Goal: Transaction & Acquisition: Purchase product/service

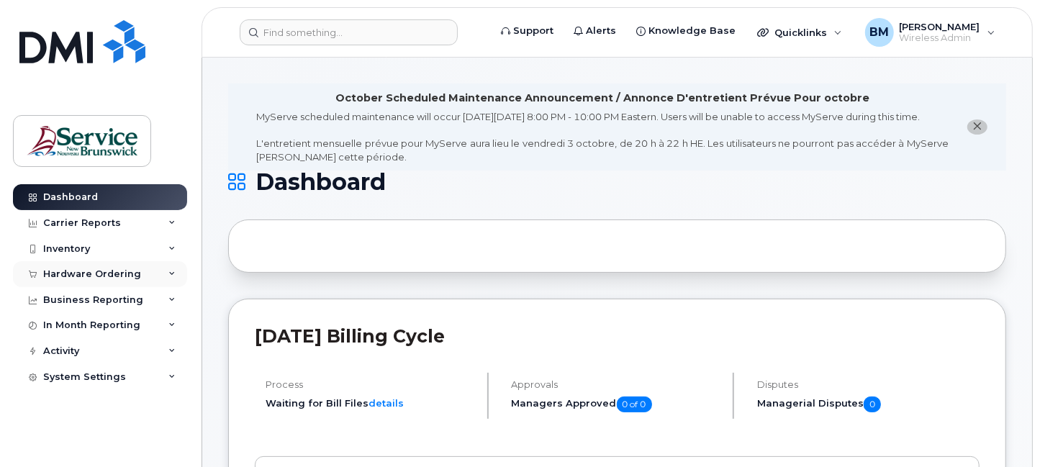
click at [134, 267] on div "Hardware Ordering" at bounding box center [100, 274] width 174 height 26
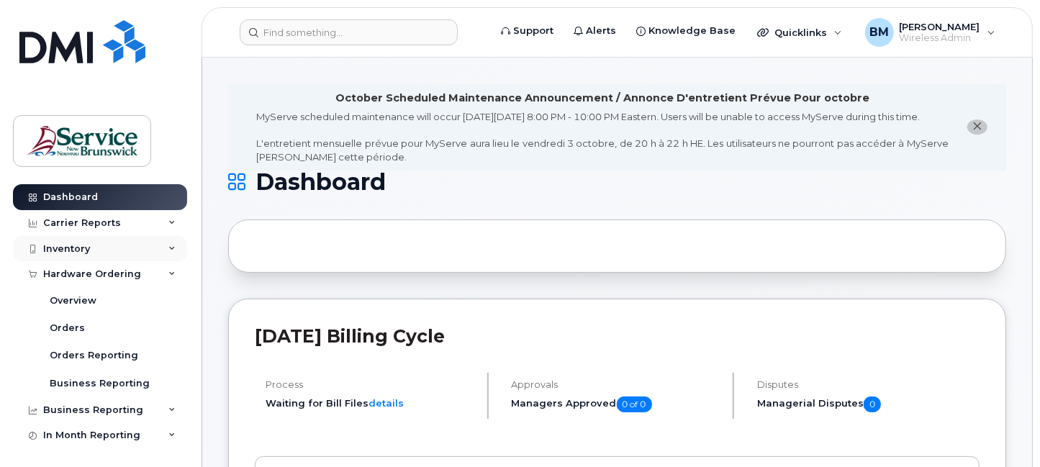
click at [77, 238] on div "Inventory" at bounding box center [100, 249] width 174 height 26
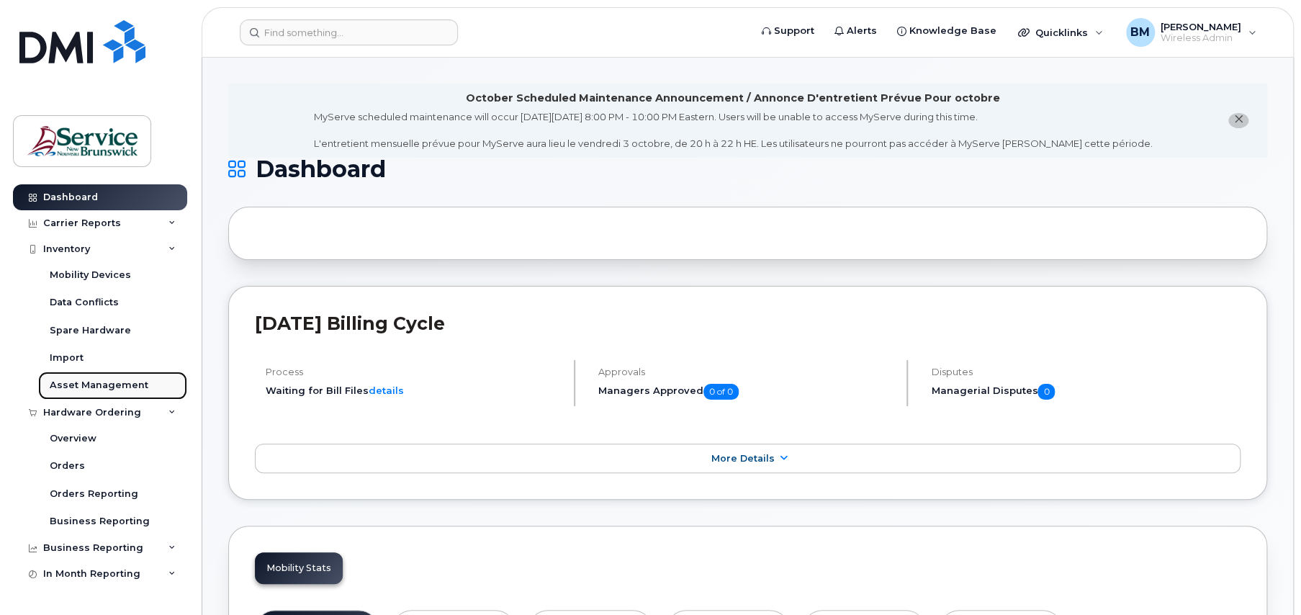
click at [76, 381] on div "Asset Management" at bounding box center [99, 385] width 99 height 13
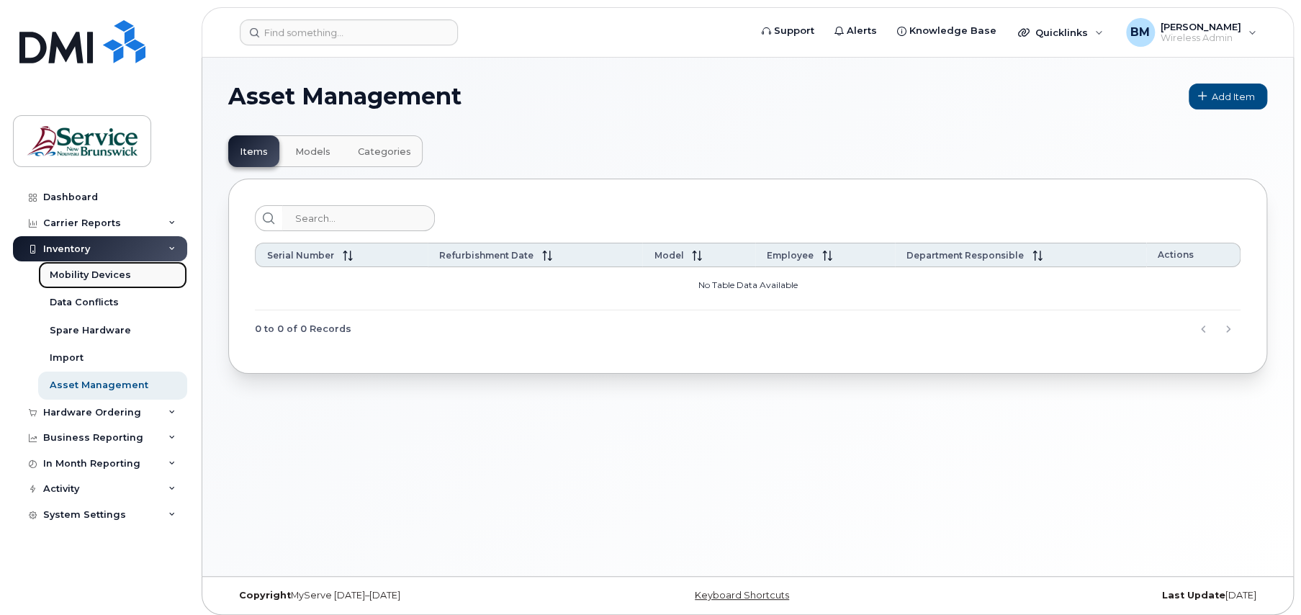
click at [116, 270] on div "Mobility Devices" at bounding box center [90, 275] width 81 height 13
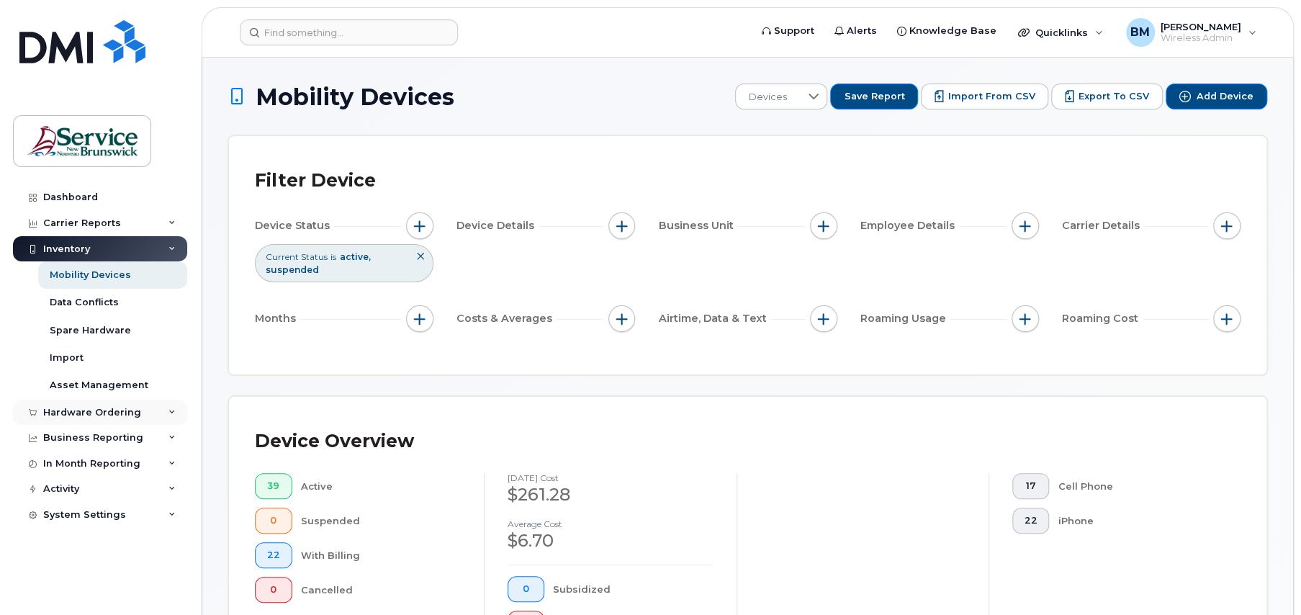
click at [89, 407] on div "Hardware Ordering" at bounding box center [92, 413] width 98 height 12
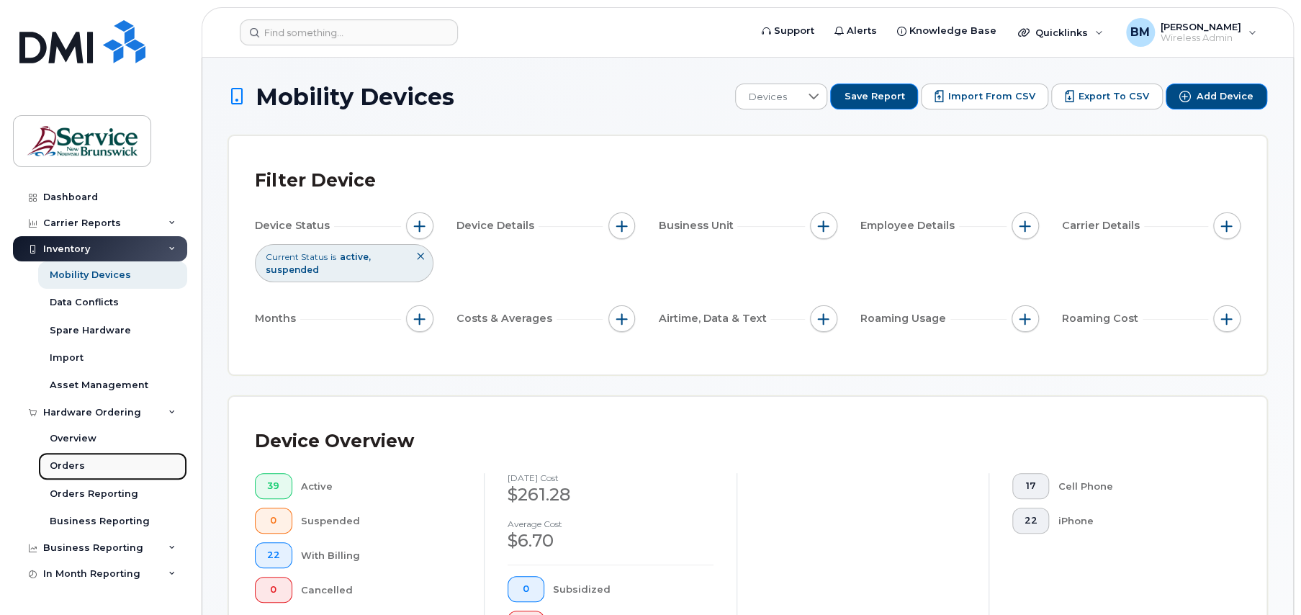
click at [84, 459] on link "Orders" at bounding box center [112, 465] width 149 height 27
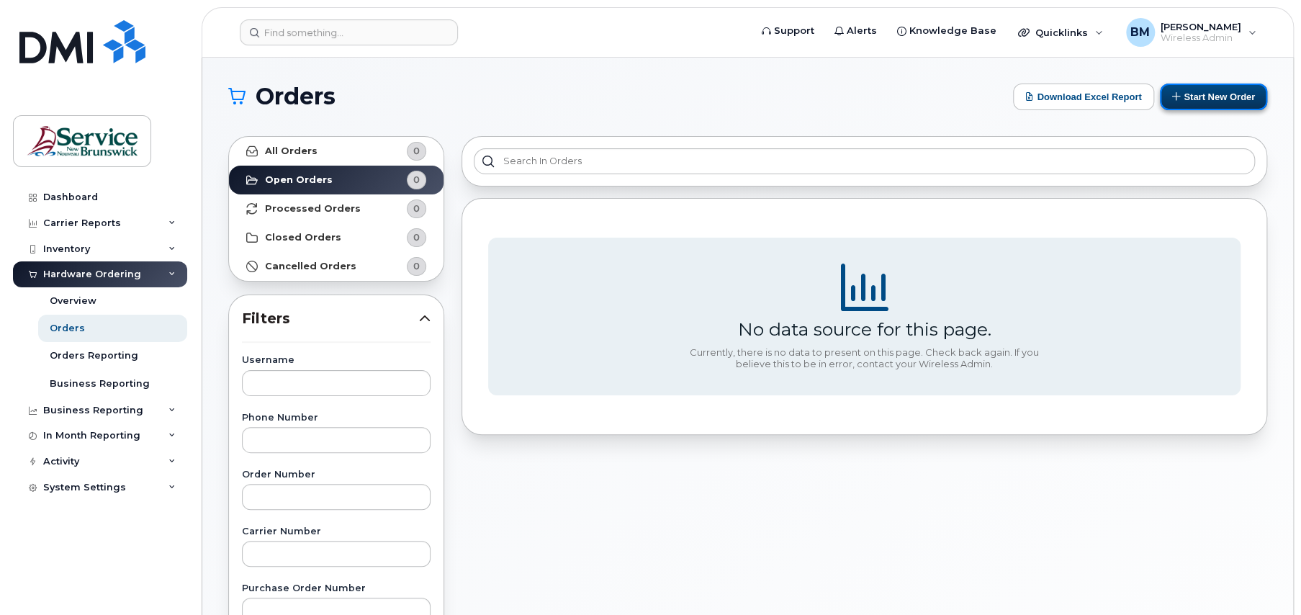
click at [1039, 101] on button "Start New Order" at bounding box center [1213, 97] width 107 height 27
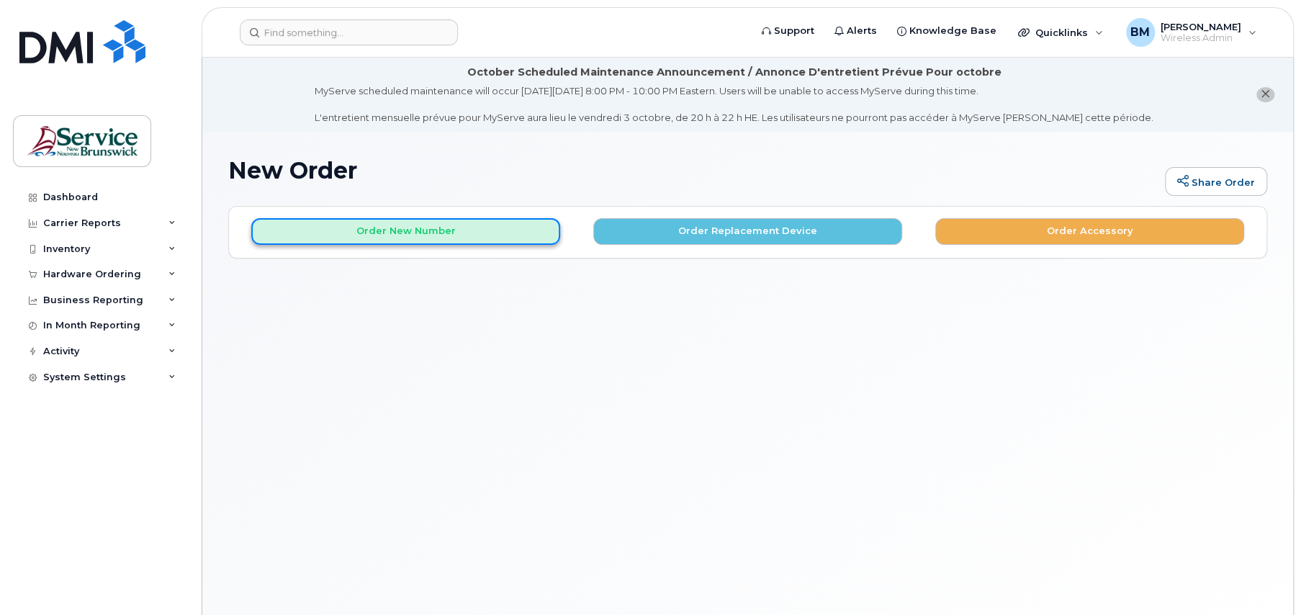
click at [442, 226] on button "Order New Number" at bounding box center [405, 231] width 309 height 27
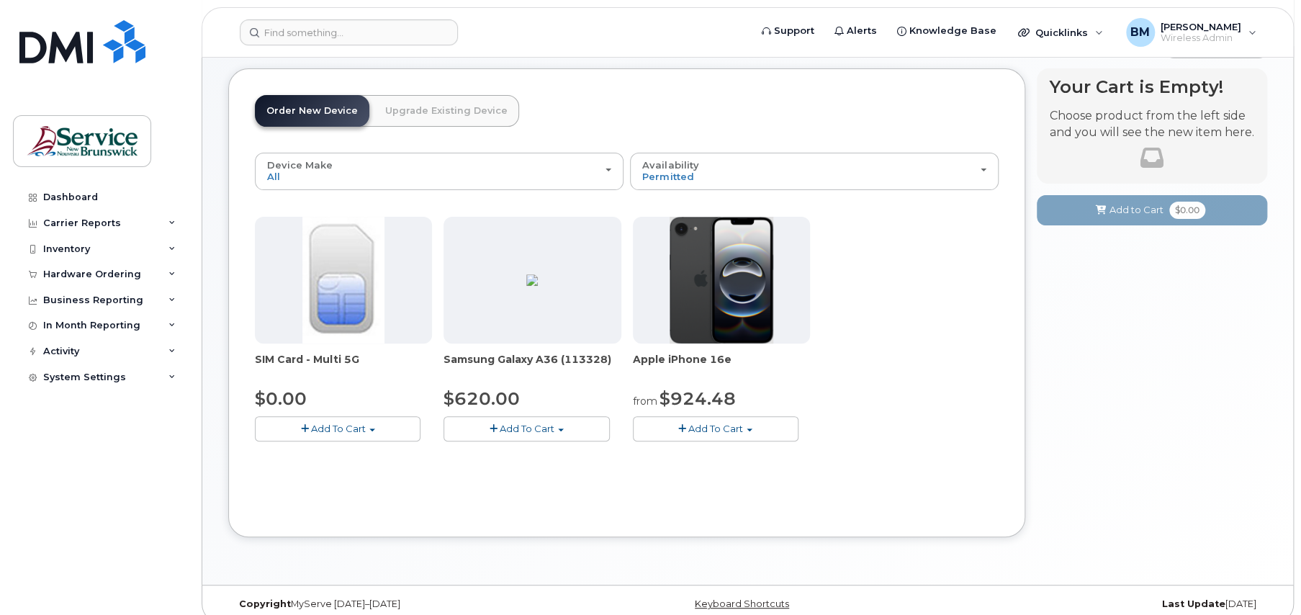
scroll to position [153, 0]
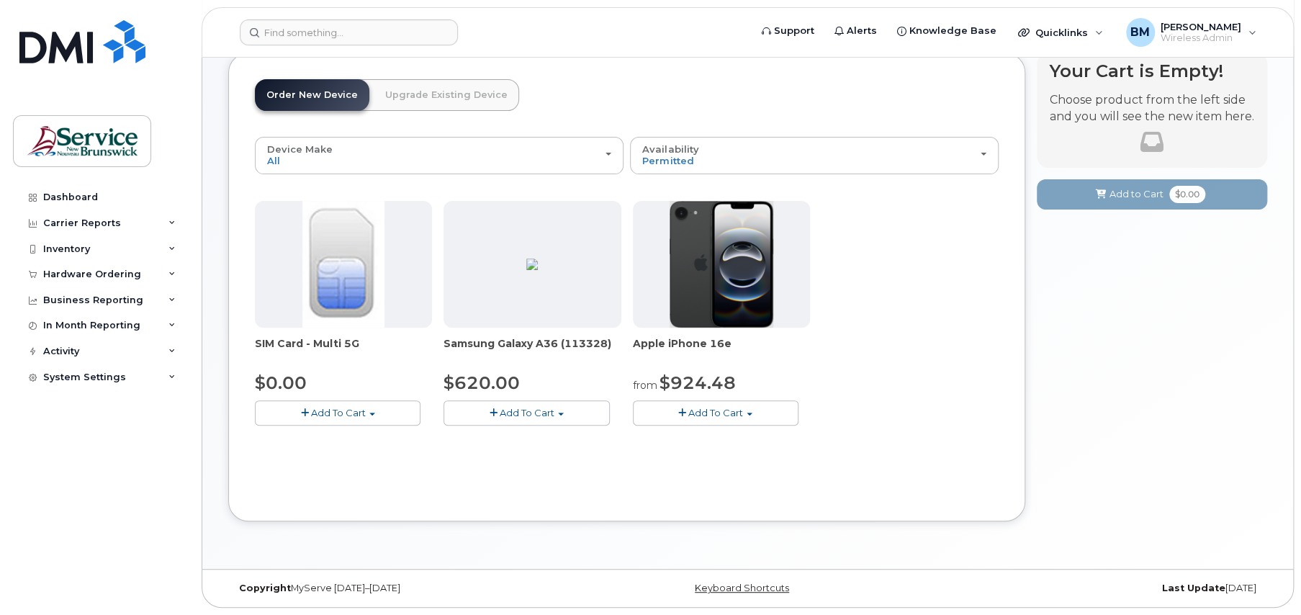
click at [337, 413] on span "Add To Cart" at bounding box center [338, 413] width 55 height 12
click at [306, 405] on button "Add To Cart" at bounding box center [338, 412] width 166 height 25
click at [377, 411] on button "Add To Cart" at bounding box center [338, 412] width 166 height 25
click at [331, 438] on link "$0.00 - New Activation" at bounding box center [326, 439] width 137 height 18
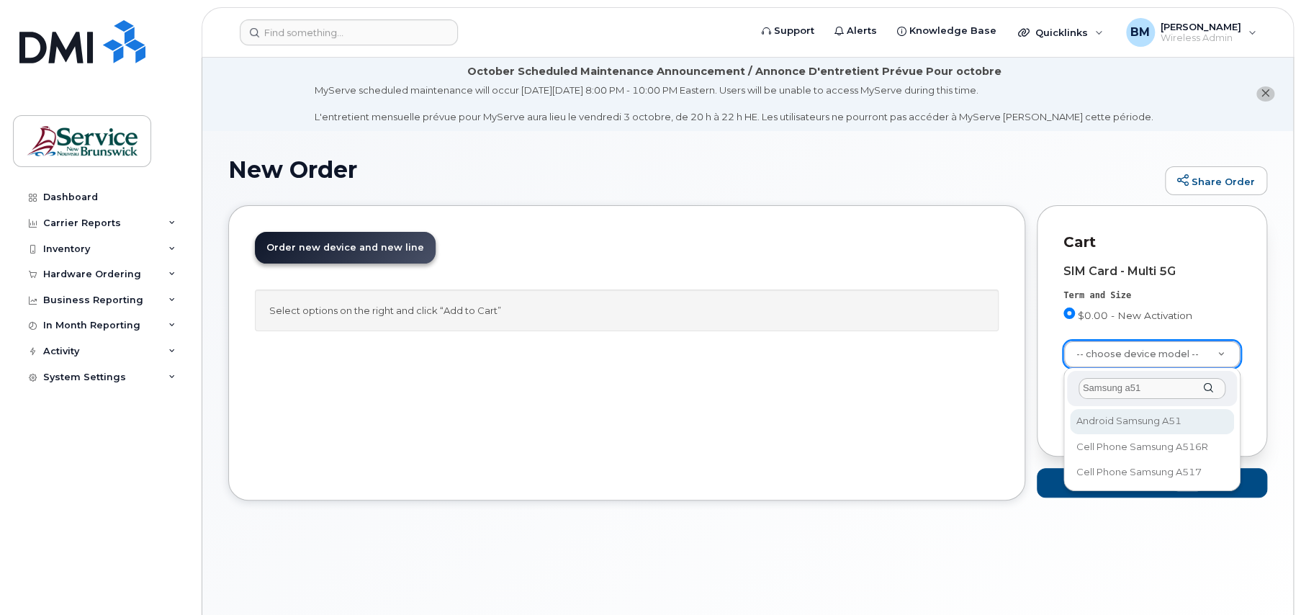
scroll to position [0, 0]
type input "Samsung a51"
select select "2396"
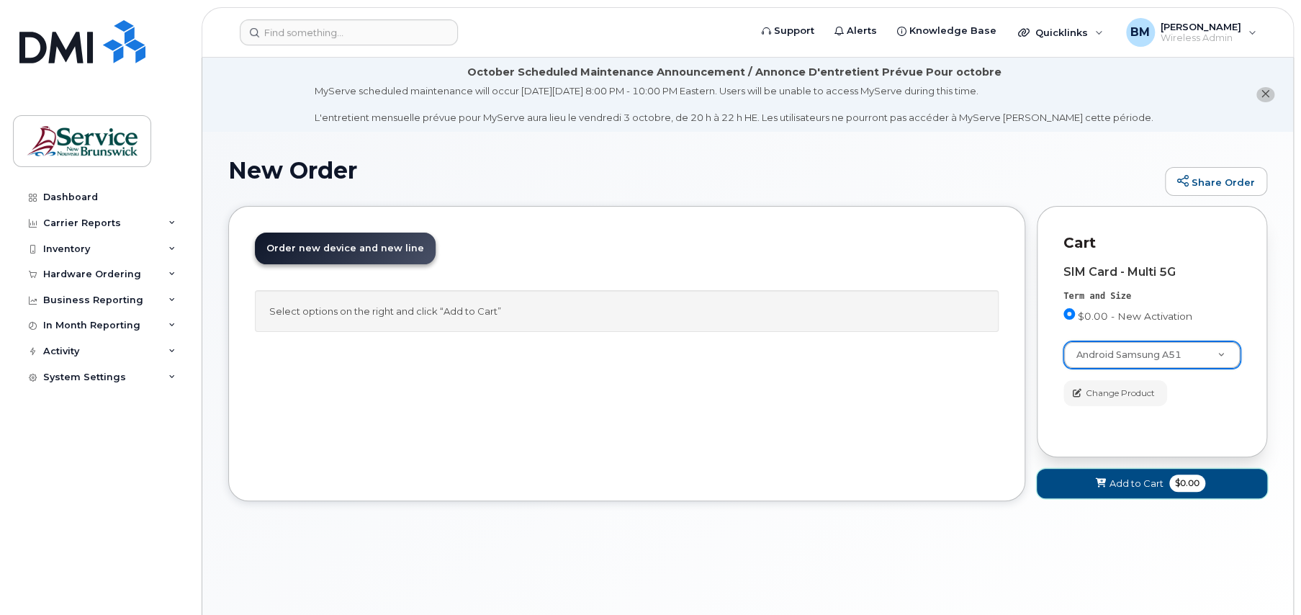
click at [1118, 487] on span "Add to Cart" at bounding box center [1136, 484] width 54 height 14
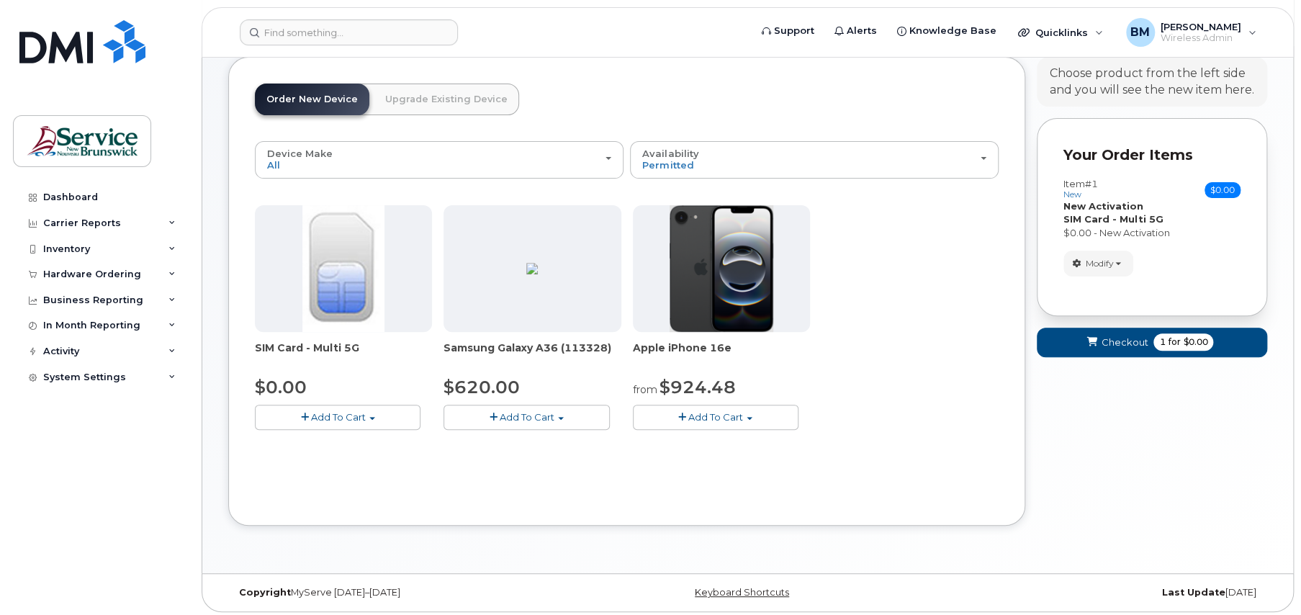
scroll to position [153, 0]
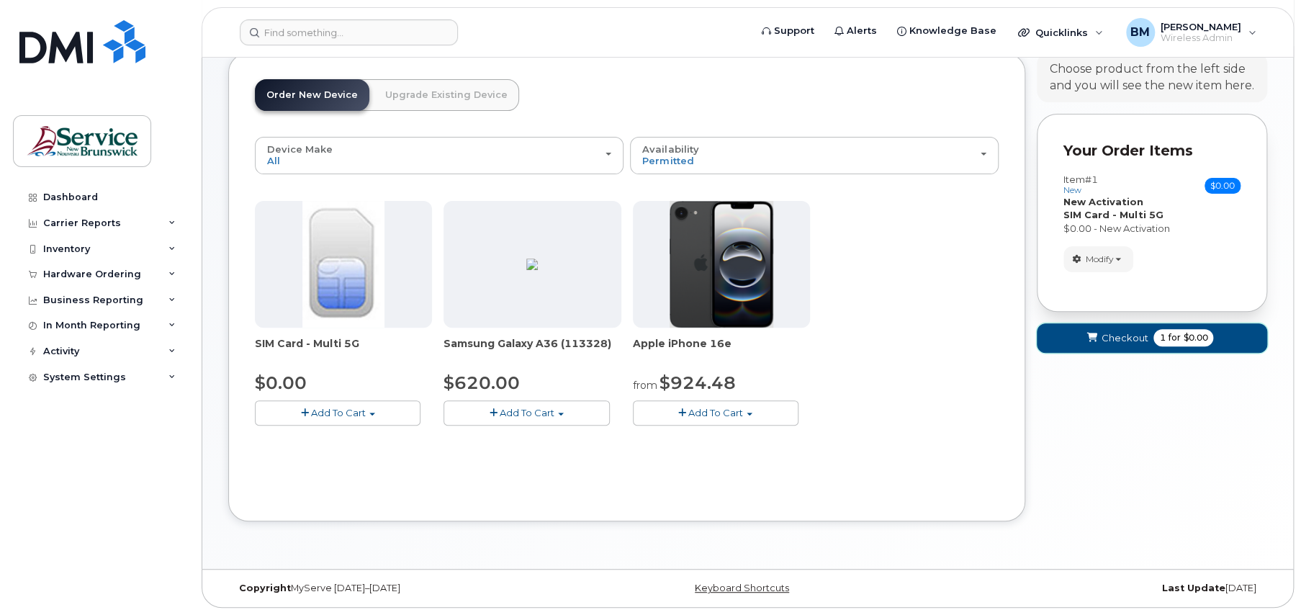
click at [1131, 335] on span "Checkout" at bounding box center [1124, 338] width 47 height 14
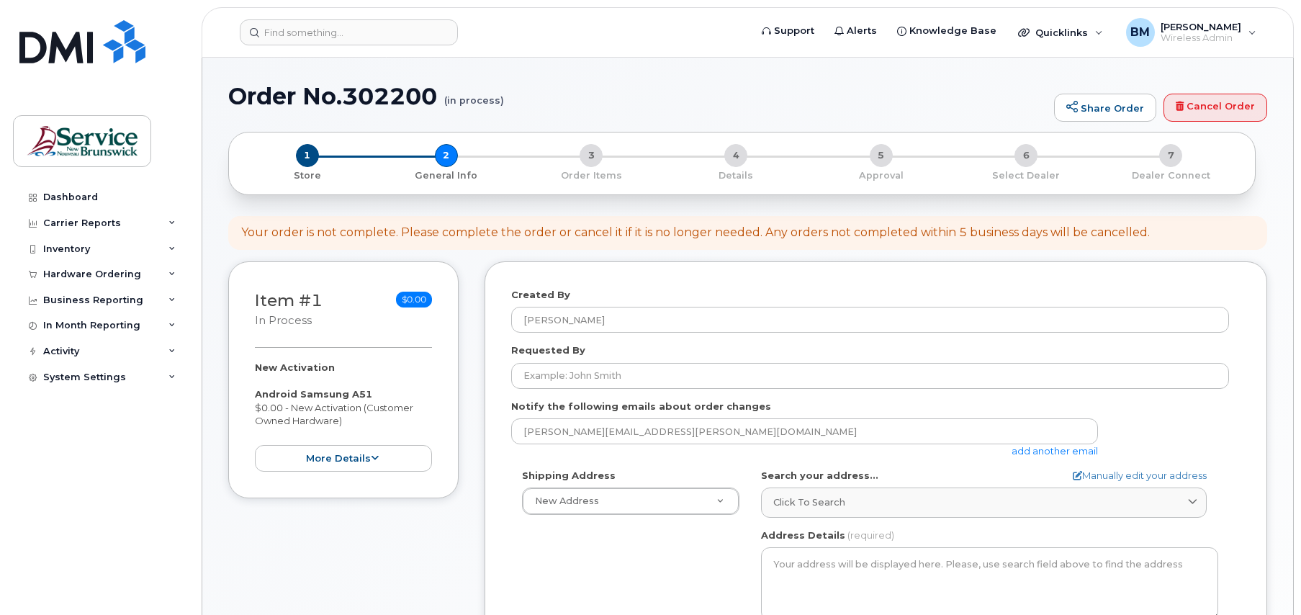
select select
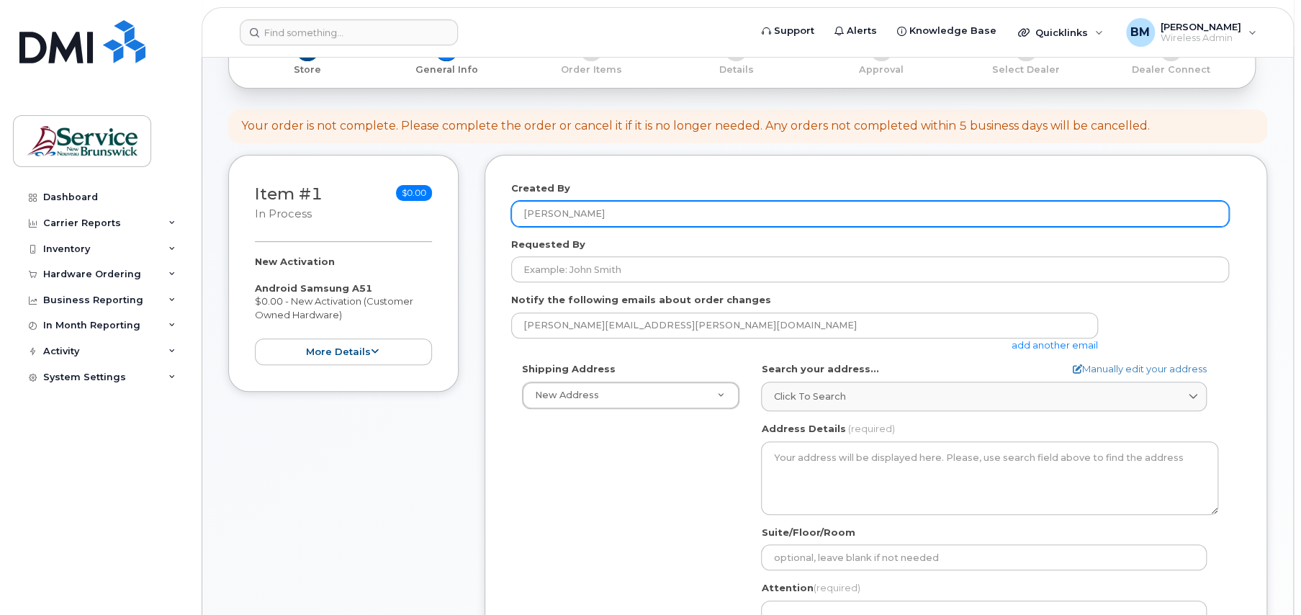
scroll to position [216, 0]
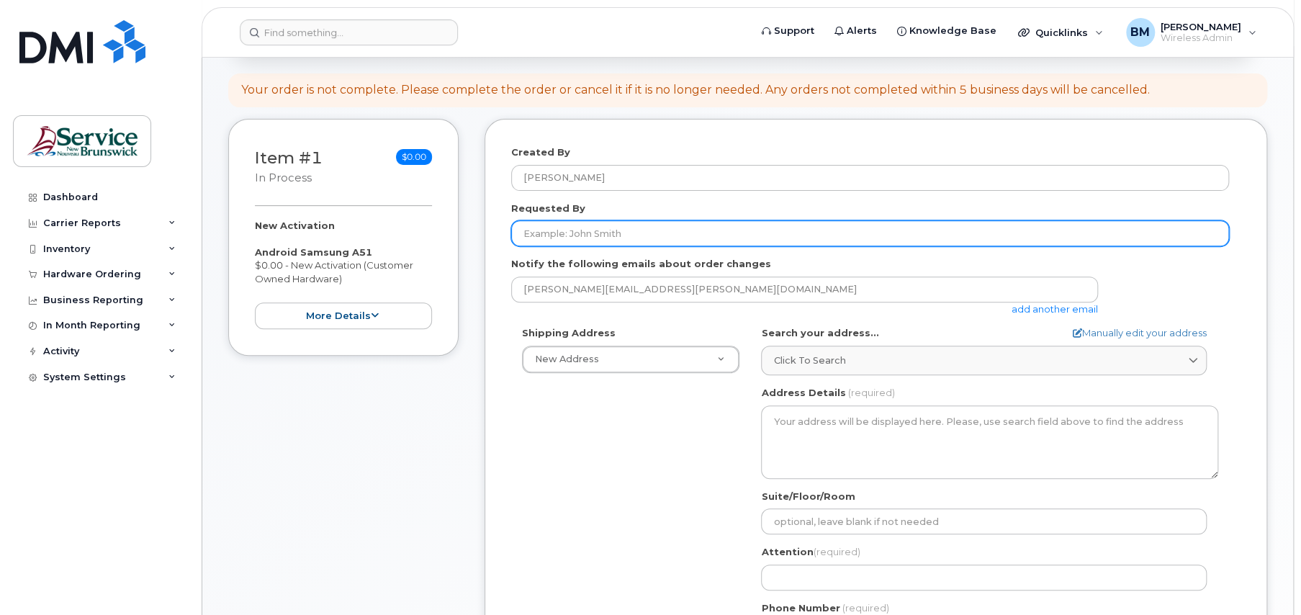
click at [662, 230] on input "Requested By" at bounding box center [870, 233] width 718 height 26
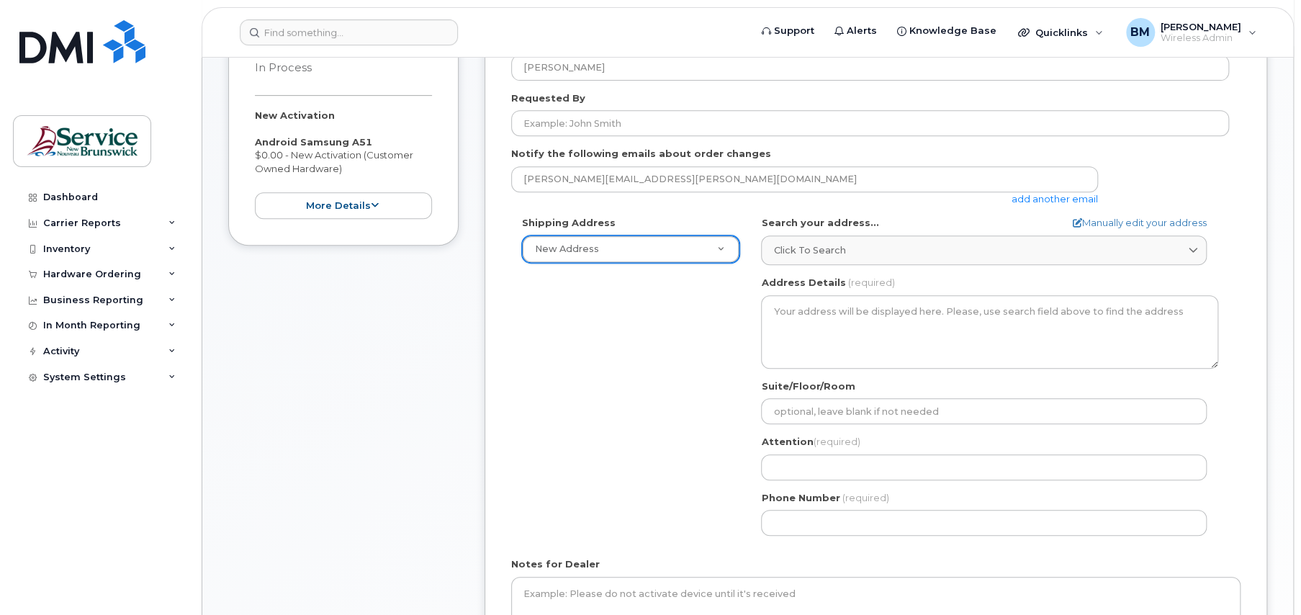
scroll to position [398, 0]
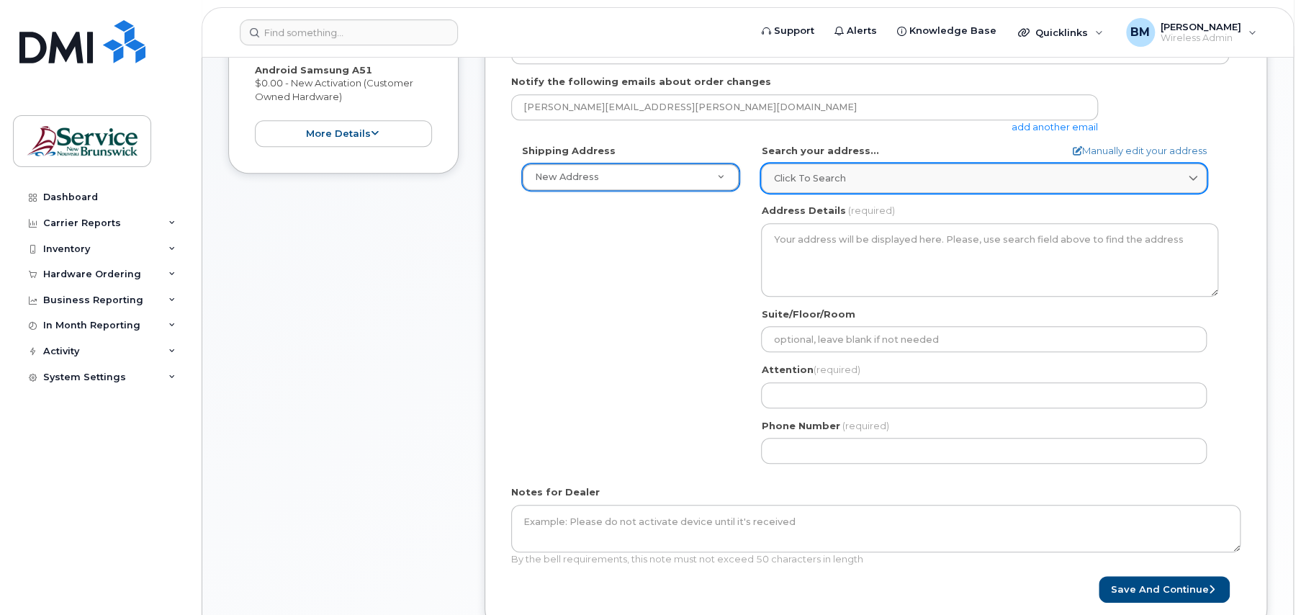
click at [812, 187] on link "Click to search" at bounding box center [984, 178] width 446 height 30
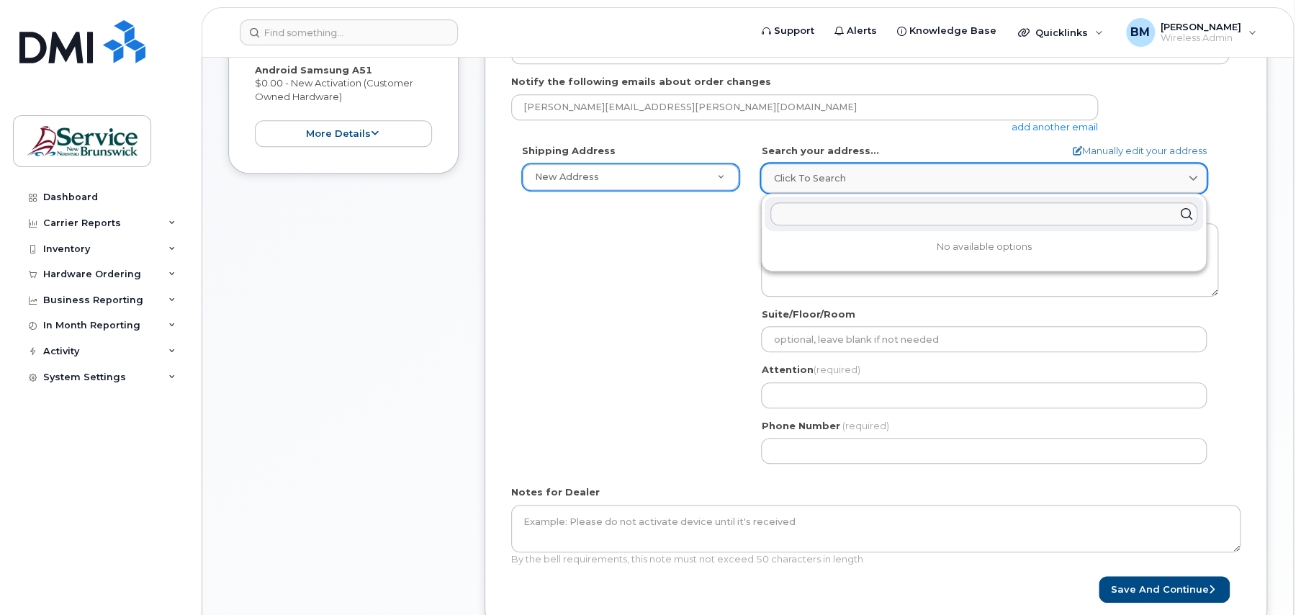
click at [812, 176] on span "Click to search" at bounding box center [809, 178] width 72 height 14
type input "new brunswick museum"
click at [1099, 576] on button "Save and Continue" at bounding box center [1164, 589] width 131 height 27
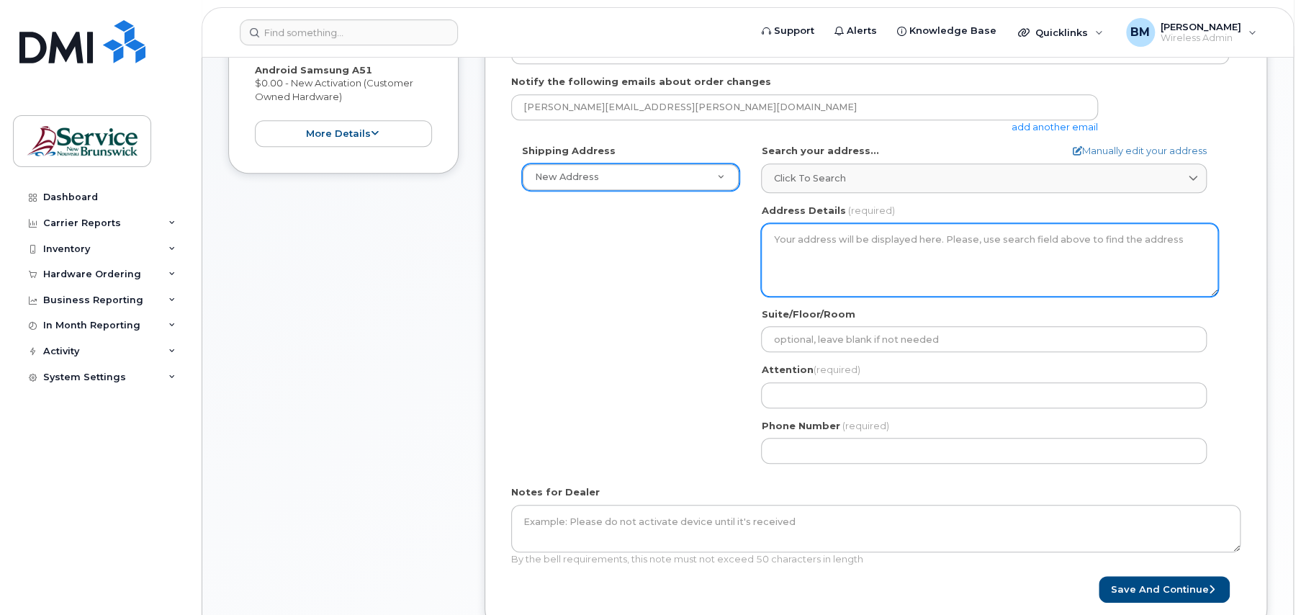
click at [876, 257] on textarea "Address Details" at bounding box center [989, 259] width 457 height 73
click at [838, 256] on textarea "Address Details" at bounding box center [989, 259] width 457 height 73
click at [846, 226] on textarea "Address Details" at bounding box center [989, 259] width 457 height 73
click at [843, 237] on textarea "Address Details" at bounding box center [989, 259] width 457 height 73
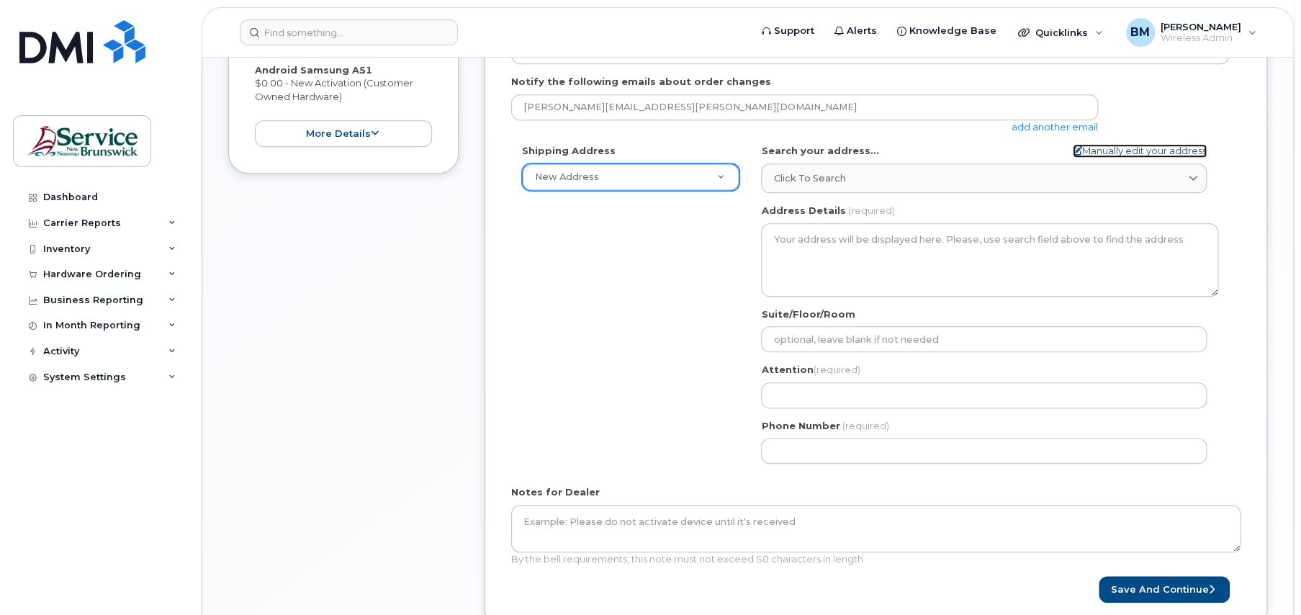
click at [1102, 148] on link "Manually edit your address" at bounding box center [1140, 151] width 134 height 14
select select
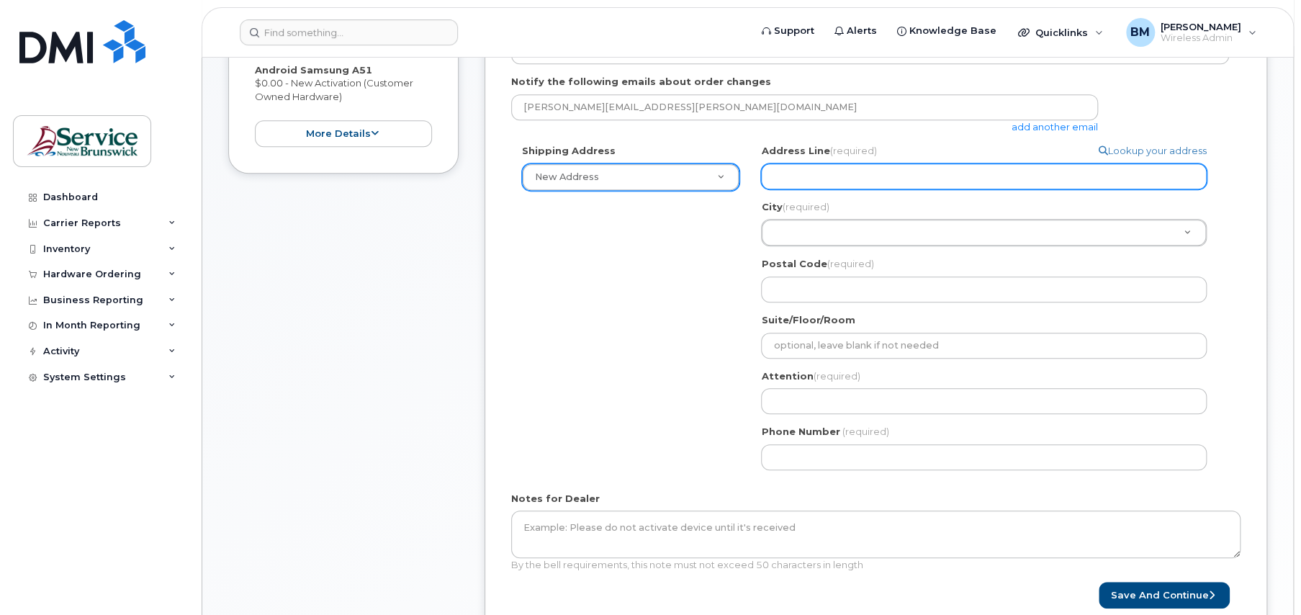
click at [845, 176] on input "Address Line (required)" at bounding box center [984, 176] width 446 height 26
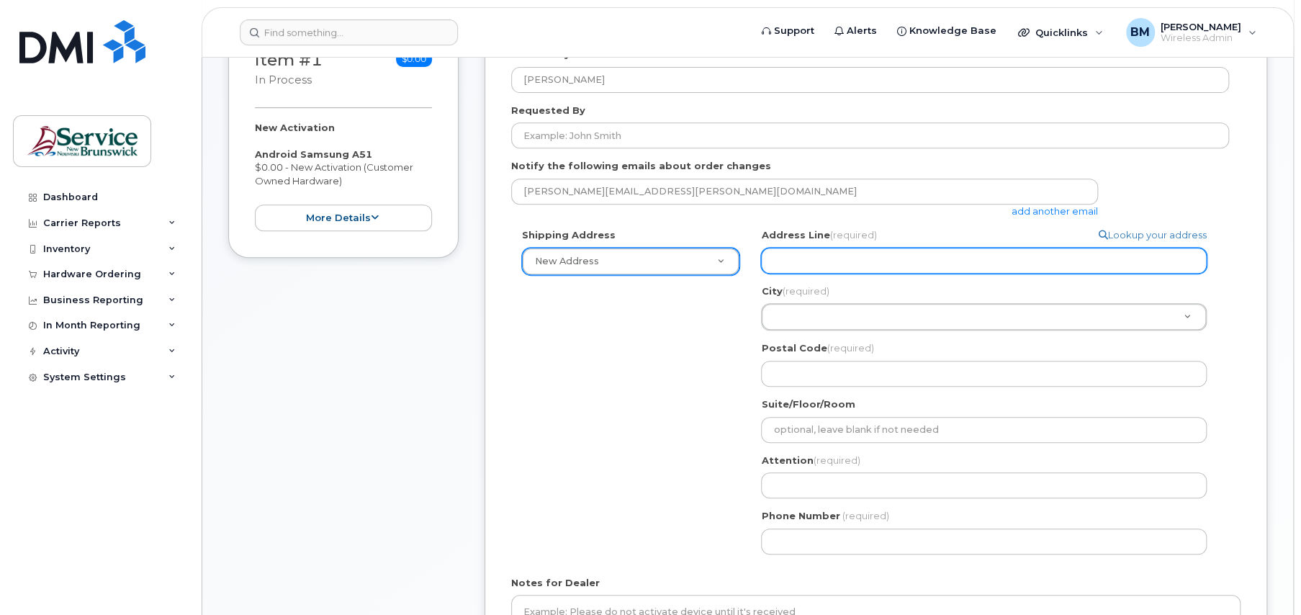
scroll to position [326, 0]
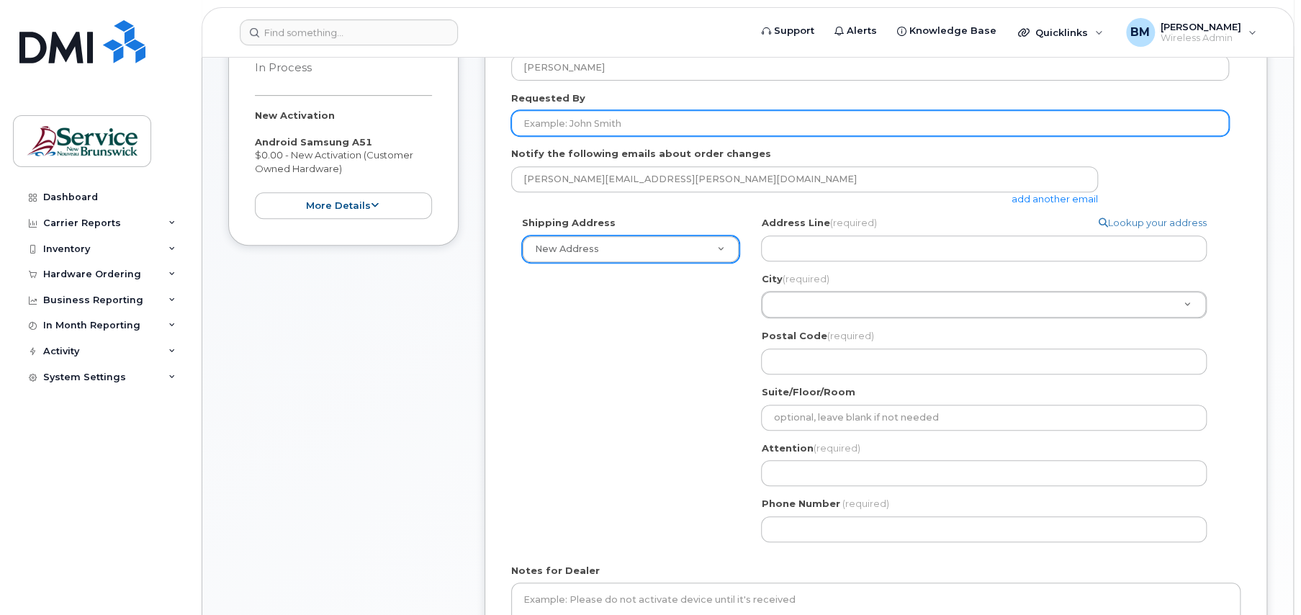
click at [665, 117] on input "Requested By" at bounding box center [870, 123] width 718 height 26
type input "C"
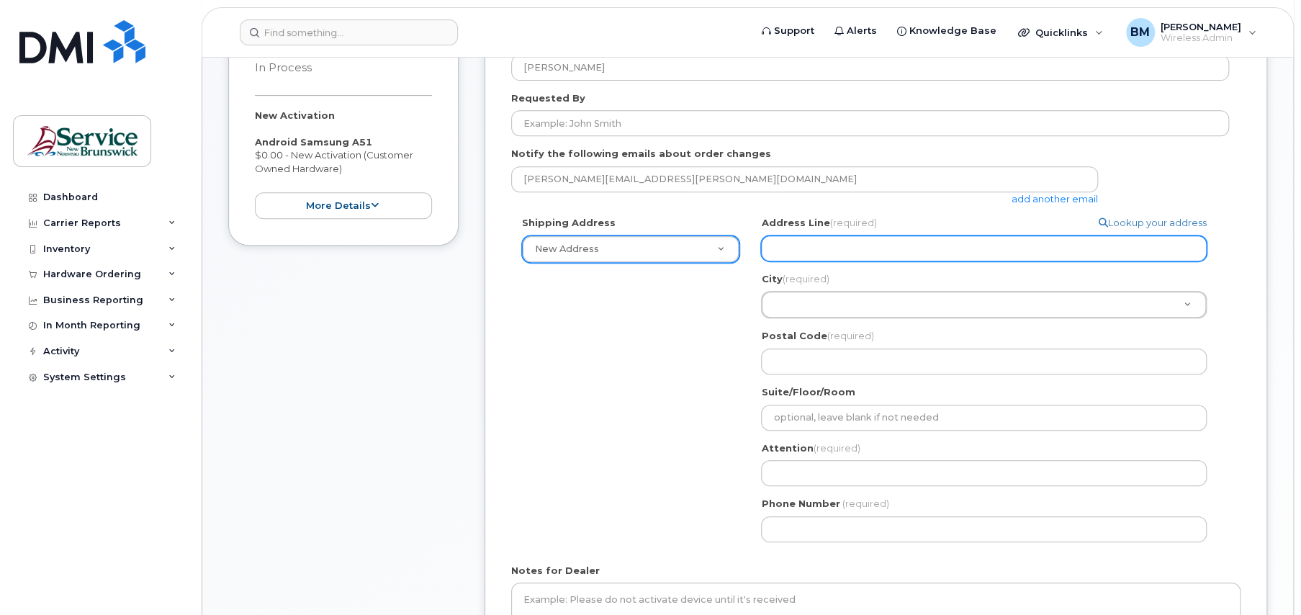
click at [782, 243] on input "Address Line (required)" at bounding box center [984, 248] width 446 height 26
select select
type input "2"
select select
type input "22"
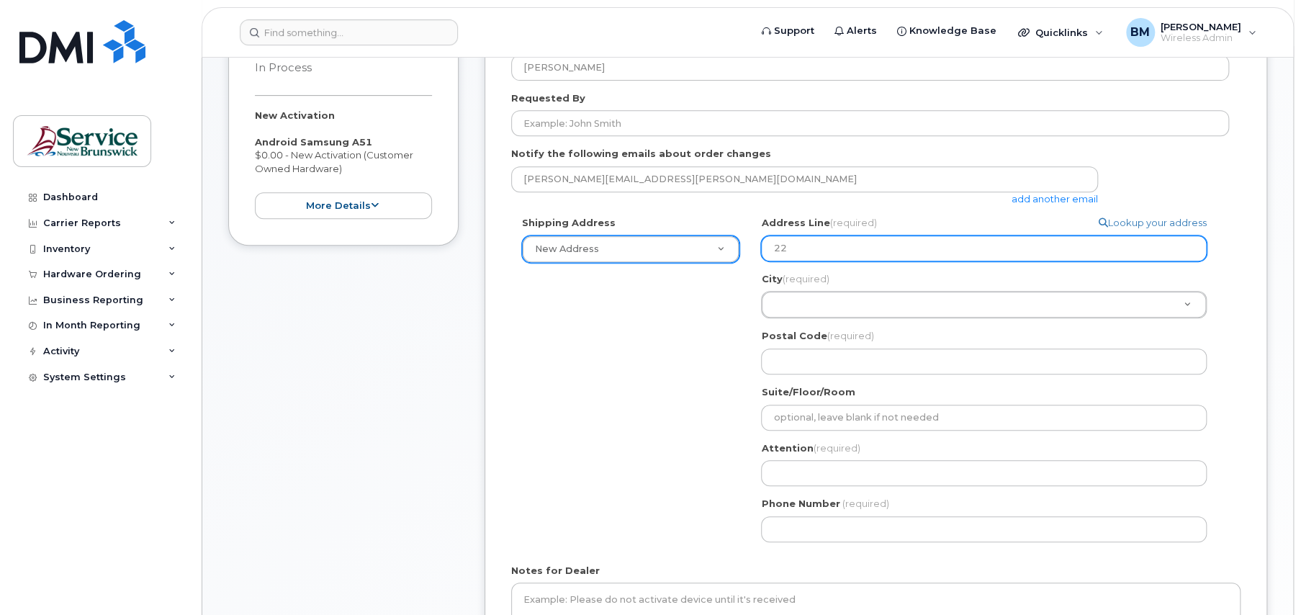
select select
type input "228"
select select
type input "228 L"
select select
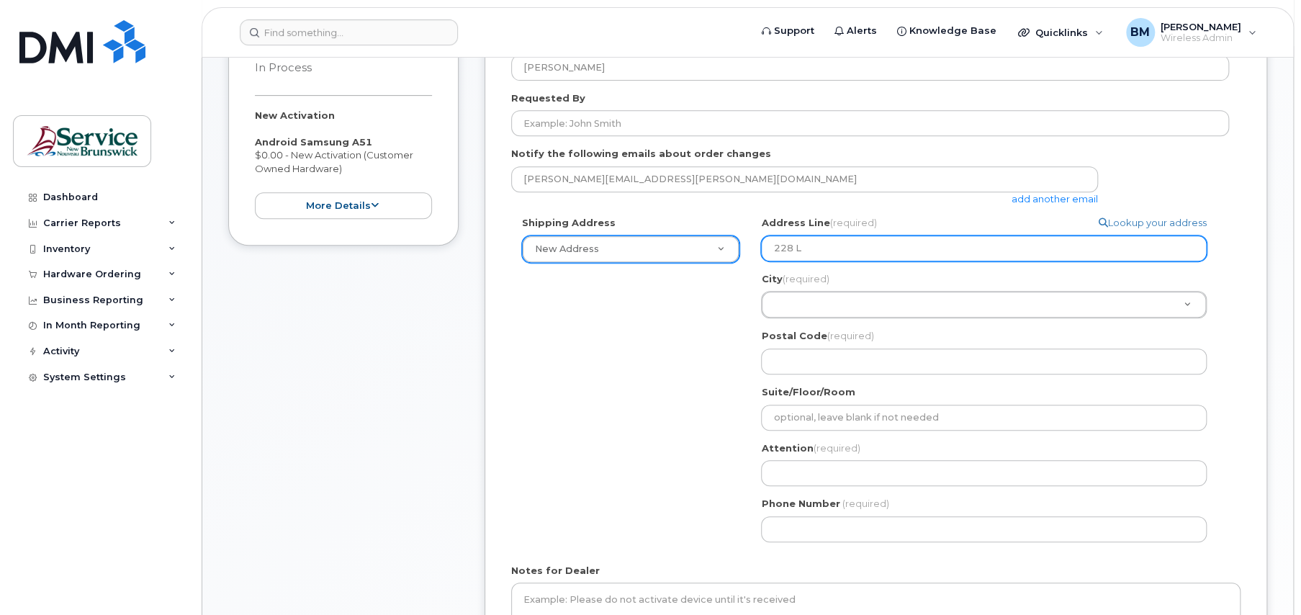
type input "228 La"
select select
type input "228 Lan"
select select
type input "228 Lanc"
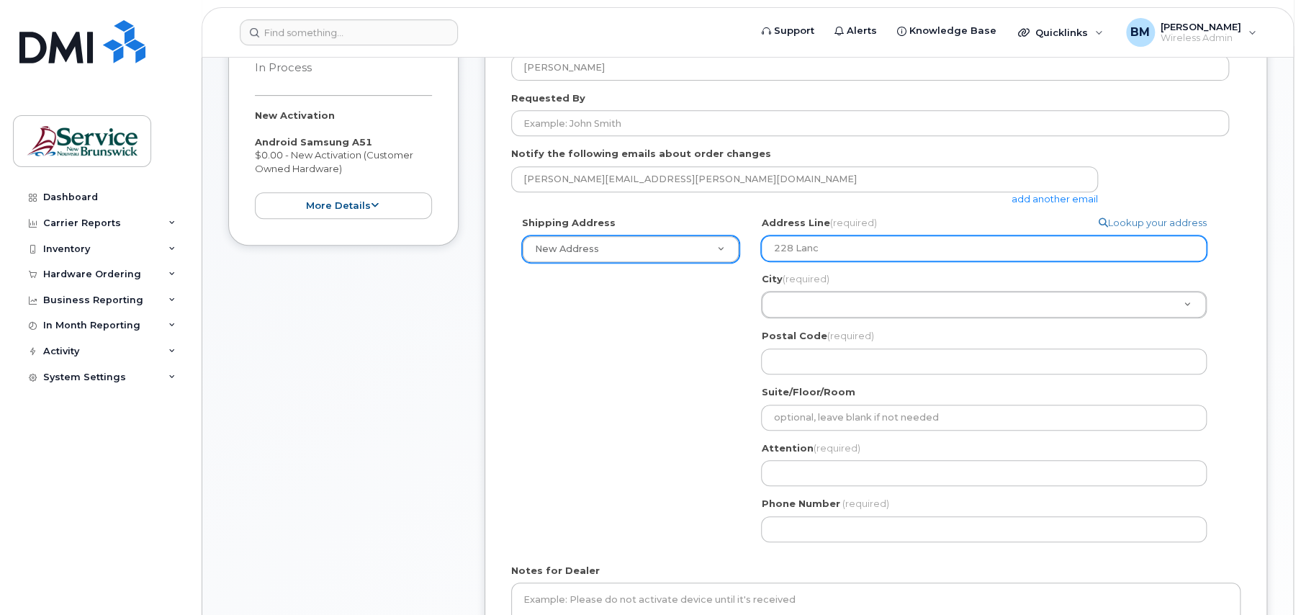
select select
type input "228 Lanca"
select select
type input "228 Lancas"
select select
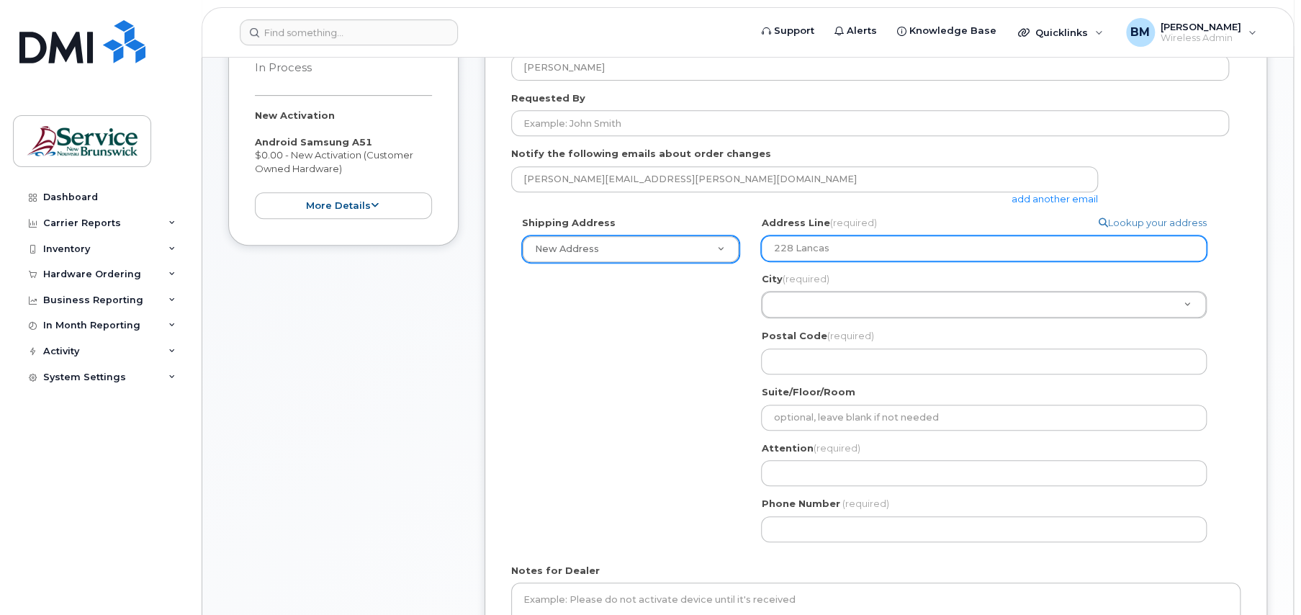
type input "228 Lancast"
select select
type input "228 Lancaste"
select select
type input "228 Lancaster"
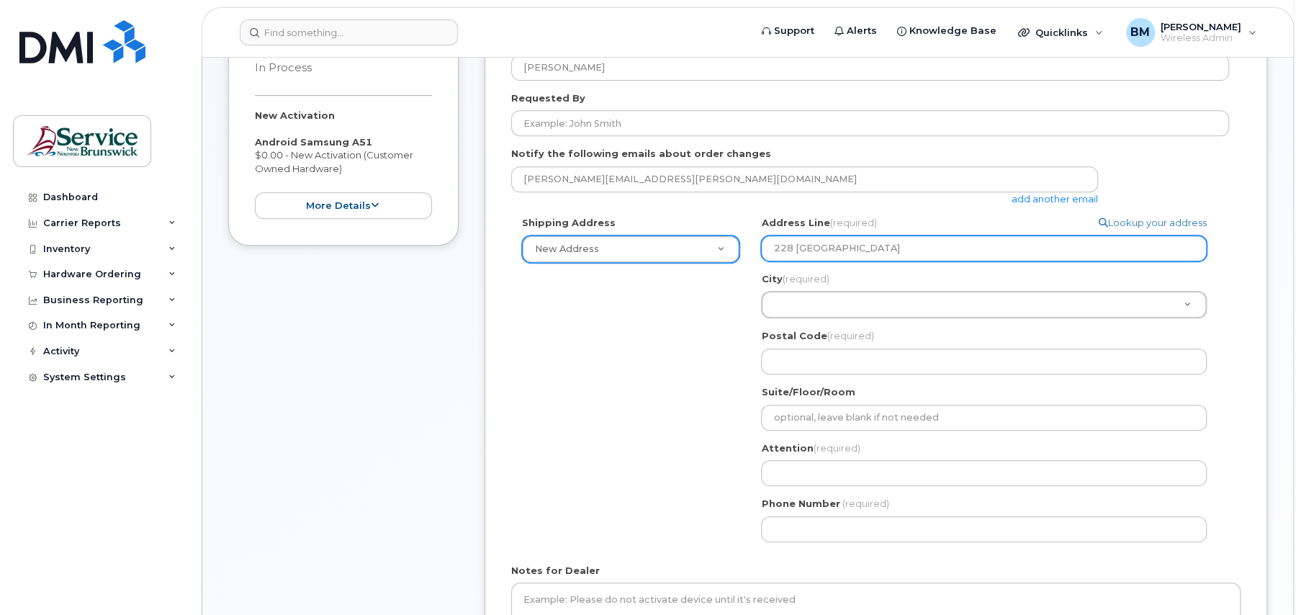
select select
type input "228 Lancaster A"
select select
type input "228 Lancaster Av"
select select
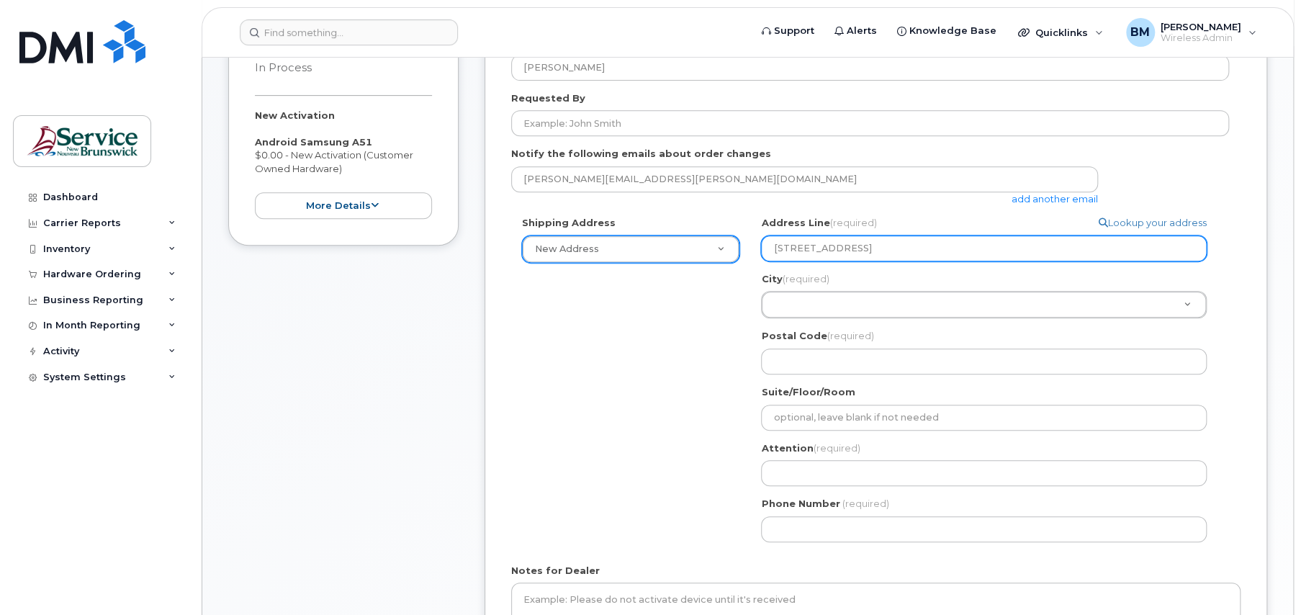
type input "228 Lancaster Ave"
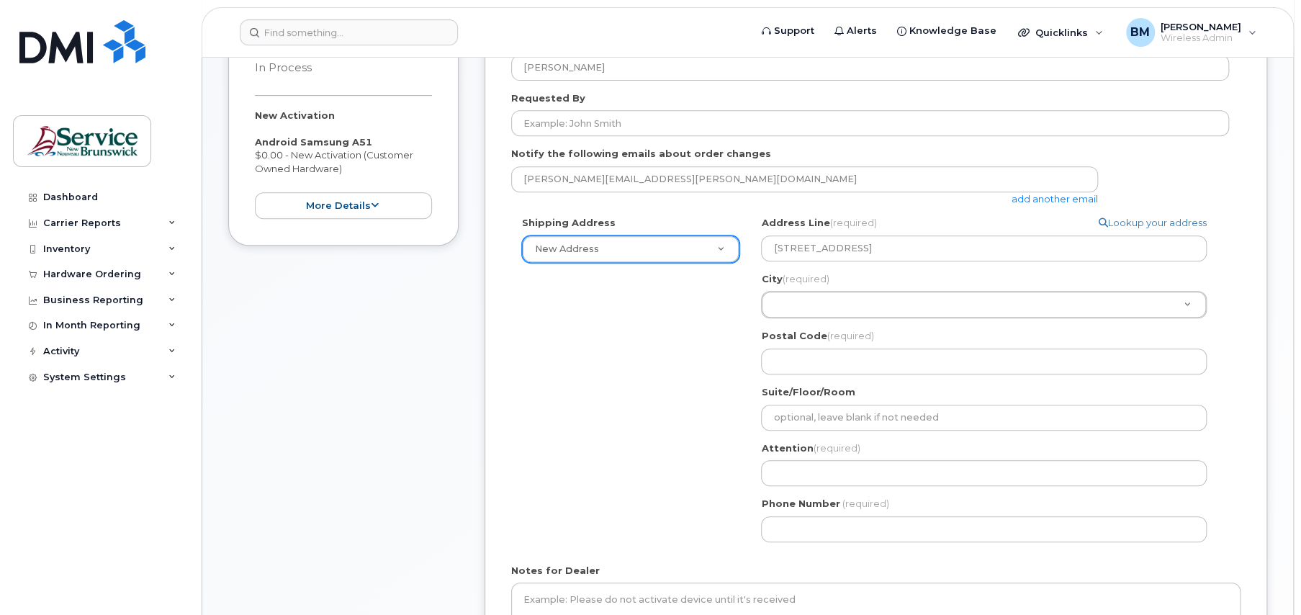
click at [921, 289] on div "City (required) City (required) City (required)" at bounding box center [989, 295] width 457 height 47
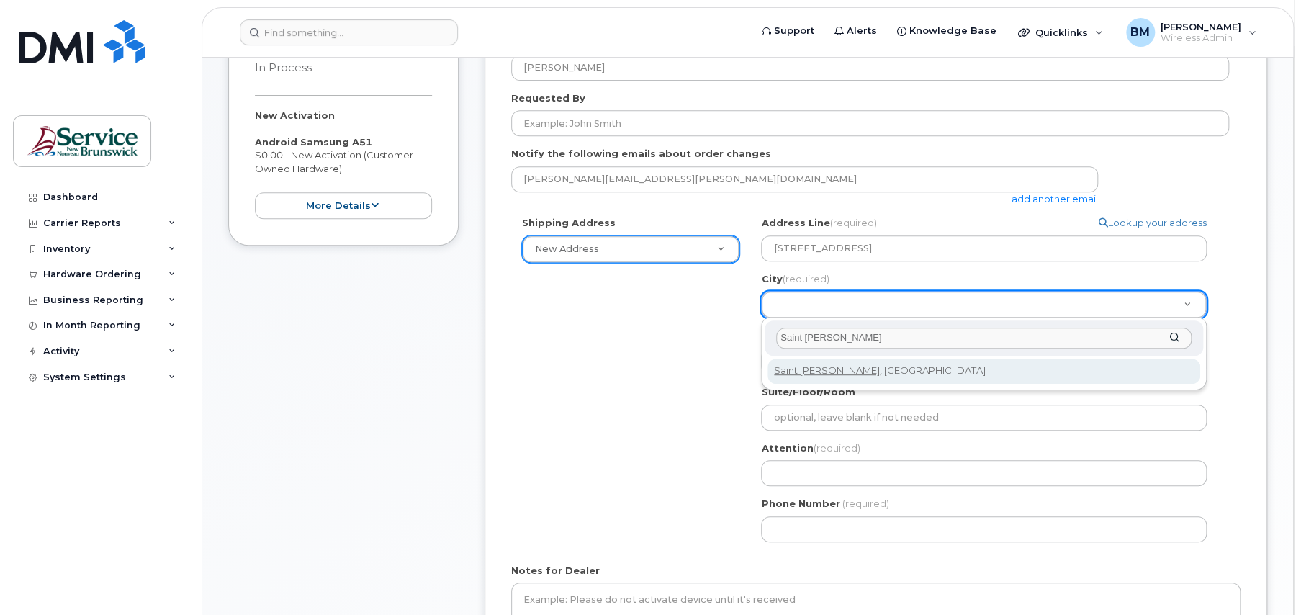
type input "Saint [PERSON_NAME]"
select select
type input "2008"
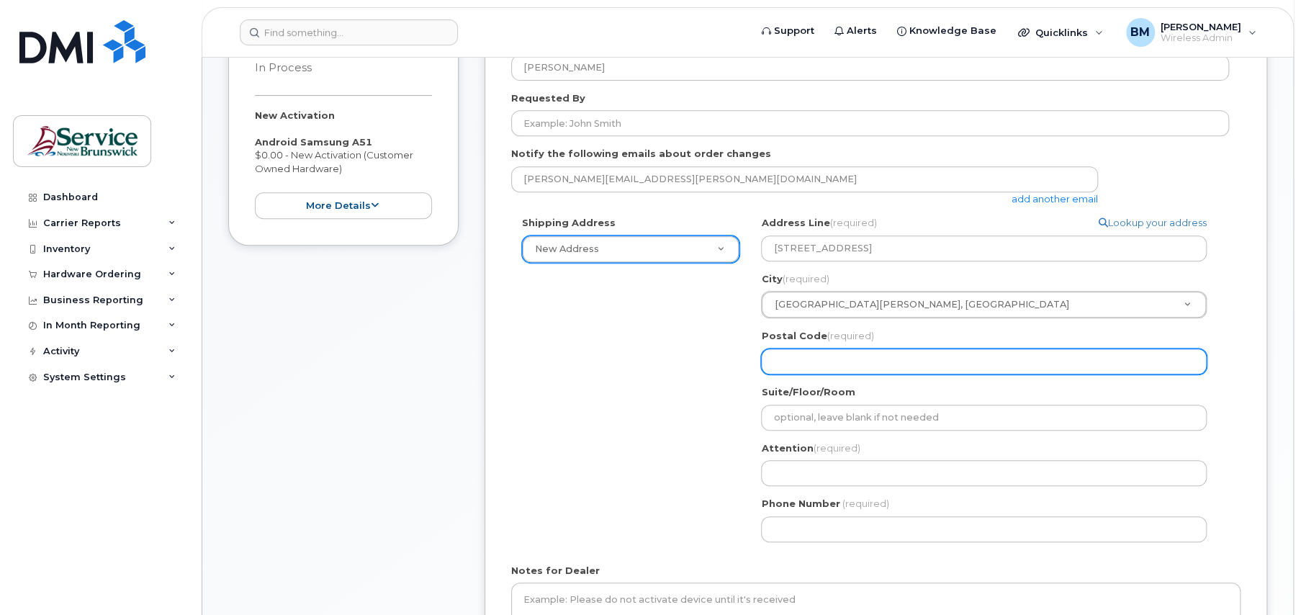
click at [857, 368] on input "Postal Code (required)" at bounding box center [984, 361] width 446 height 26
select select
type input "E"
select select
type input "E2"
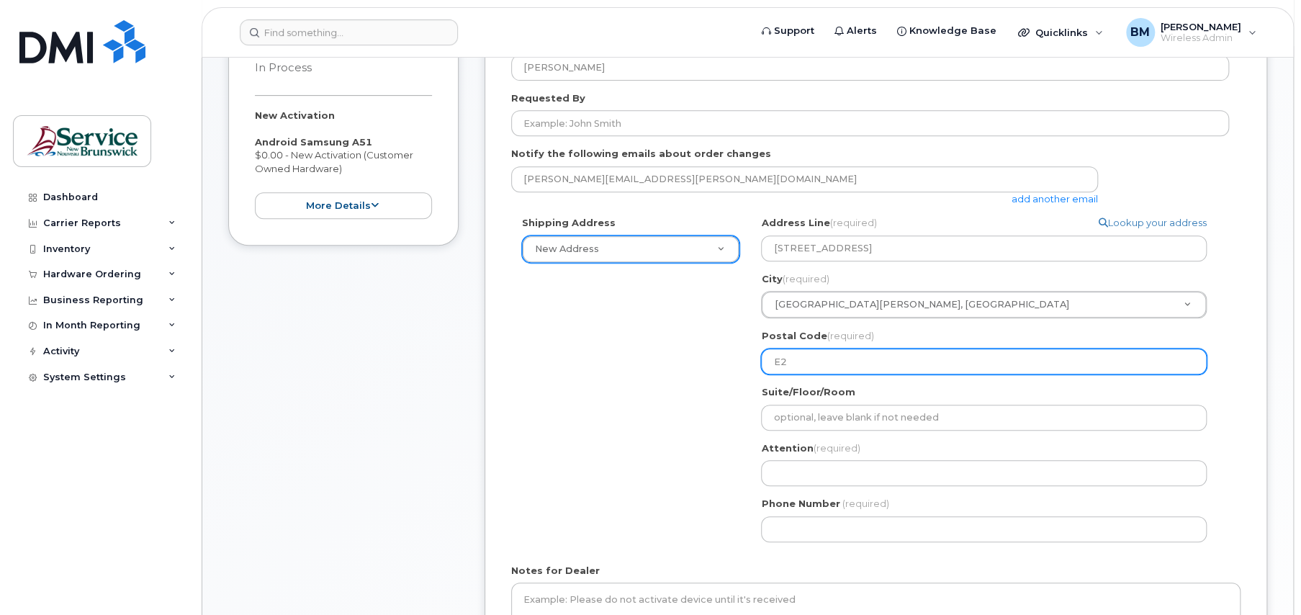
select select
type input "E2M"
select select
type input "E2M 2"
select select
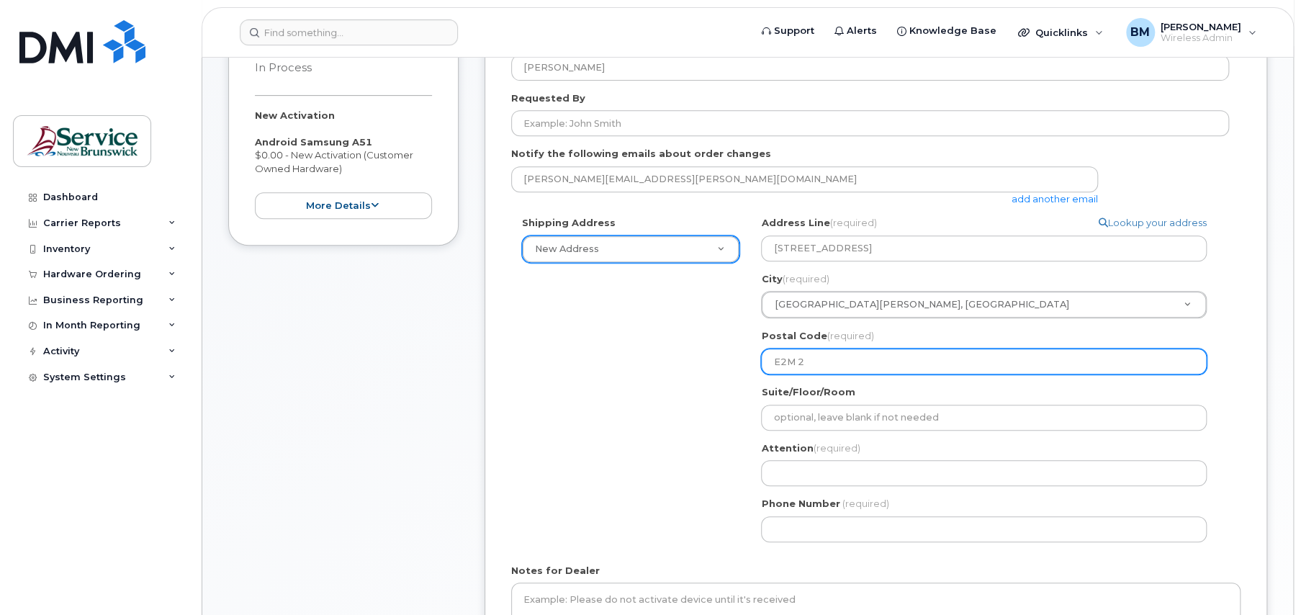
type input "E2M 2K"
select select
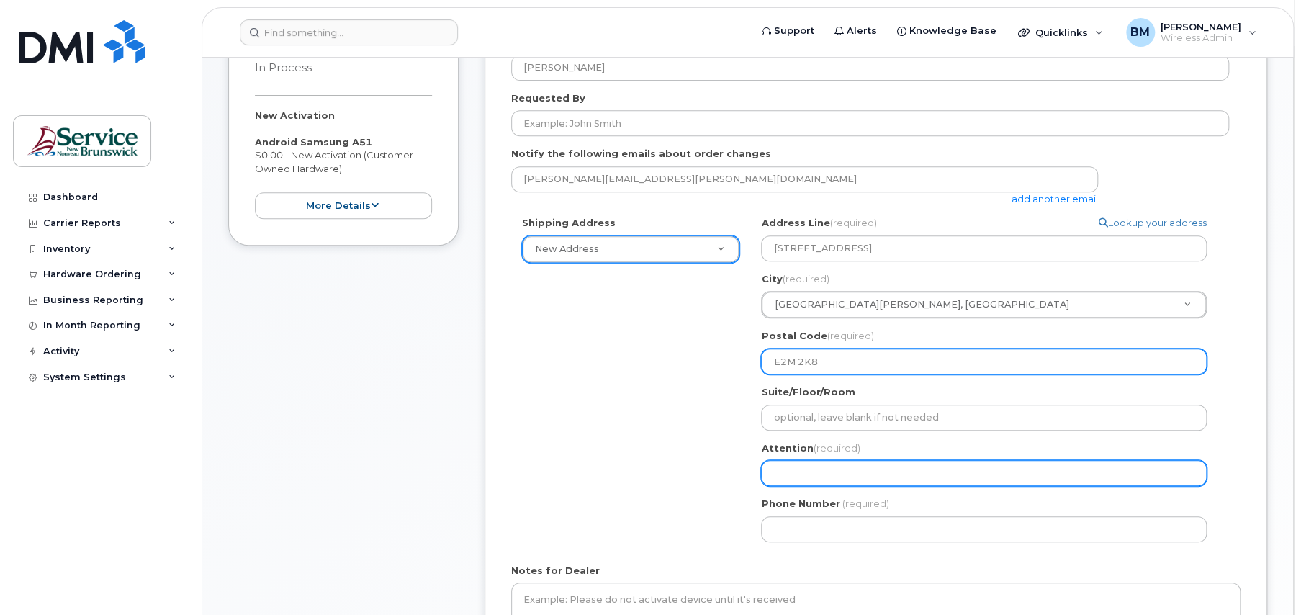
type input "E2M 2K8"
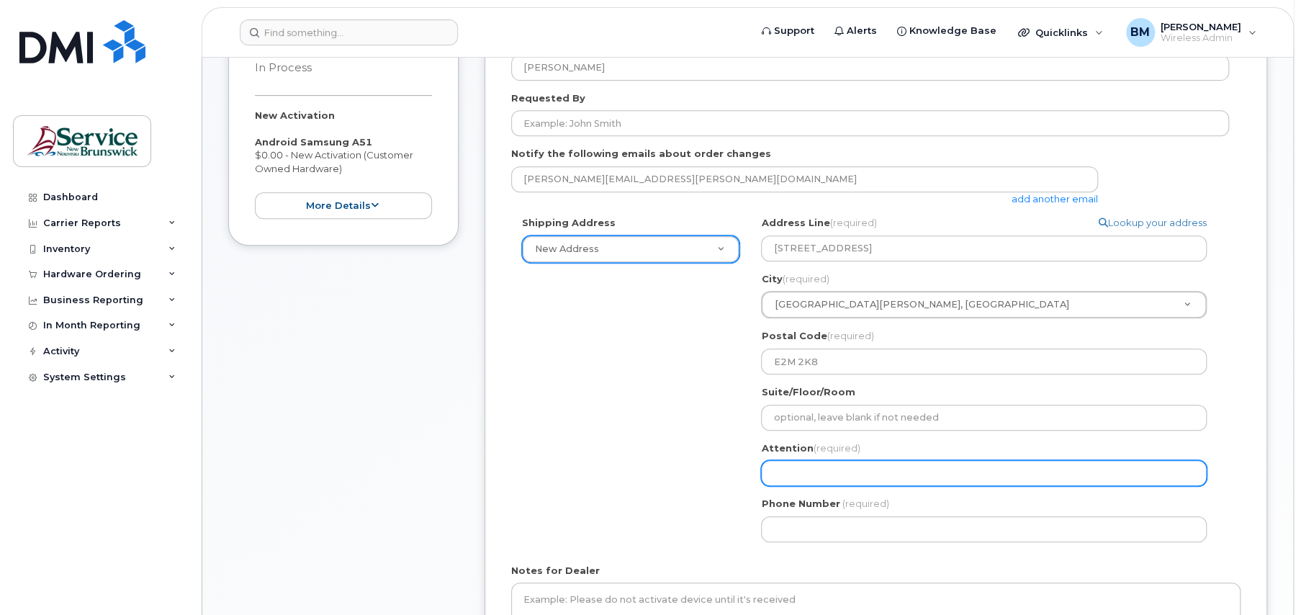
click at [825, 464] on input "Attention (required)" at bounding box center [984, 473] width 446 height 26
select select
type input "B"
select select
type input "Bo"
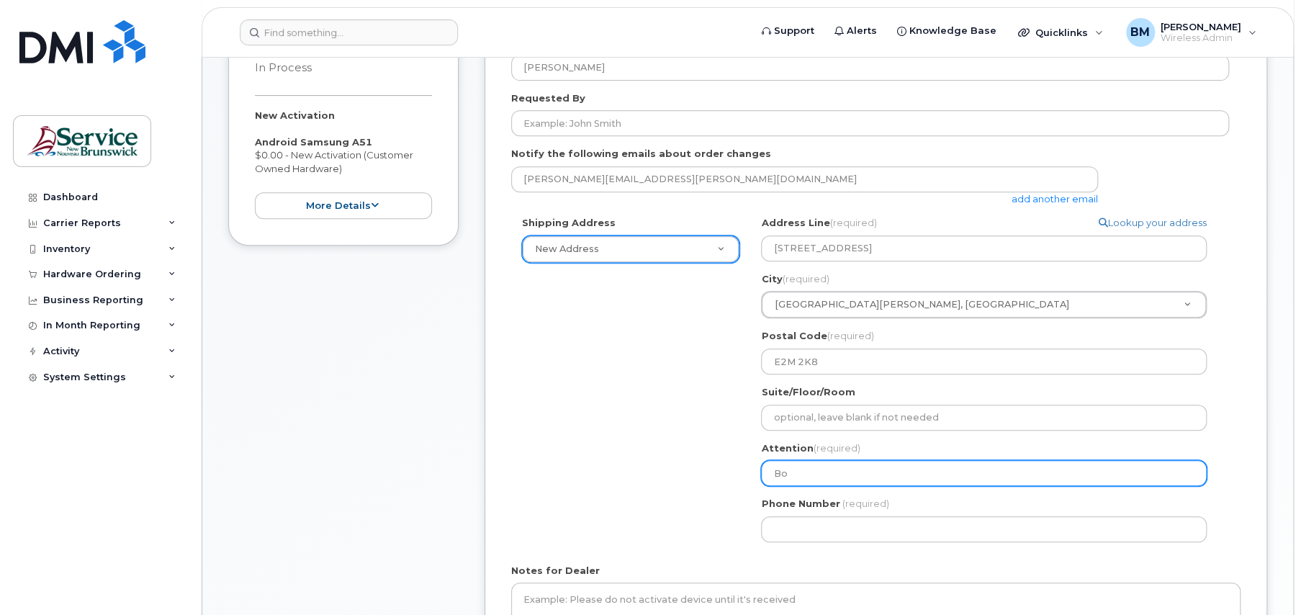
select select
type input "Bob"
select select
type input "Bobb"
select select
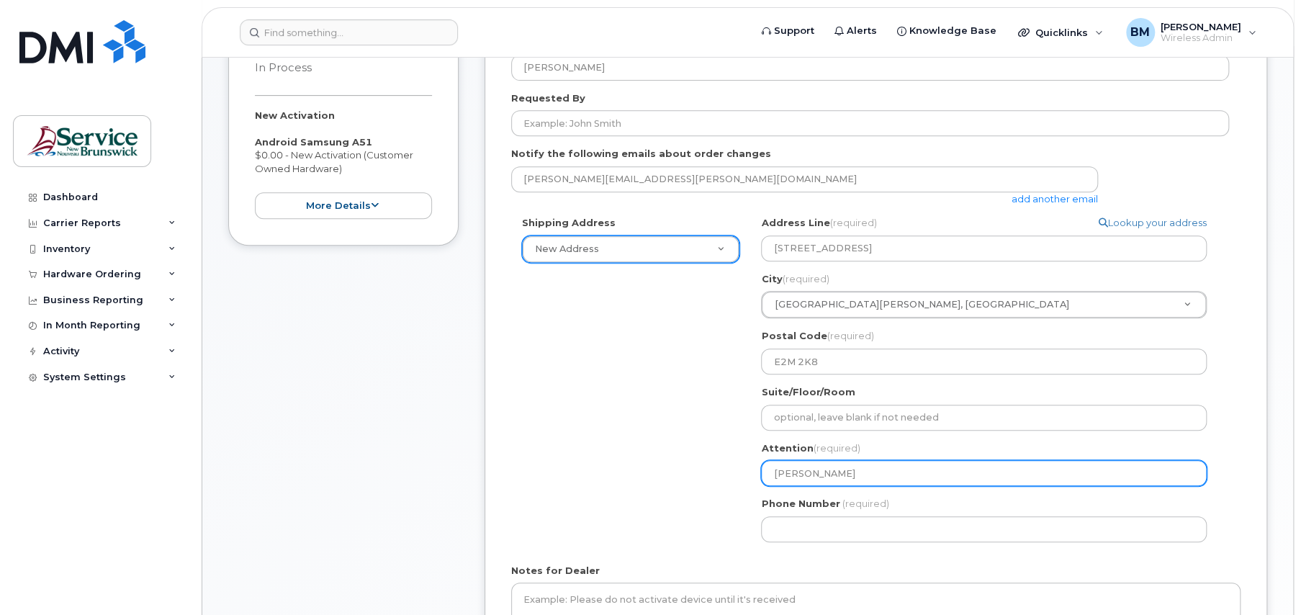
type input "Bobbi"
select select
type input "Bobbi-"
select select
type input "Bobbi-L"
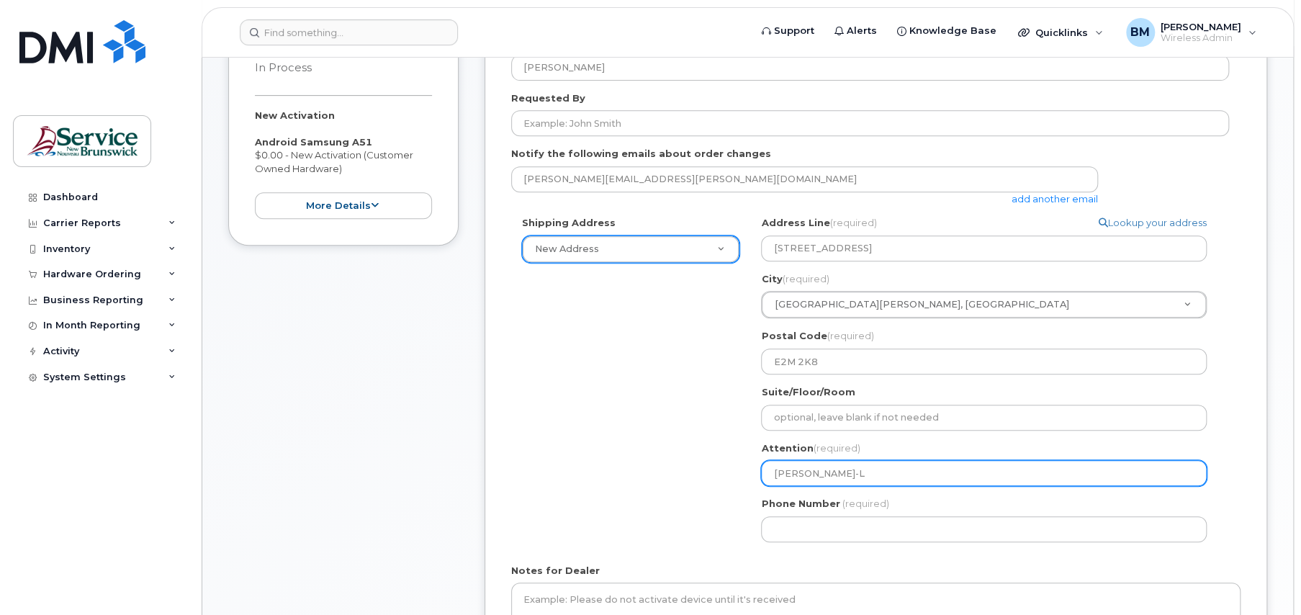
select select
type input "Bobbi-Ly"
select select
type input "Bobbi-Lyn"
select select
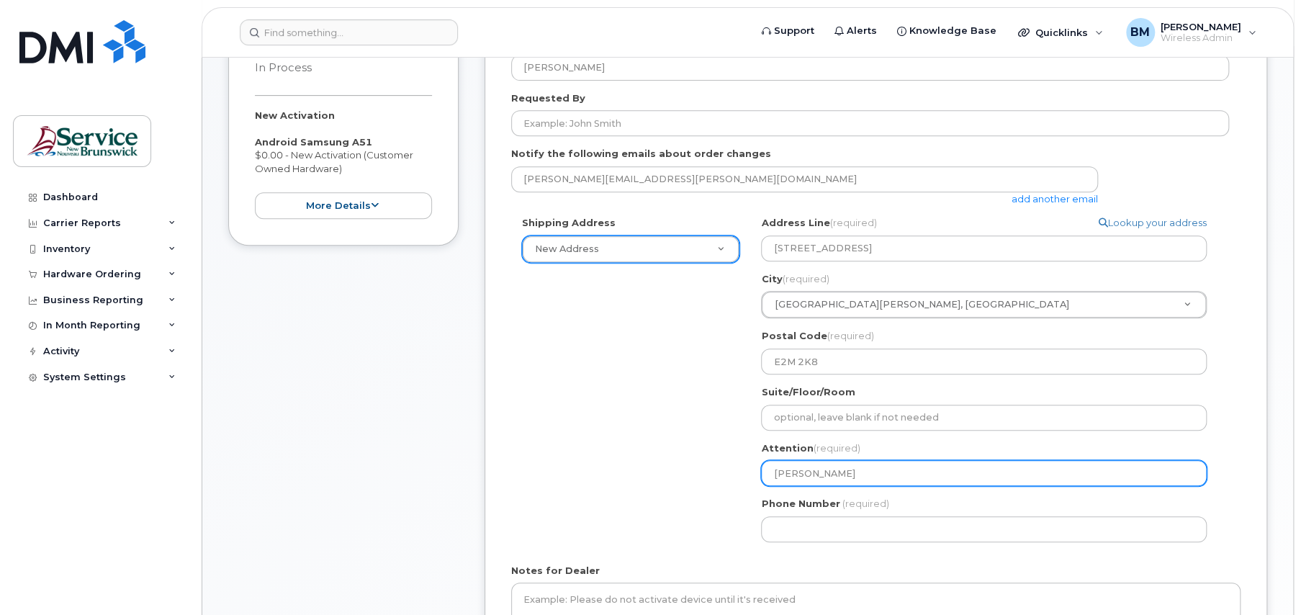
type input "Bobbi-Lynn"
select select
type input "Bobbi-Lynne"
select select
type input "Bobbi-Lynne M"
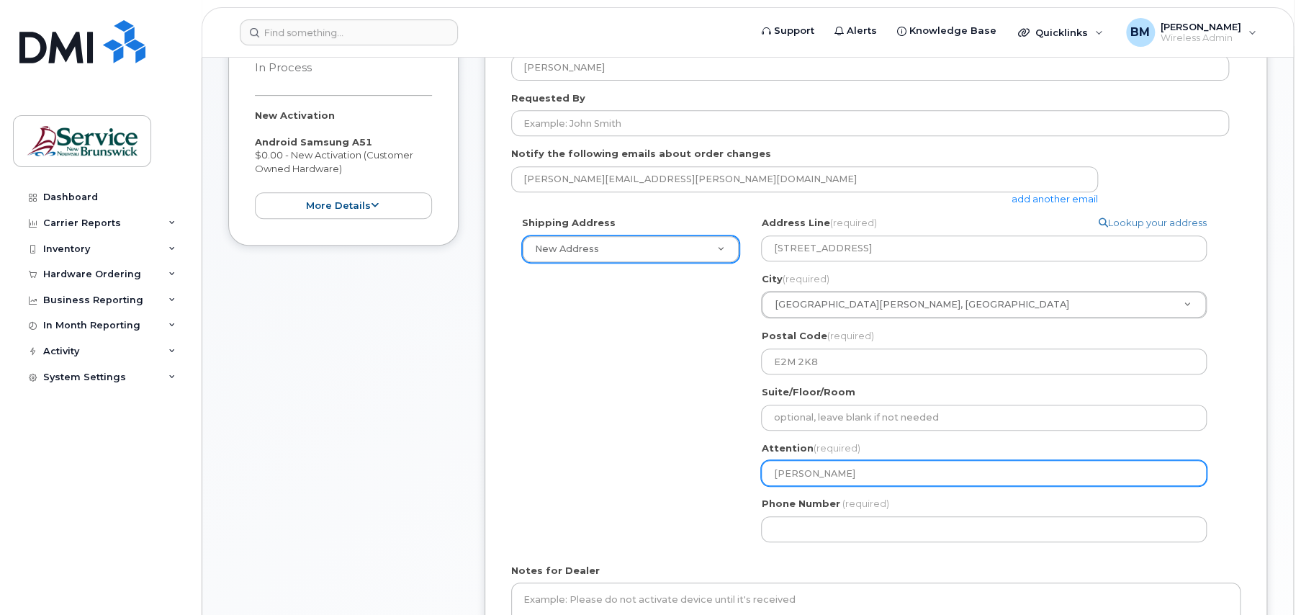
select select
type input "Bobbi-Lynne Mi"
select select
type input "Bobbi-Lynne Mil"
select select
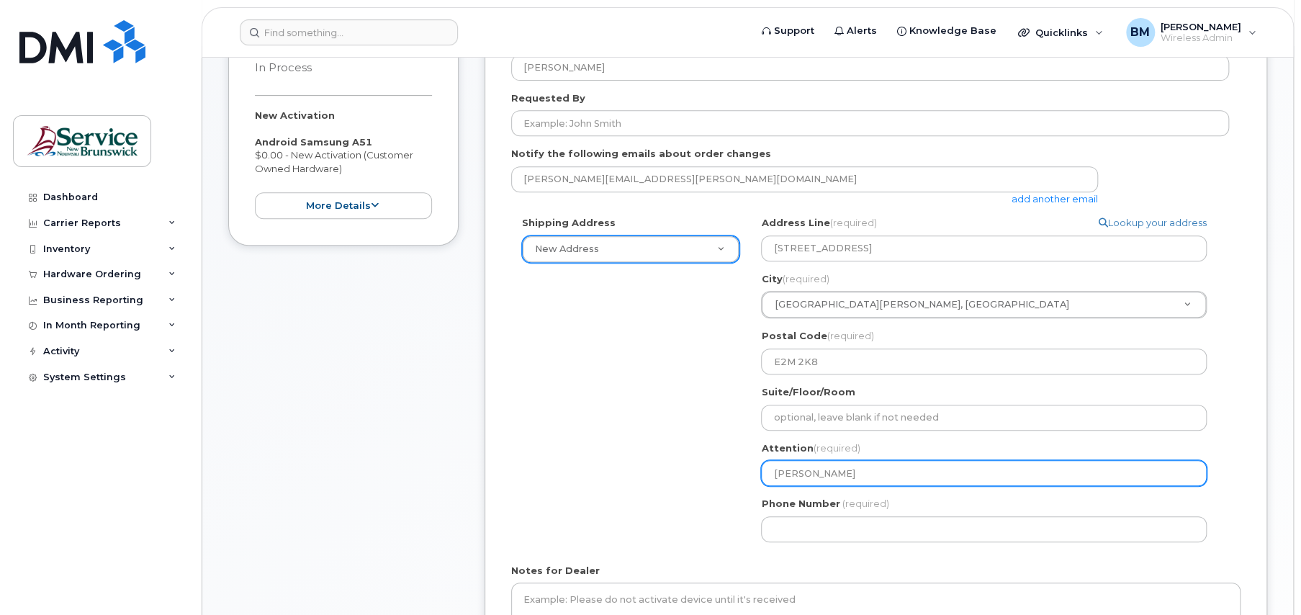
type input "Bobbi-Lynne Mill"
select select
type input "Bobbi-Lynne Mille"
select select
type input "[PERSON_NAME]"
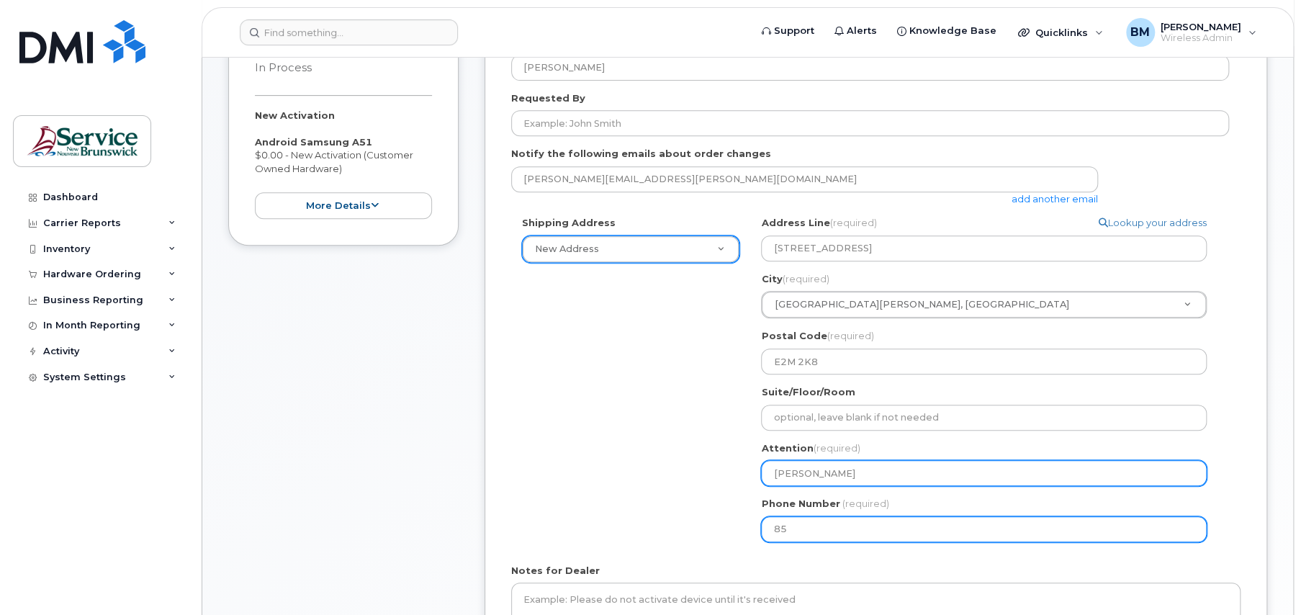
type input "8"
type input "506"
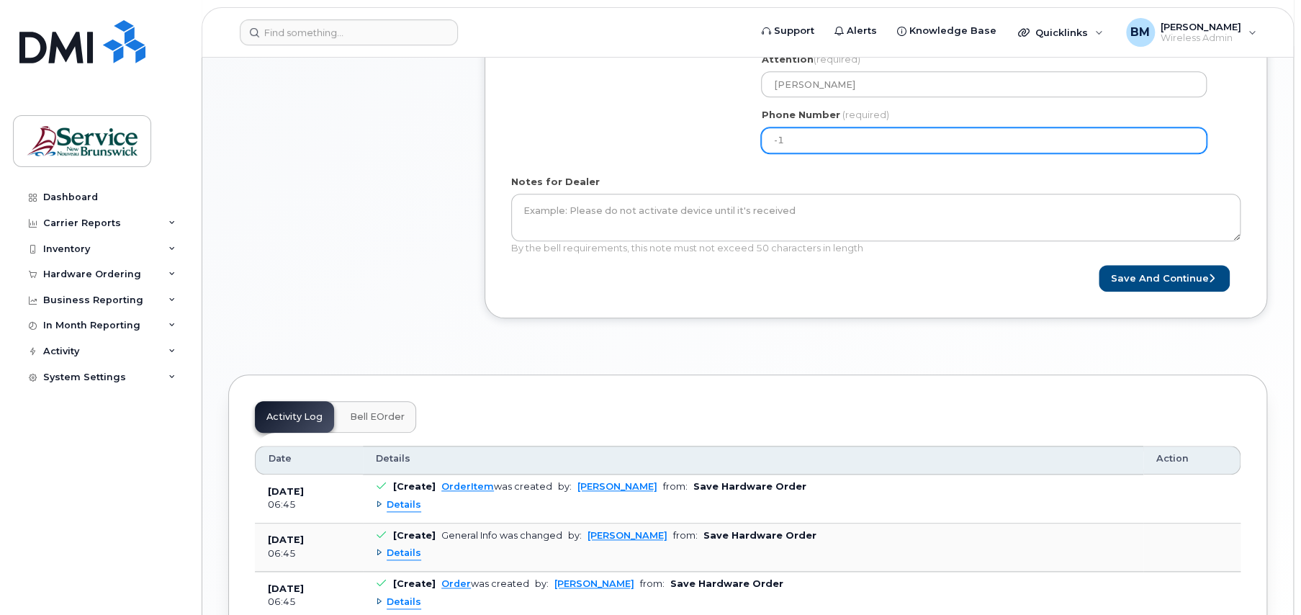
scroll to position [842, 0]
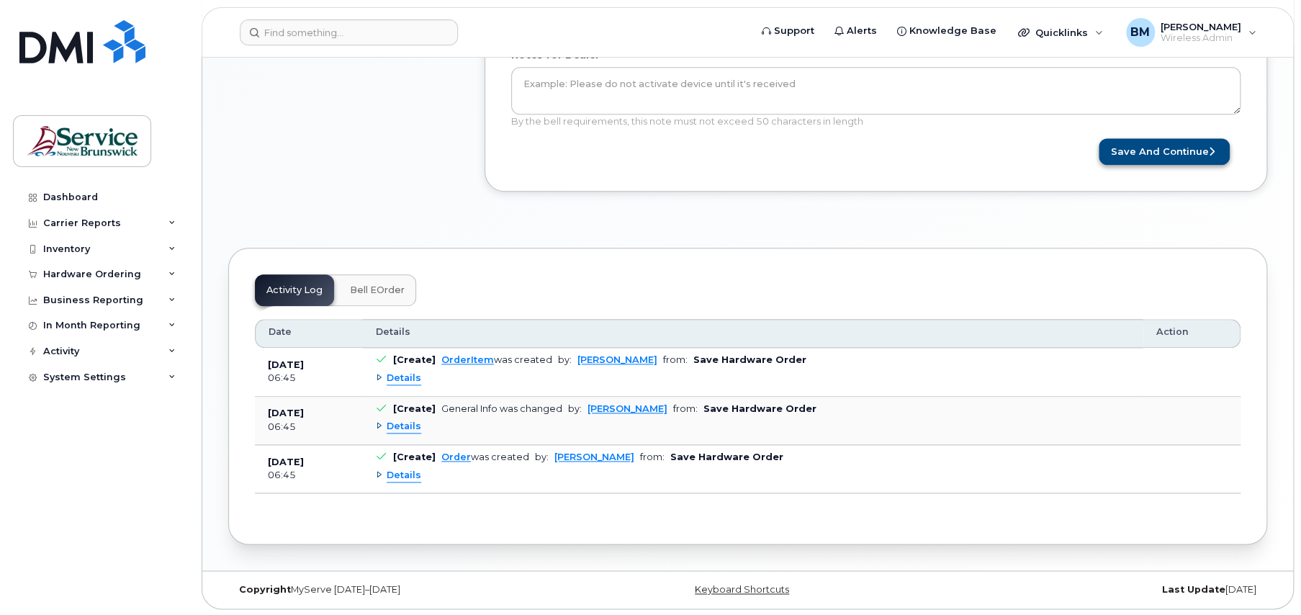
type input "-1"
click at [1148, 145] on button "Save and Continue" at bounding box center [1164, 151] width 131 height 27
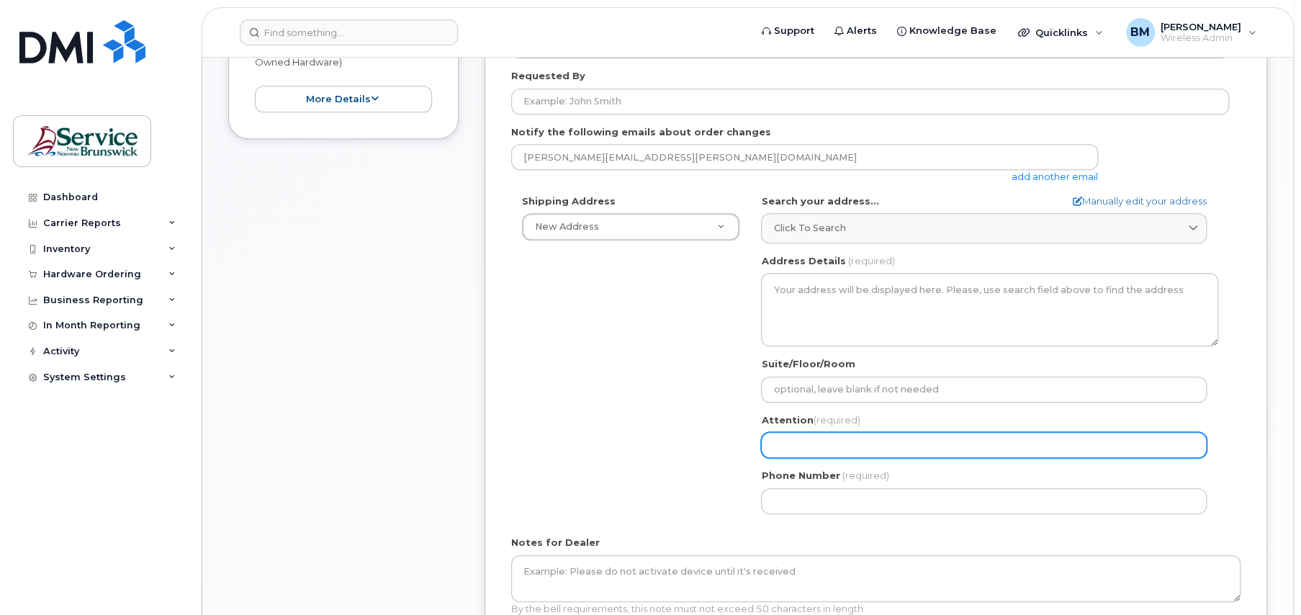
scroll to position [432, 0]
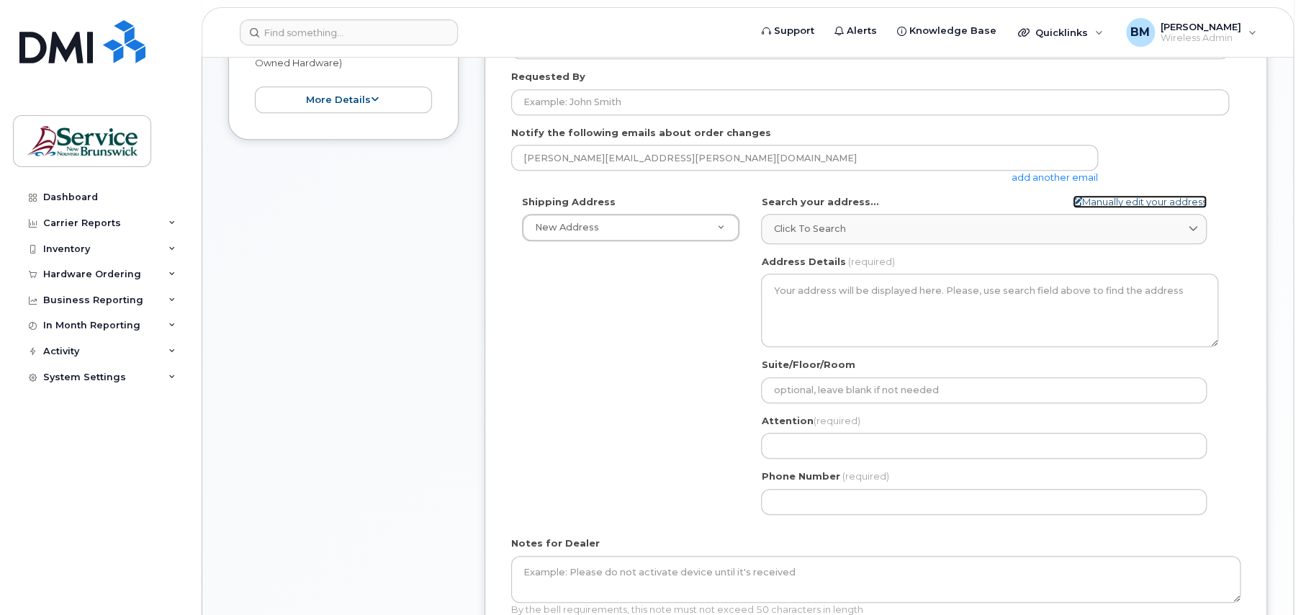
click at [1158, 197] on link "Manually edit your address" at bounding box center [1140, 202] width 134 height 14
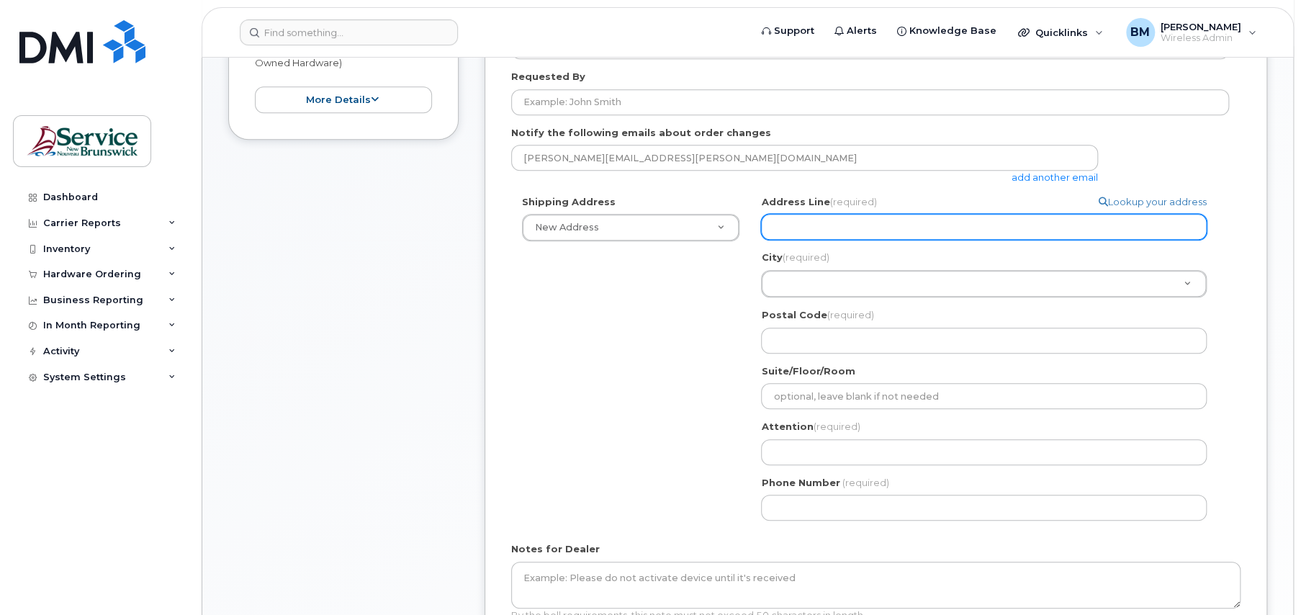
click at [876, 229] on input "Address Line (required)" at bounding box center [984, 227] width 446 height 26
select select
type input "2"
select select
type input "22"
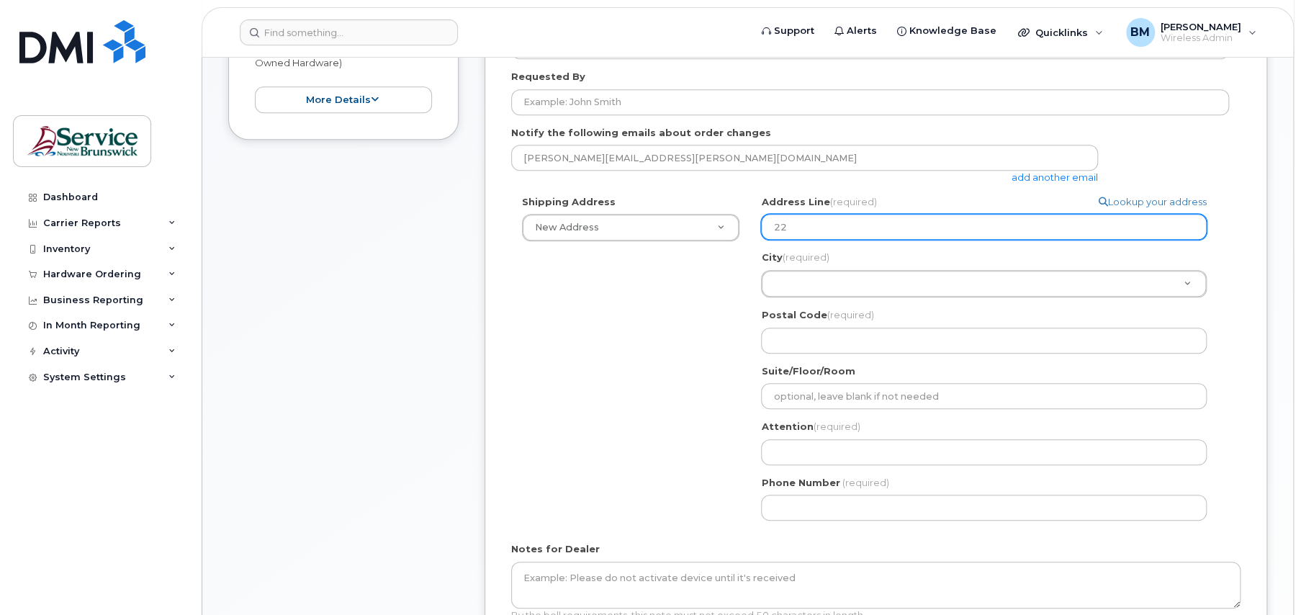
select select
type input "228"
select select
type input "228 L"
select select
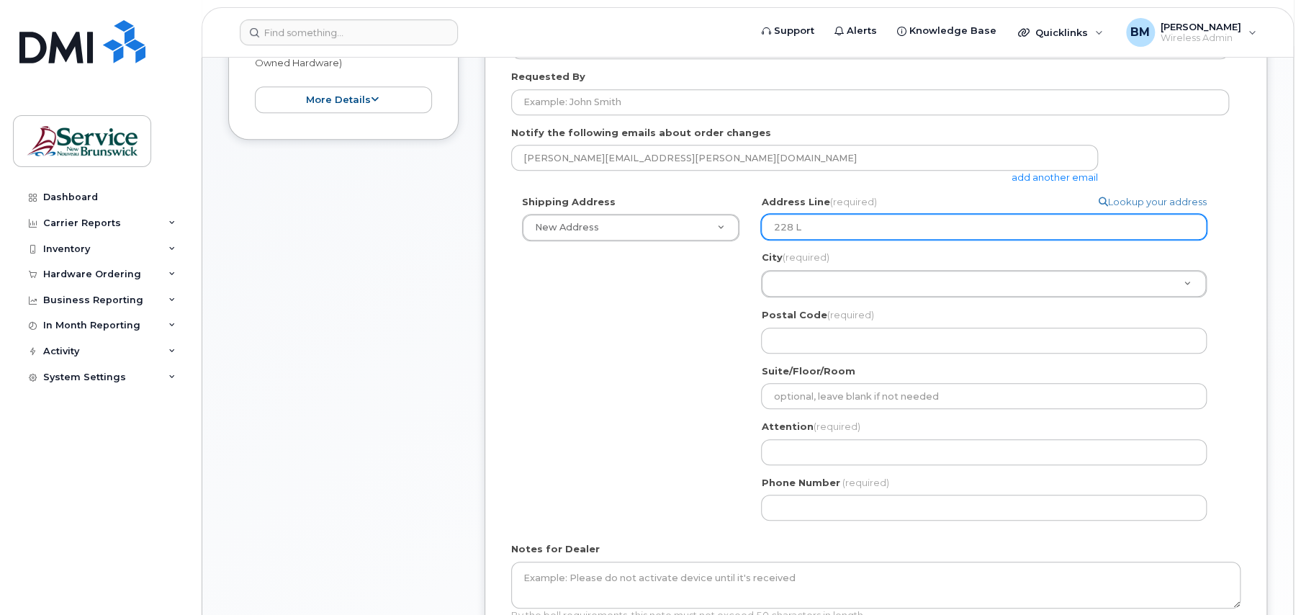
type input "228 La"
select select
type input "228 Lan"
select select
type input "228 Lanc"
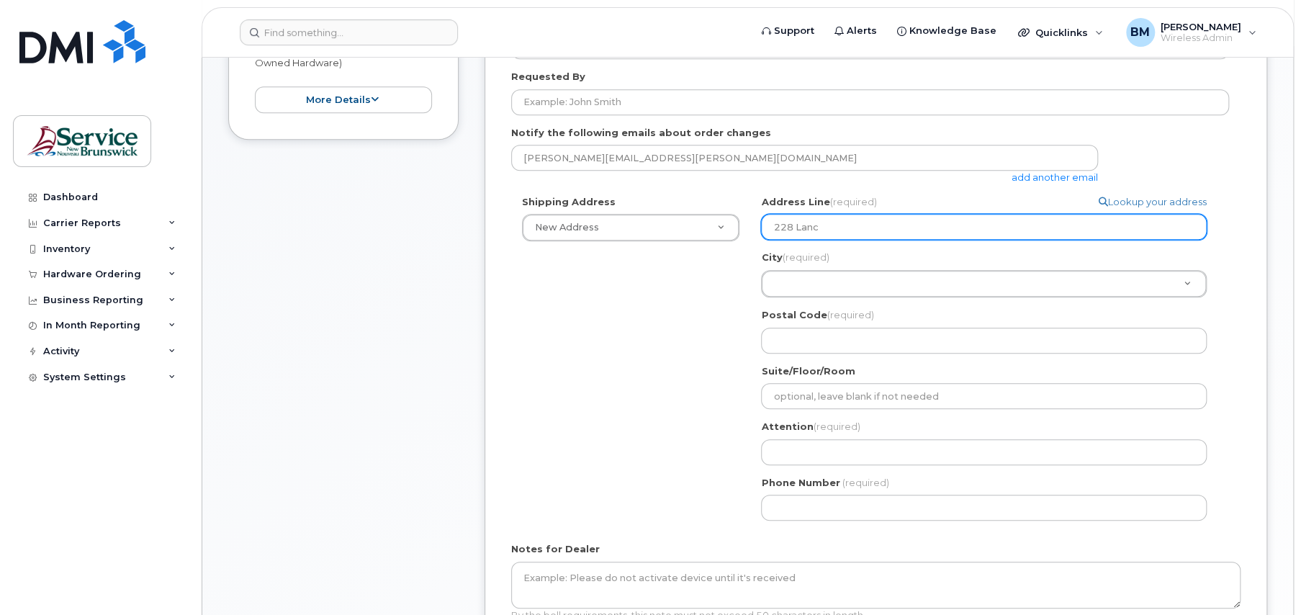
select select
type input "228 Lanca"
click at [859, 226] on input "228 Lanca" at bounding box center [984, 227] width 446 height 26
select select
type input "228 Lancac"
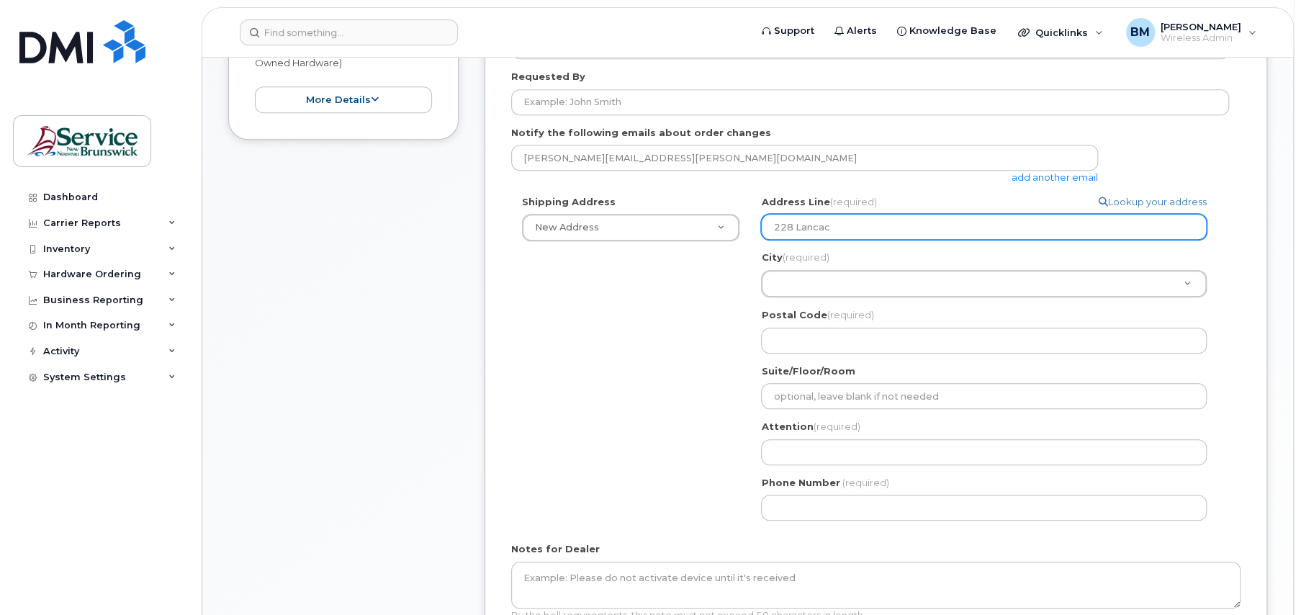
select select
type input "228 Lanca"
select select
type input "228 Lanc"
select select
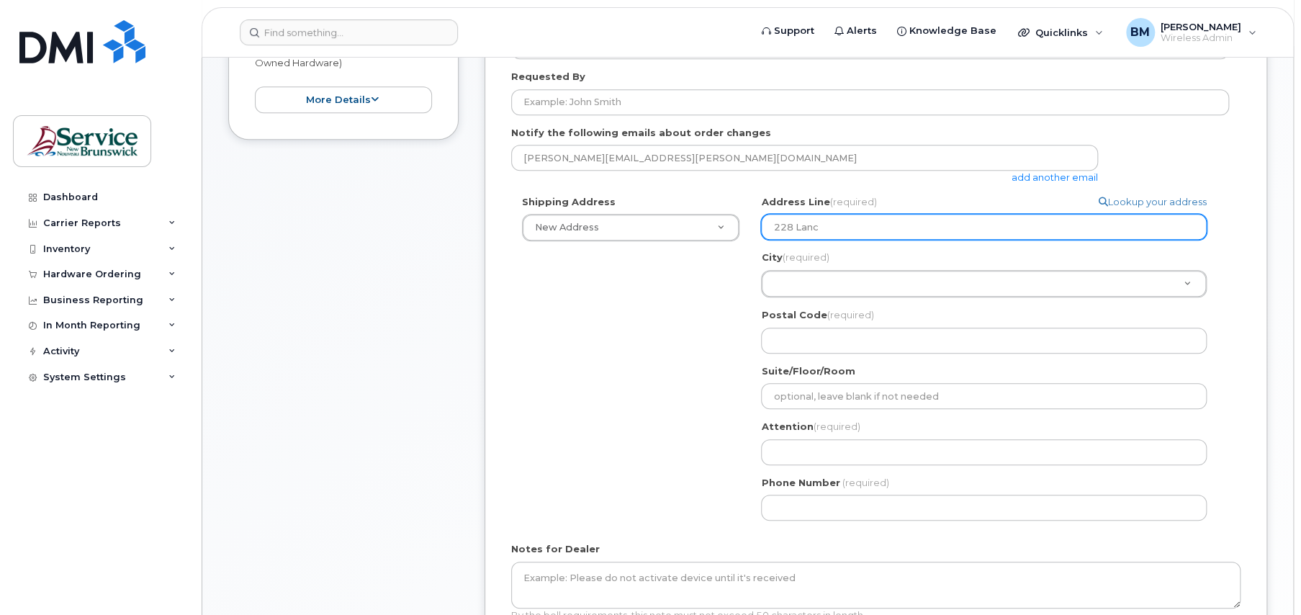
type input "228 Lan"
select select
type input "228 Lanc"
select select
type input "228 Lanca"
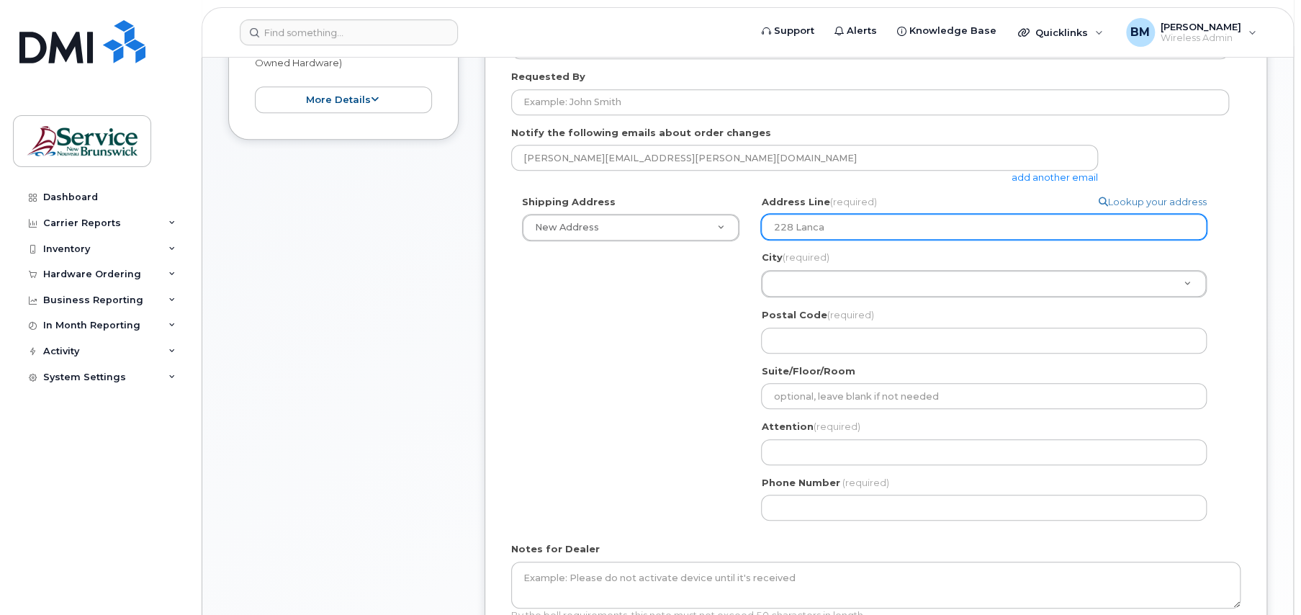
select select
type input "228 Lancas"
select select
type input "228 Lancast"
select select
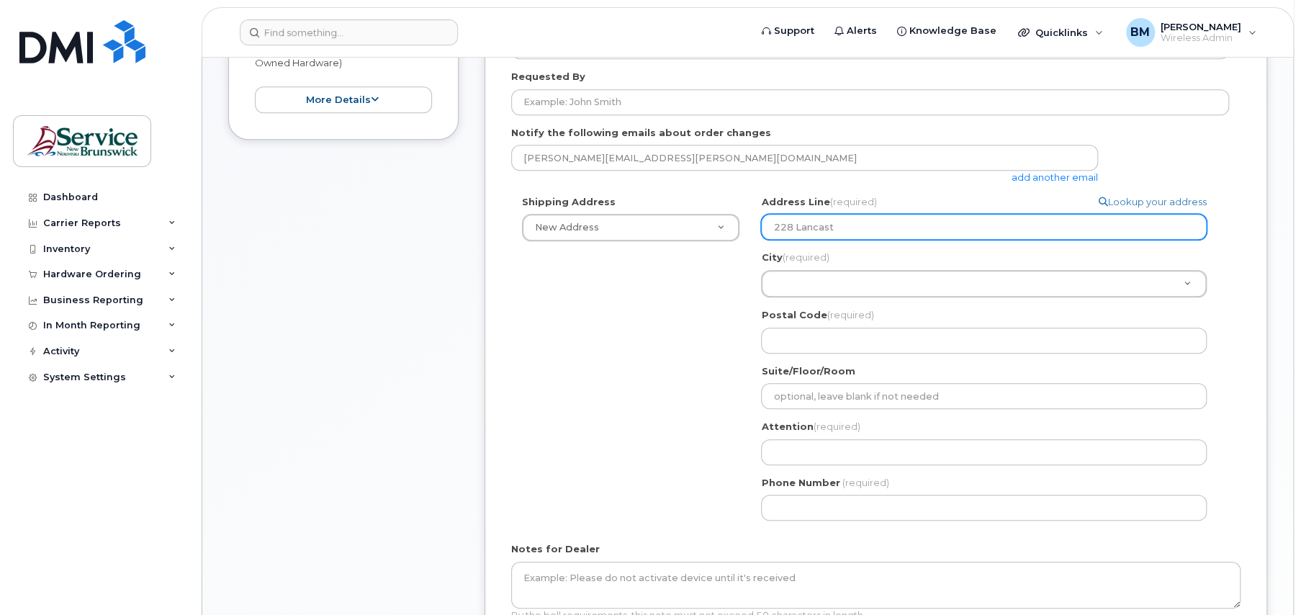
type input "228 Lancaste"
select select
type input "228 Lancaster"
select select
type input "228 Lancaste"
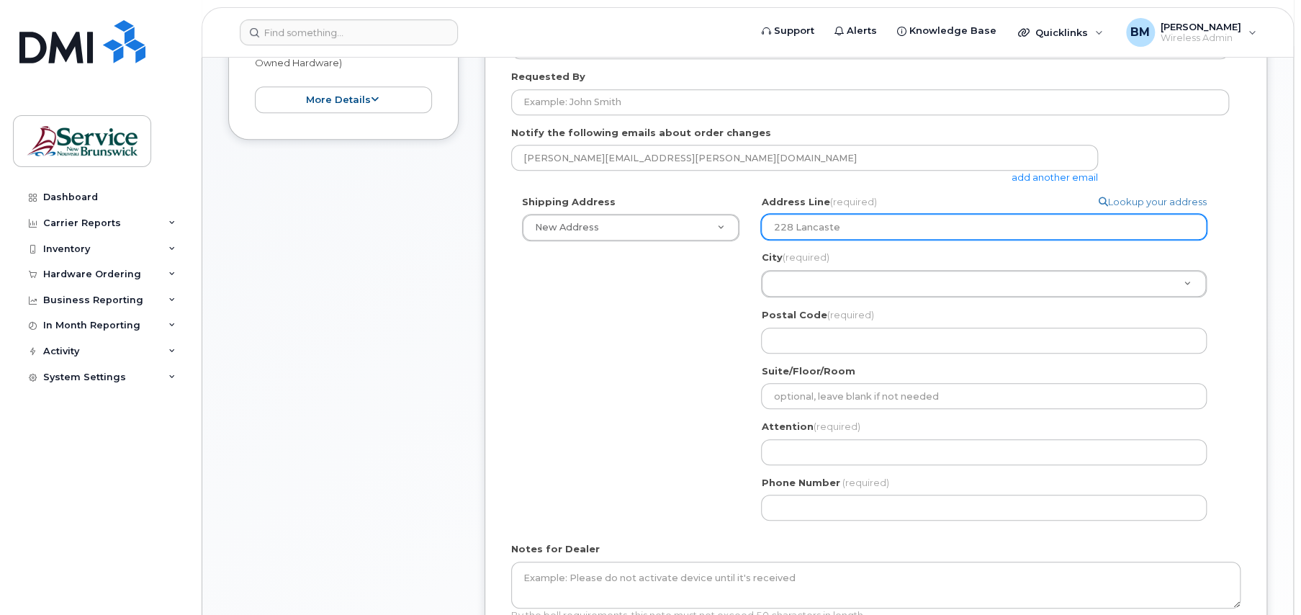
select select
type input "228 Lancast"
select select
type input "228 Lancas"
select select
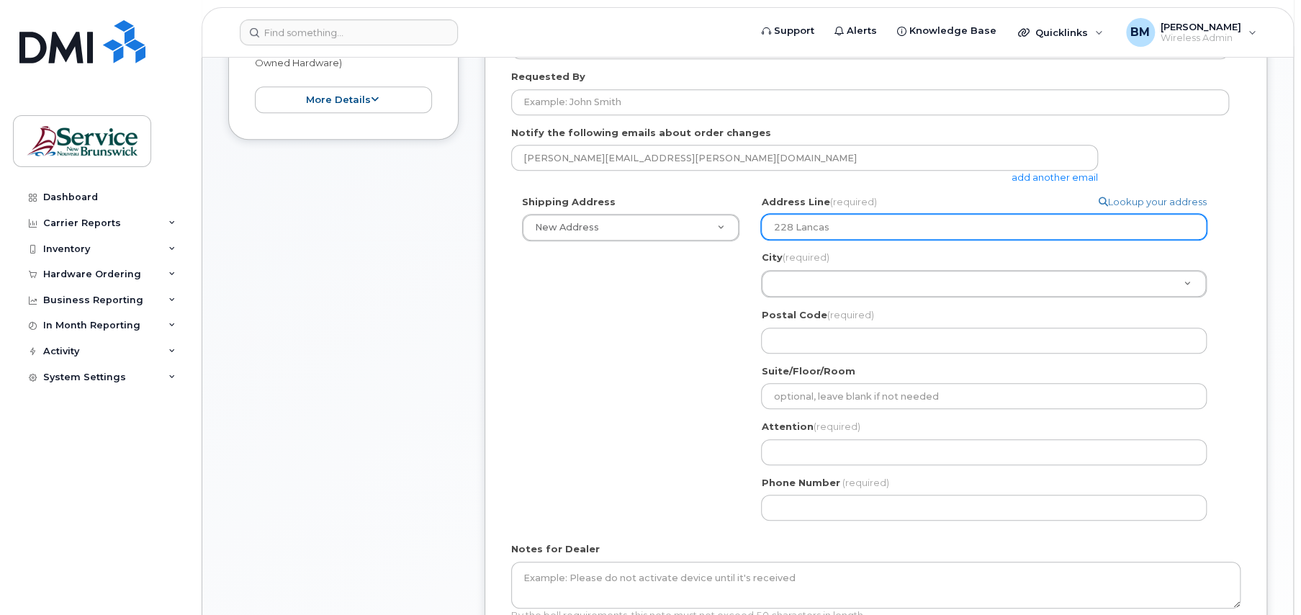
type input "228 Lanca"
select select
type input "228 Lanc"
select select
type input "228 Lan"
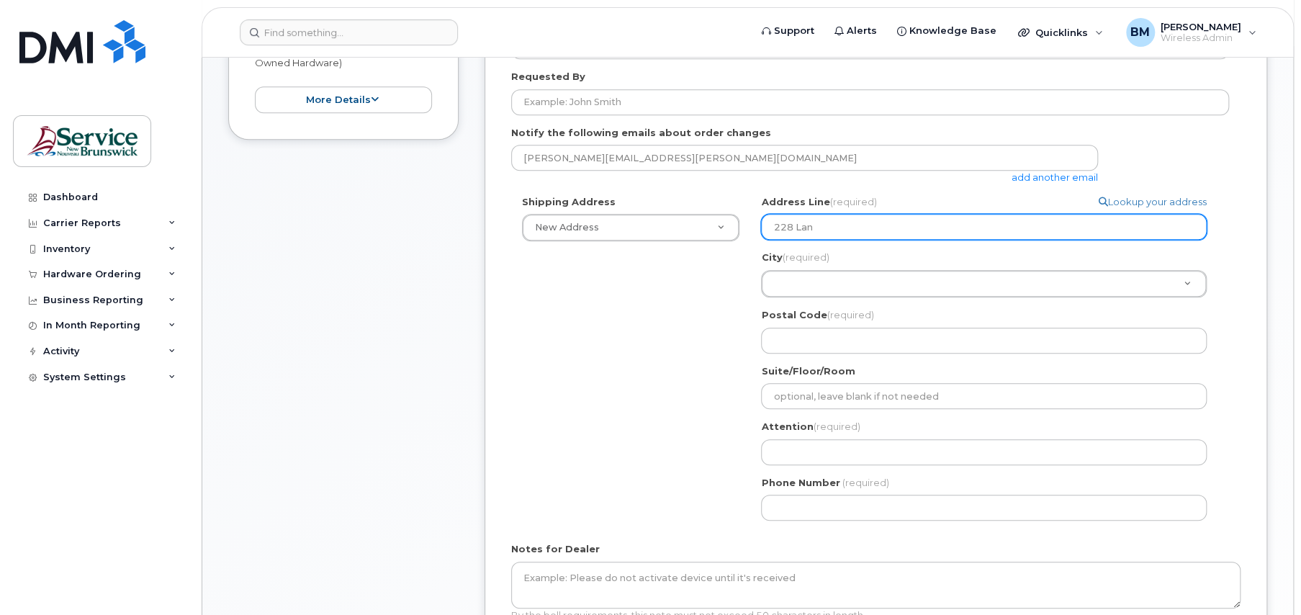
select select
type input "228 La"
select select
type input "228 Lan"
select select
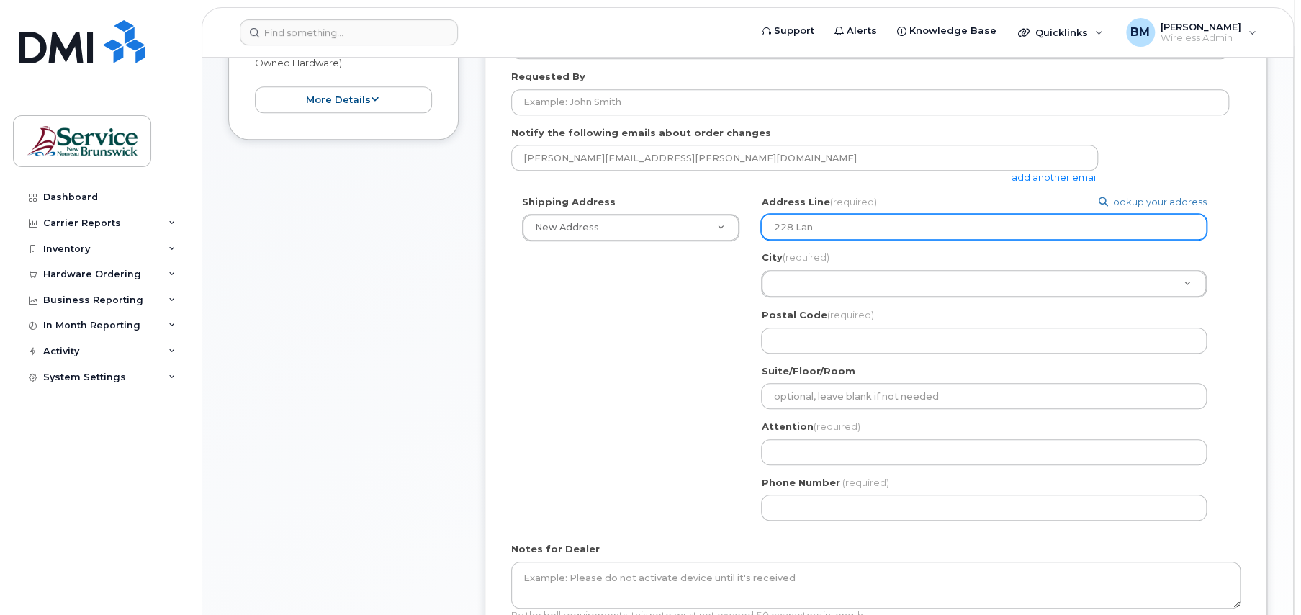
type input "228 Lanc"
select select
type input "228 Lanca"
select select
type input "228 Lancas"
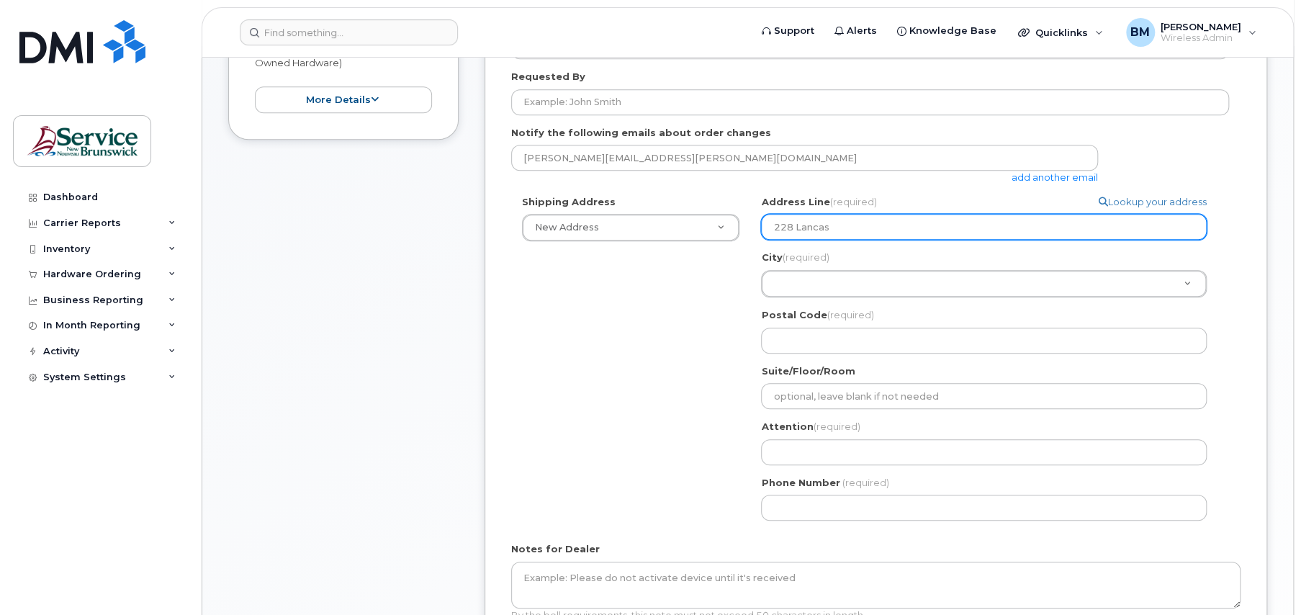
select select
type input "228 Lancast"
select select
type input "228 Lancaste"
select select
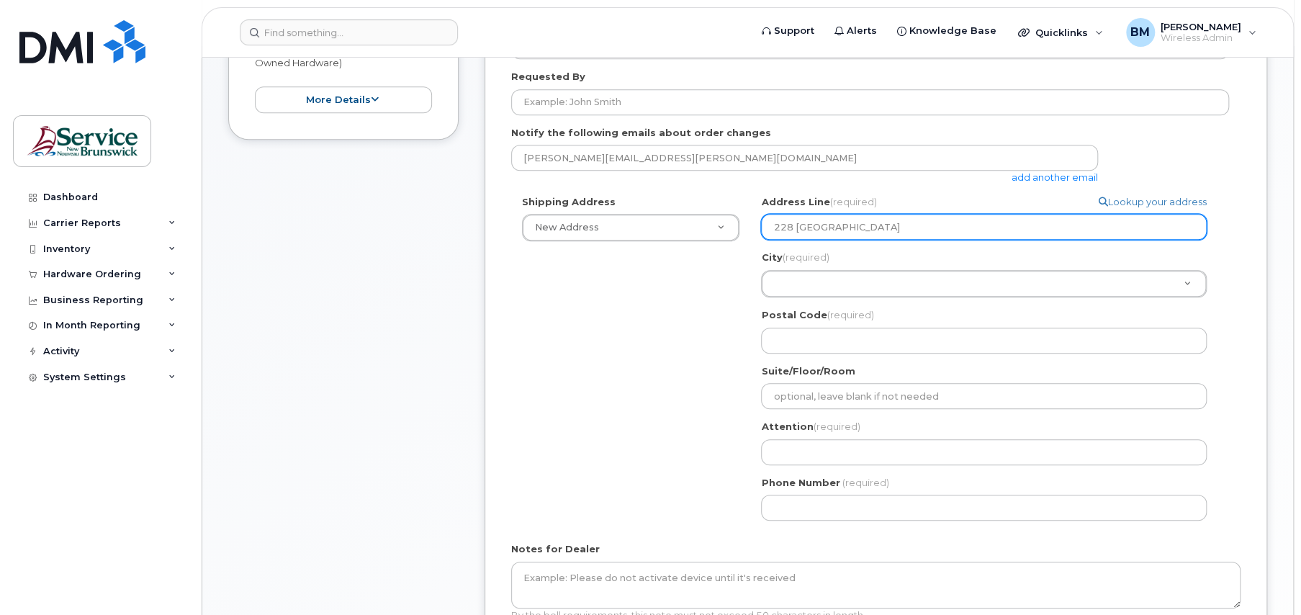
type input "228 Lancaster"
select select
type input "228 Lancaster A"
select select
type input "228 Lancaster Av"
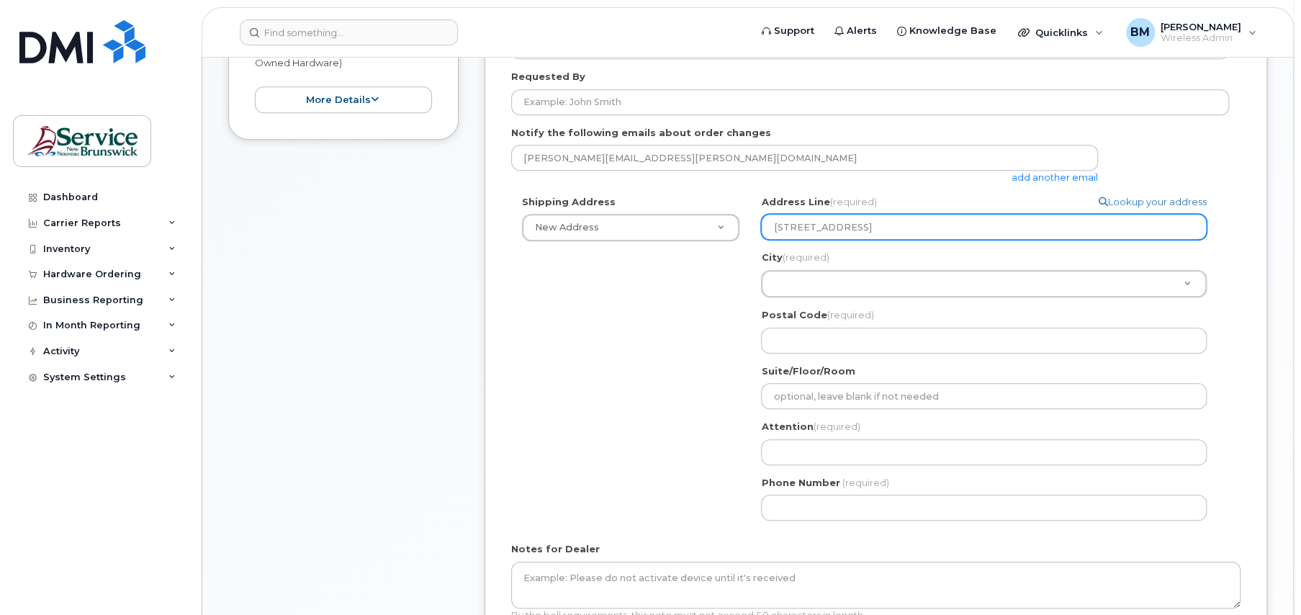
select select
type input "228 Lancaster Ave"
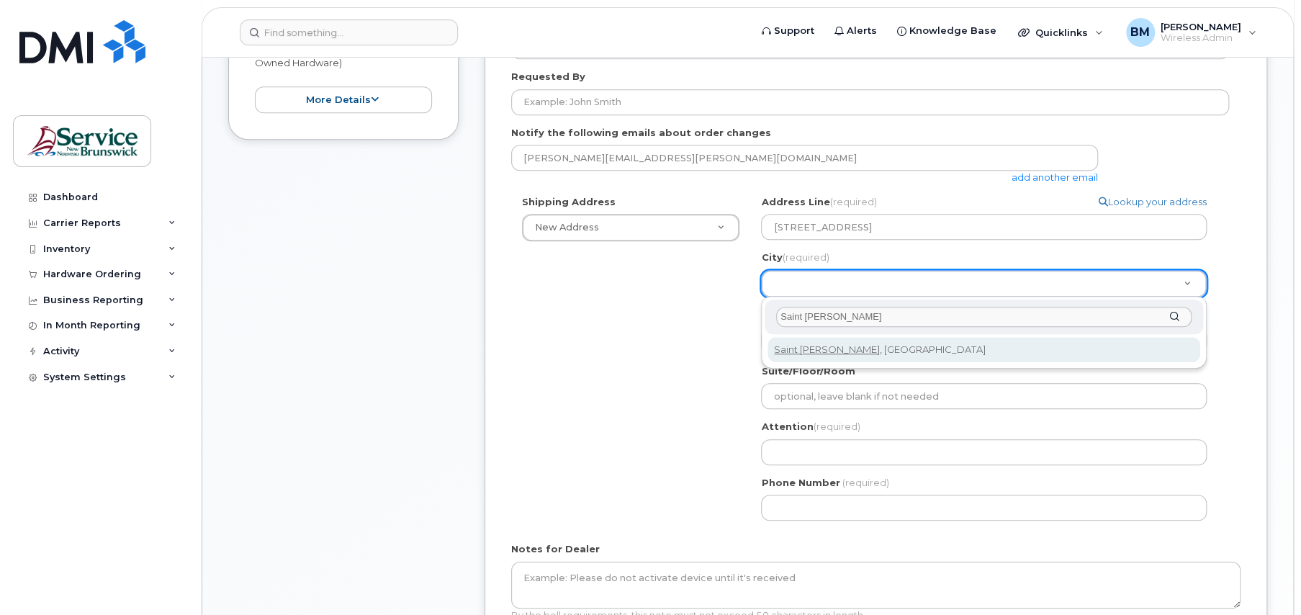
type input "Saint [PERSON_NAME]"
select select
type input "2008"
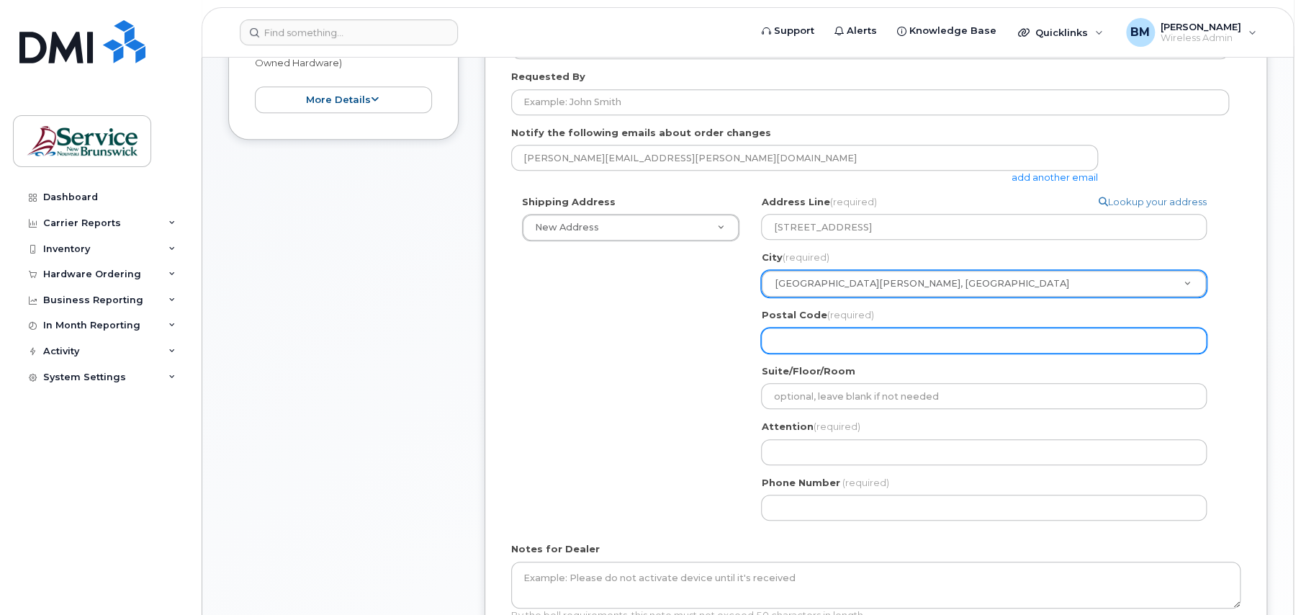
drag, startPoint x: 836, startPoint y: 338, endPoint x: 831, endPoint y: 331, distance: 8.8
click at [835, 338] on input "Postal Code (required)" at bounding box center [984, 341] width 446 height 26
select select
type input "E"
select select
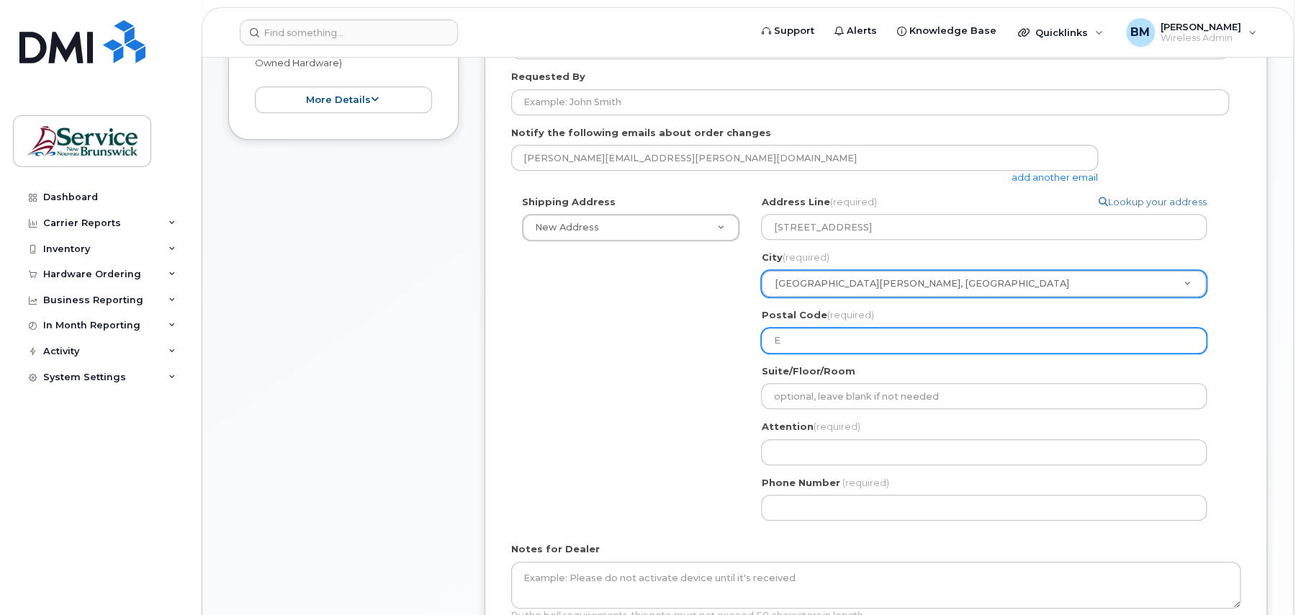
type input "E2"
select select
type input "E2M"
select select
type input "E2M 2"
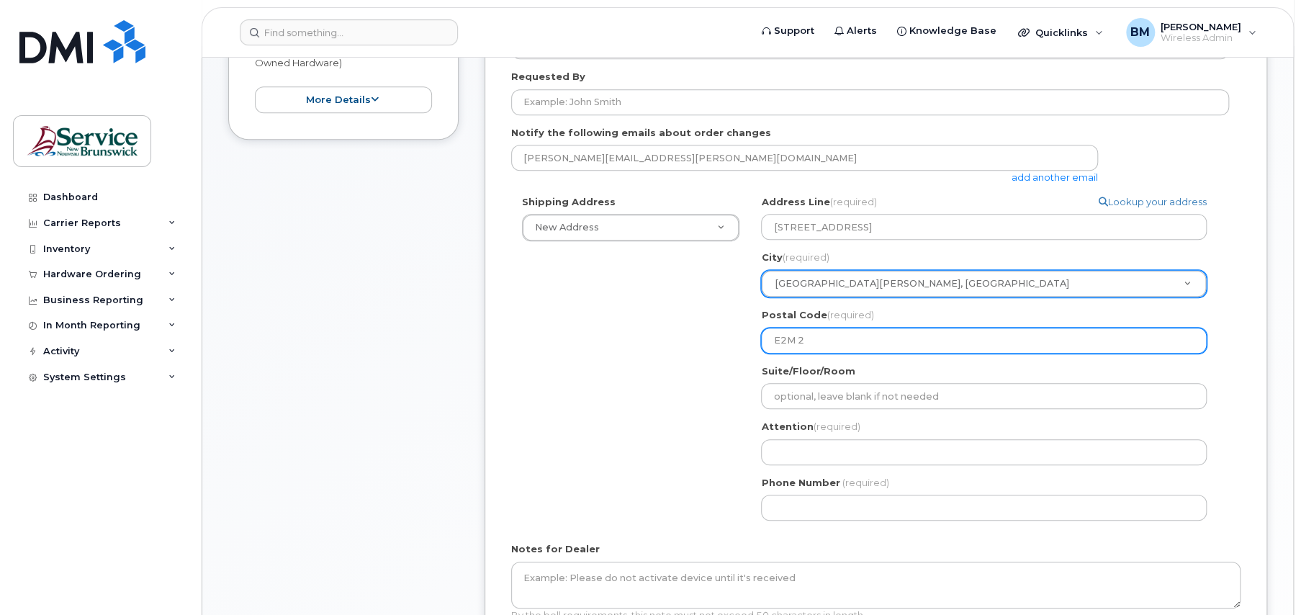
select select
type input "E2M 2K"
select select
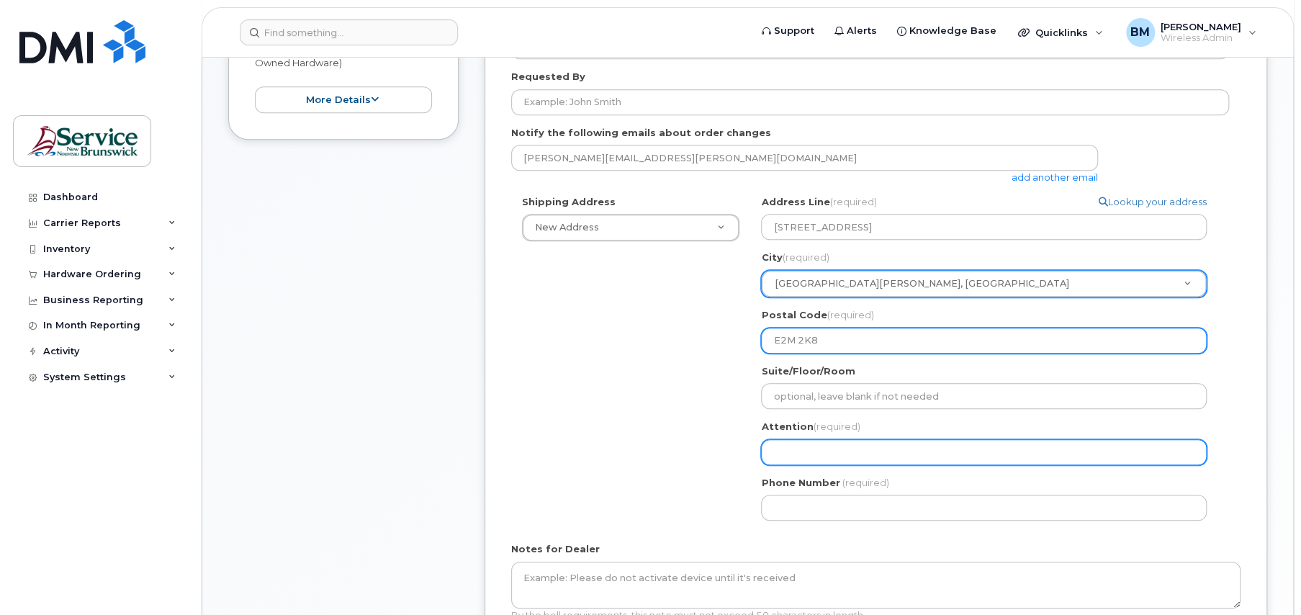
type input "E2M 2K8"
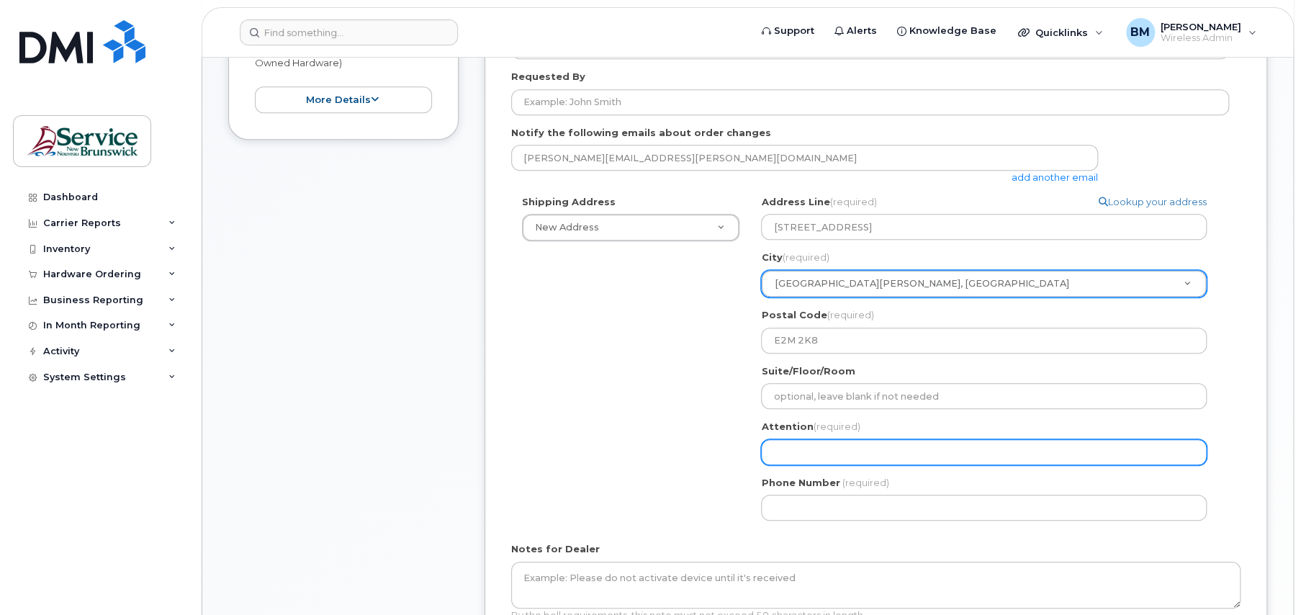
click at [852, 453] on input "Attention (required)" at bounding box center [984, 452] width 446 height 26
select select
type input "B"
select select
type input "Bo"
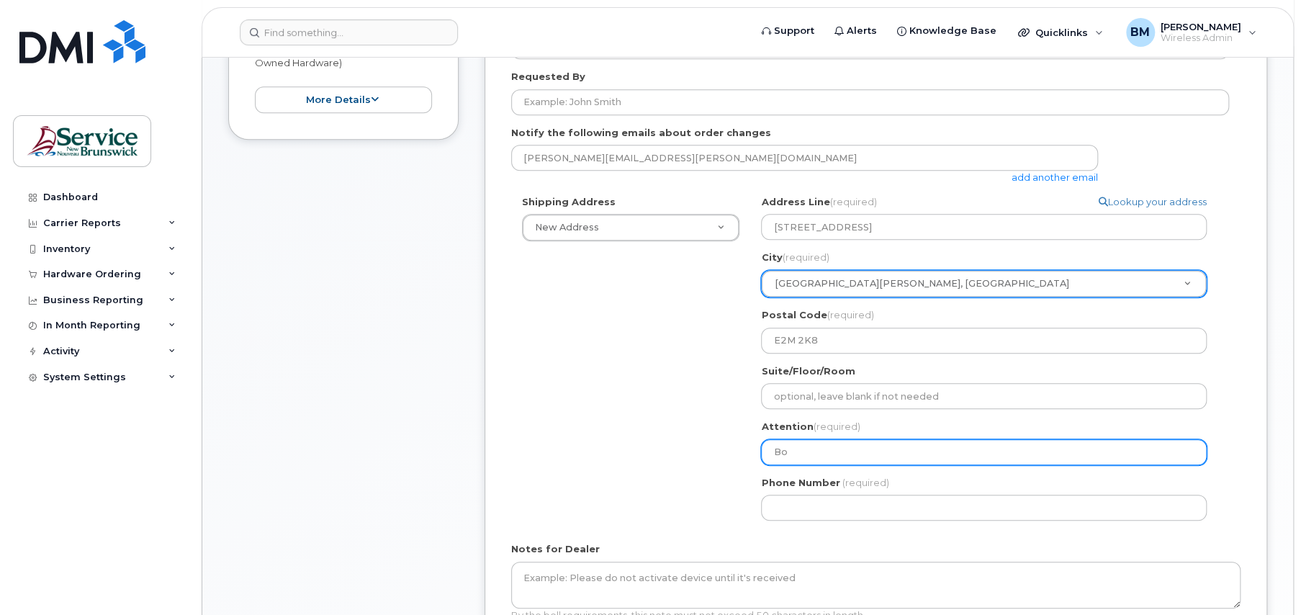
select select
type input "Bob"
select select
type input "Bobb"
select select
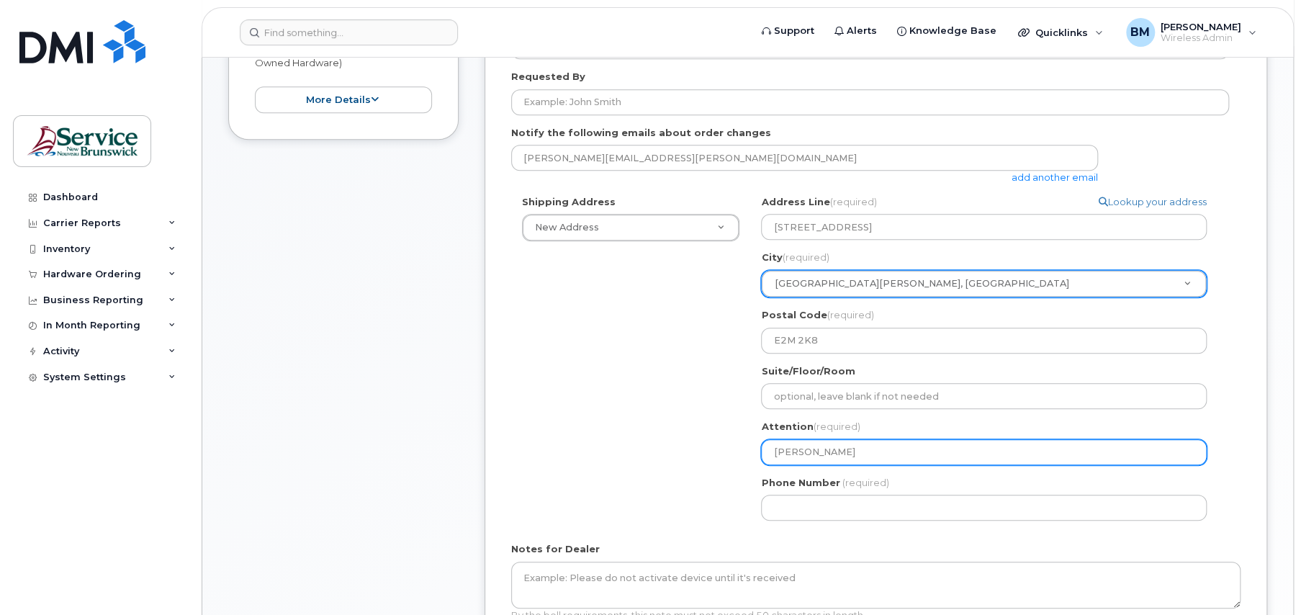
type input "Bobbi"
select select
type input "Bobbi-"
select select
type input "Bobbi-L"
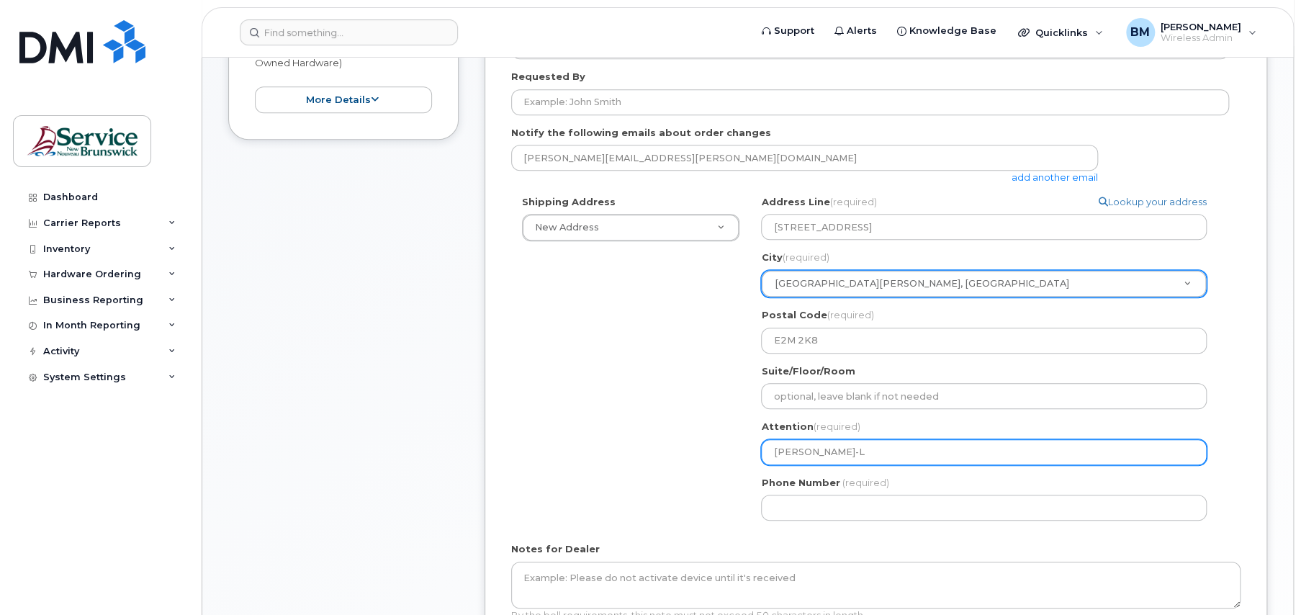
select select
type input "Bobbi-Ly"
select select
type input "Bobbi-Lyn"
select select
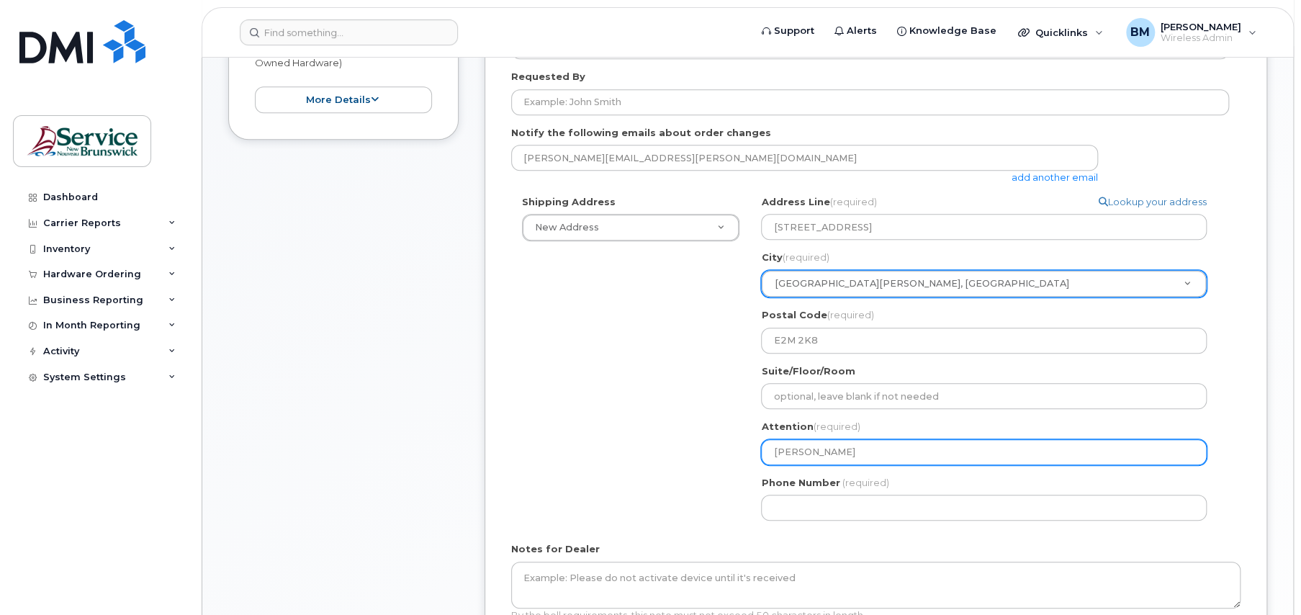
type input "Bobbi-Lynn"
select select
type input "Bobbi-Lynne"
select select
type input "Bobbi-Lynne M"
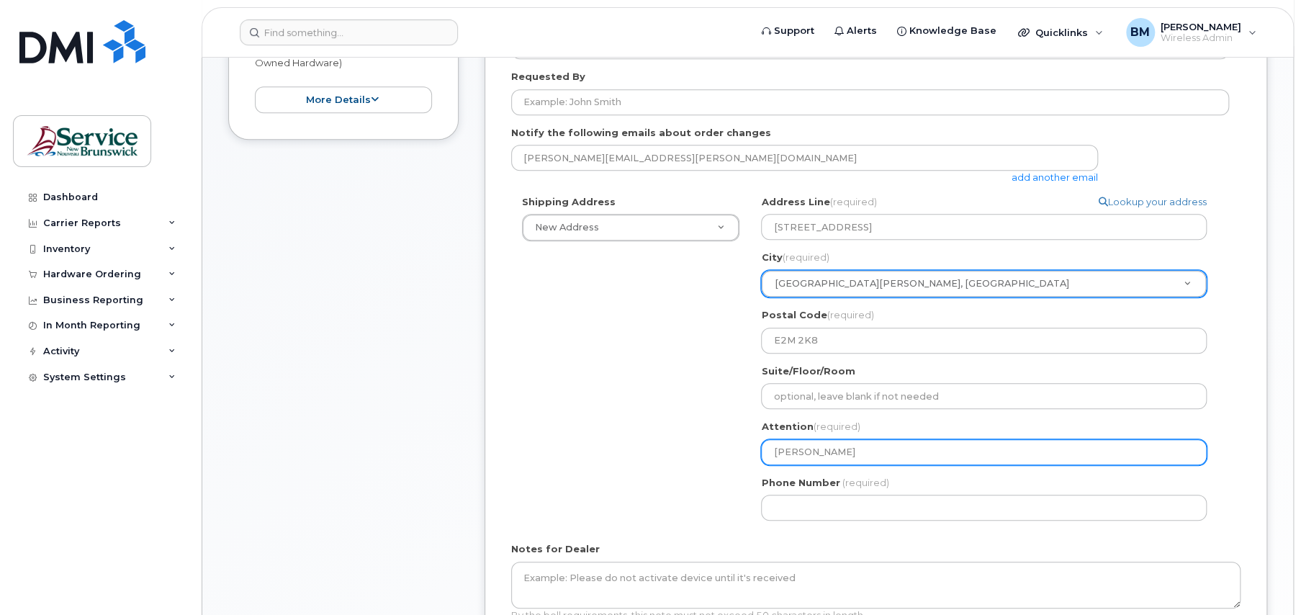
select select
type input "Bobbi-Lynne Mi"
select select
type input "Bobbi-Lynne Mil"
select select
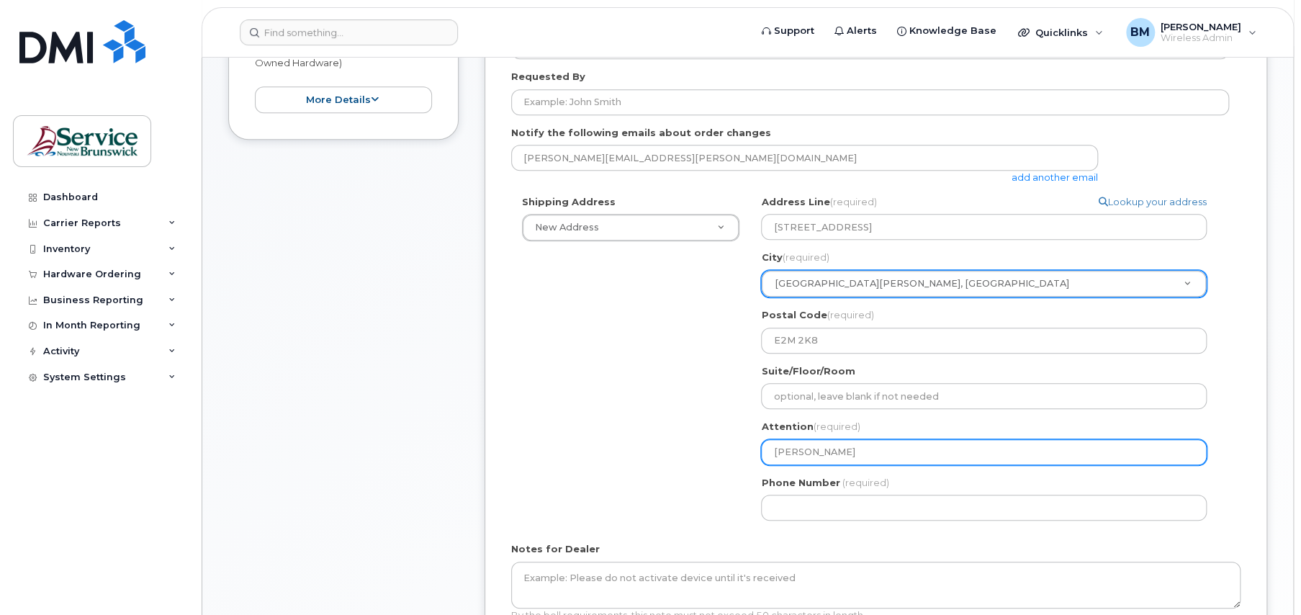
type input "Bobbi-Lynne Mill"
select select
type input "Bobbi-Lynne Mille"
select select
type input "[PERSON_NAME]"
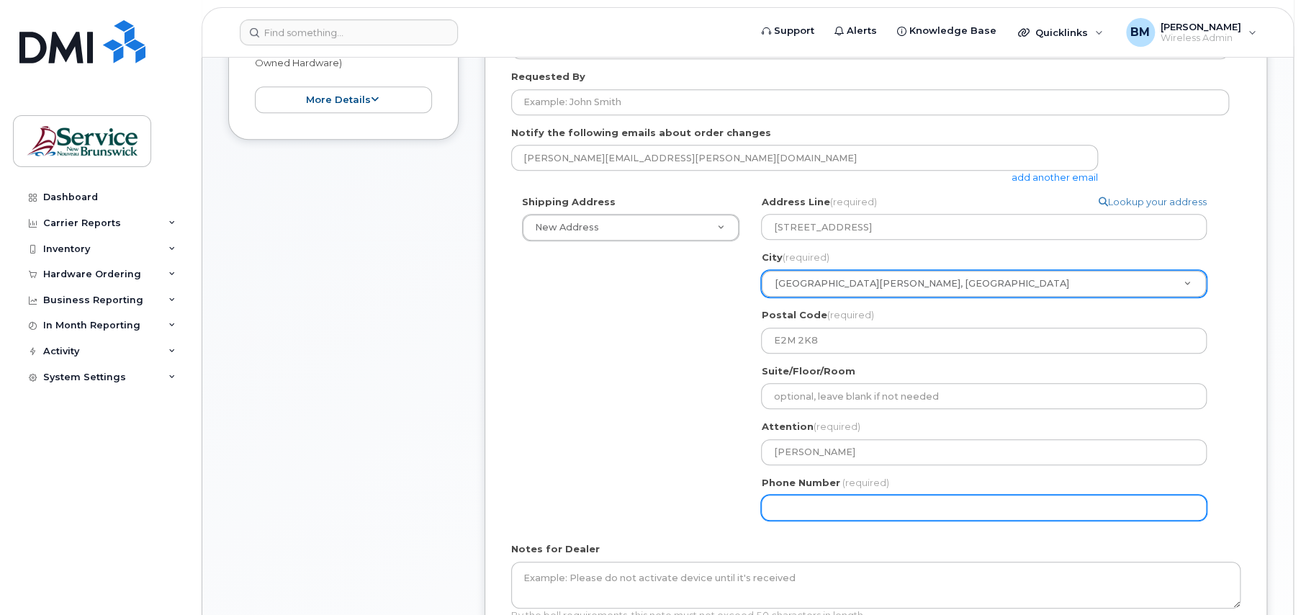
scroll to position [504, 0]
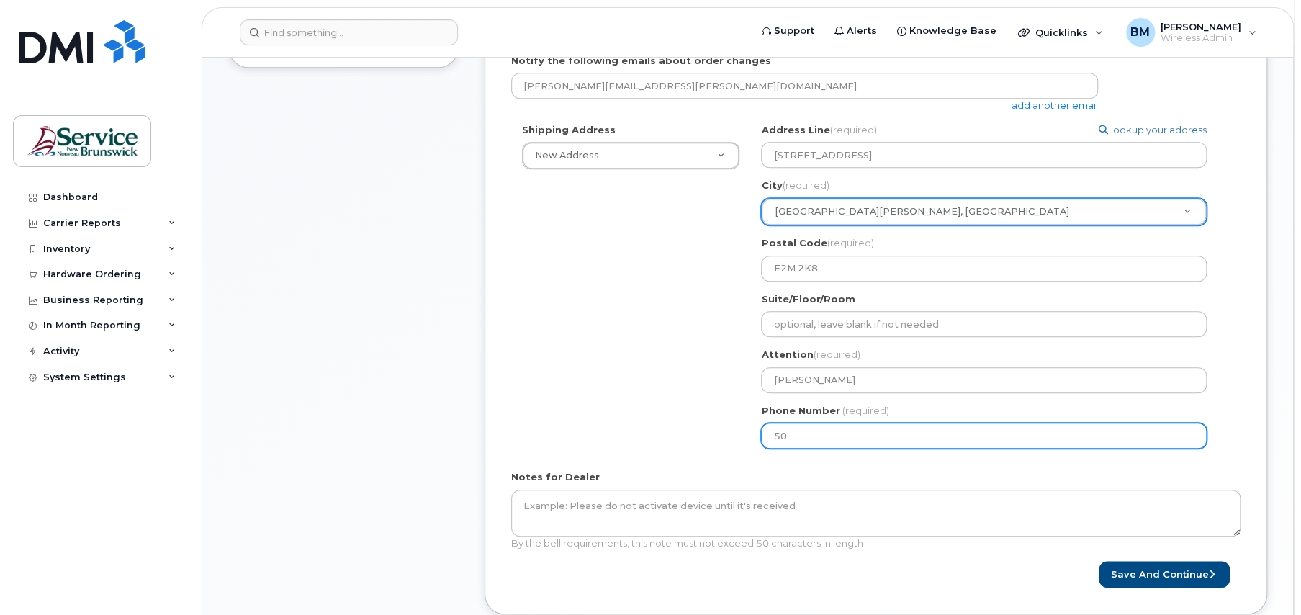
type input "506"
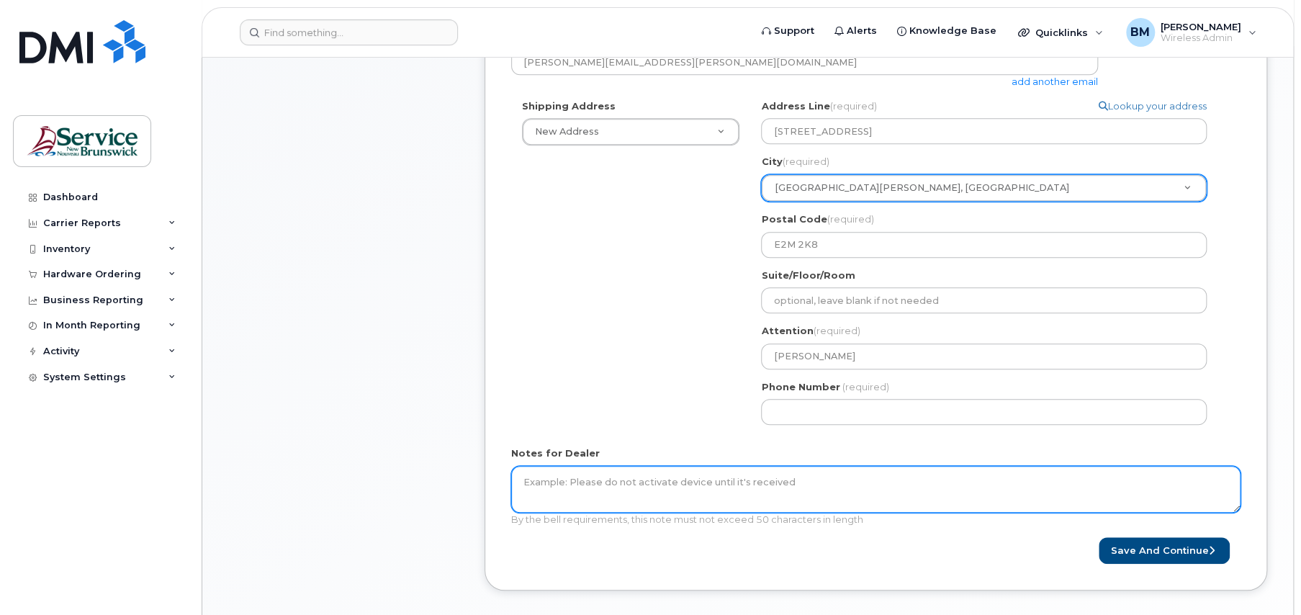
scroll to position [495, 0]
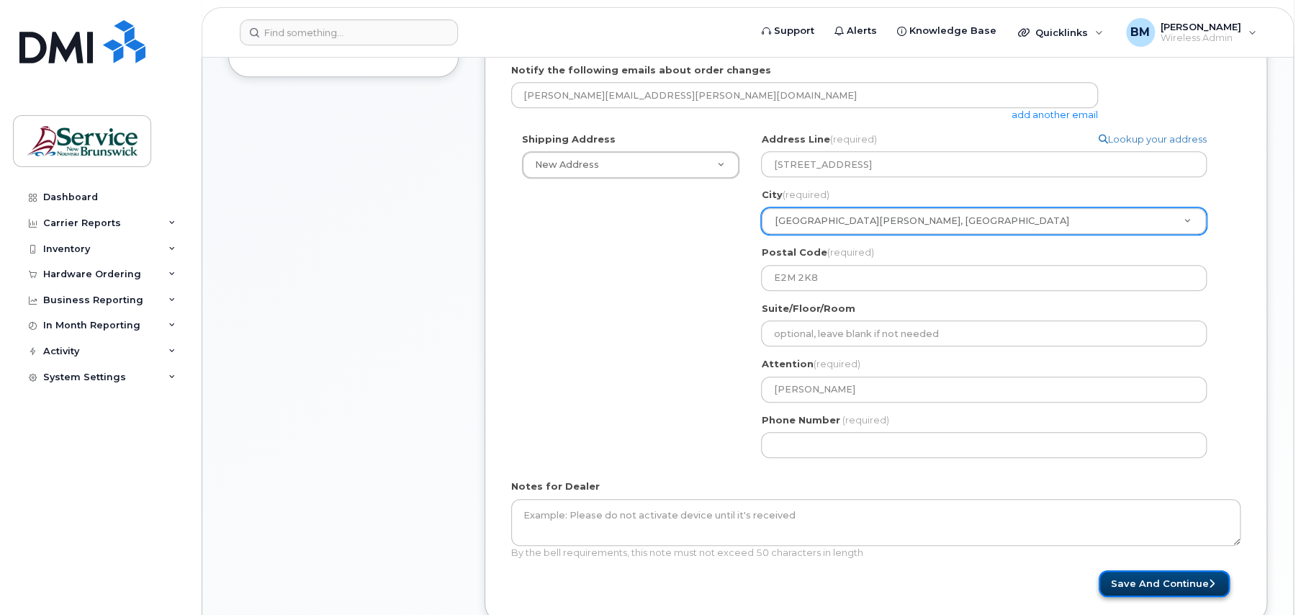
click at [1129, 589] on button "Save and Continue" at bounding box center [1164, 583] width 131 height 27
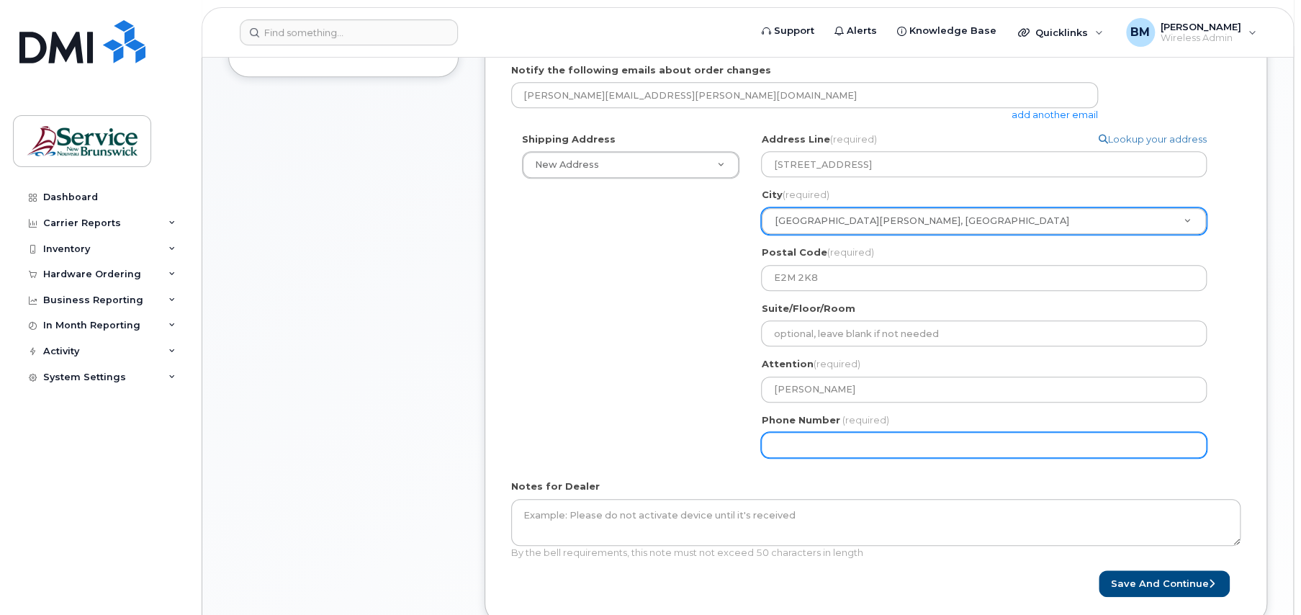
drag, startPoint x: 842, startPoint y: 443, endPoint x: 481, endPoint y: 380, distance: 366.9
click at [492, 398] on div "Created By Bobbi-Lynne Miller Requested By Notify the following emails about or…" at bounding box center [875, 274] width 782 height 698
type input "506566271"
select select
type input "5065662714"
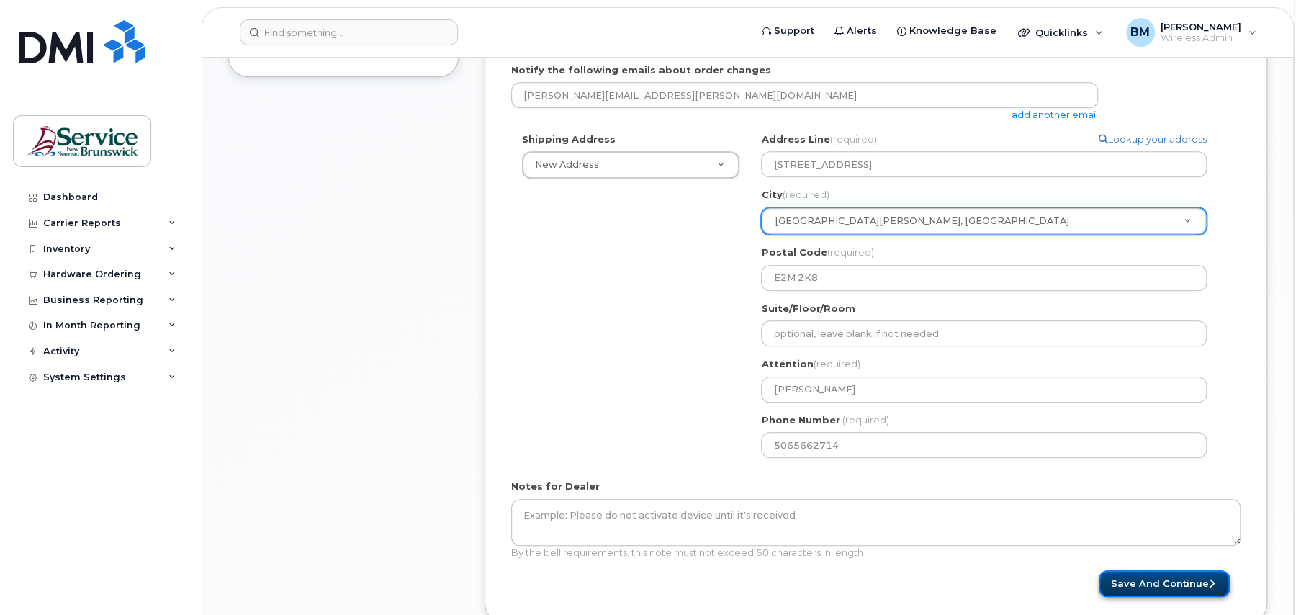
click at [1120, 581] on button "Save and Continue" at bounding box center [1164, 583] width 131 height 27
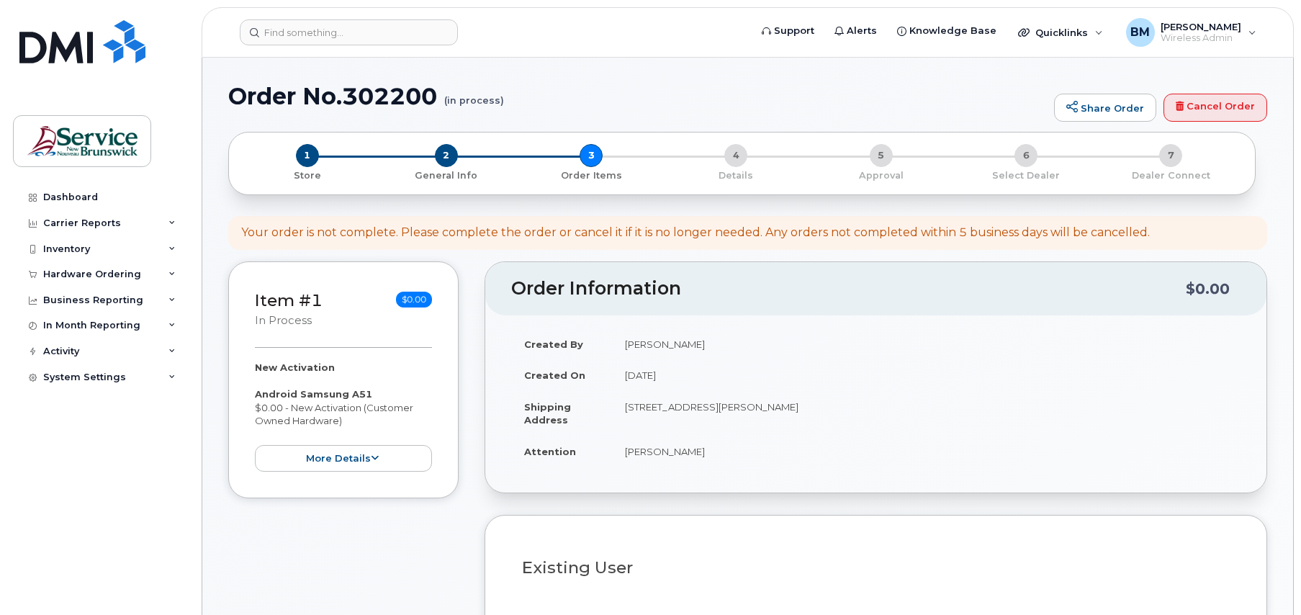
select select
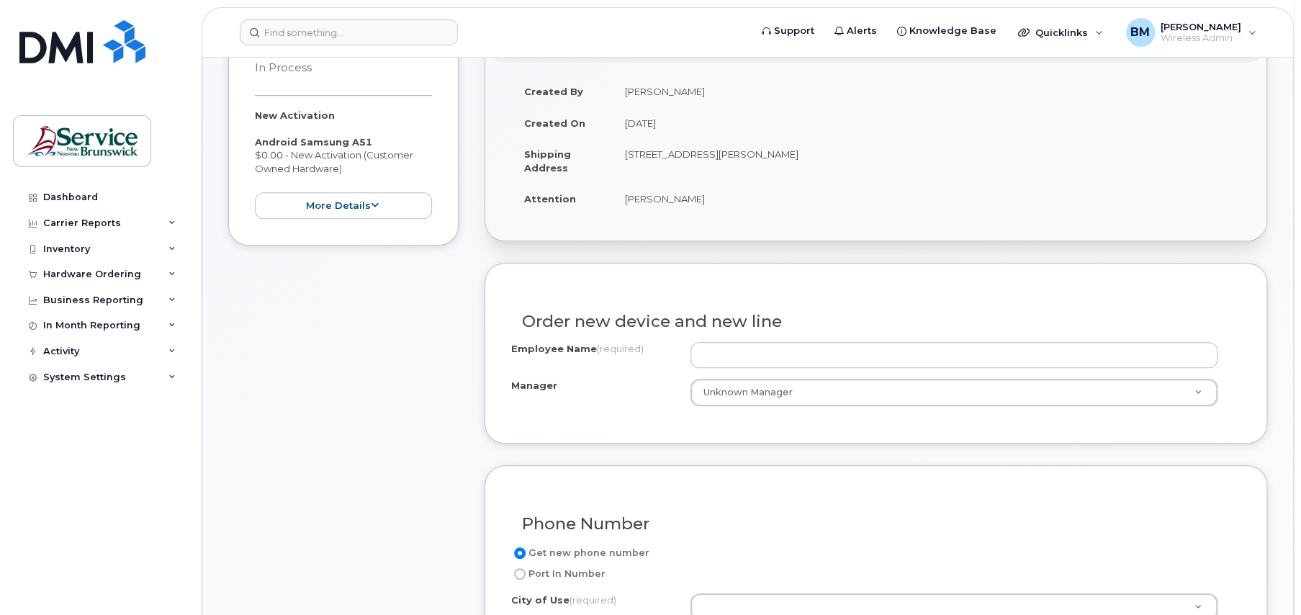
scroll to position [360, 0]
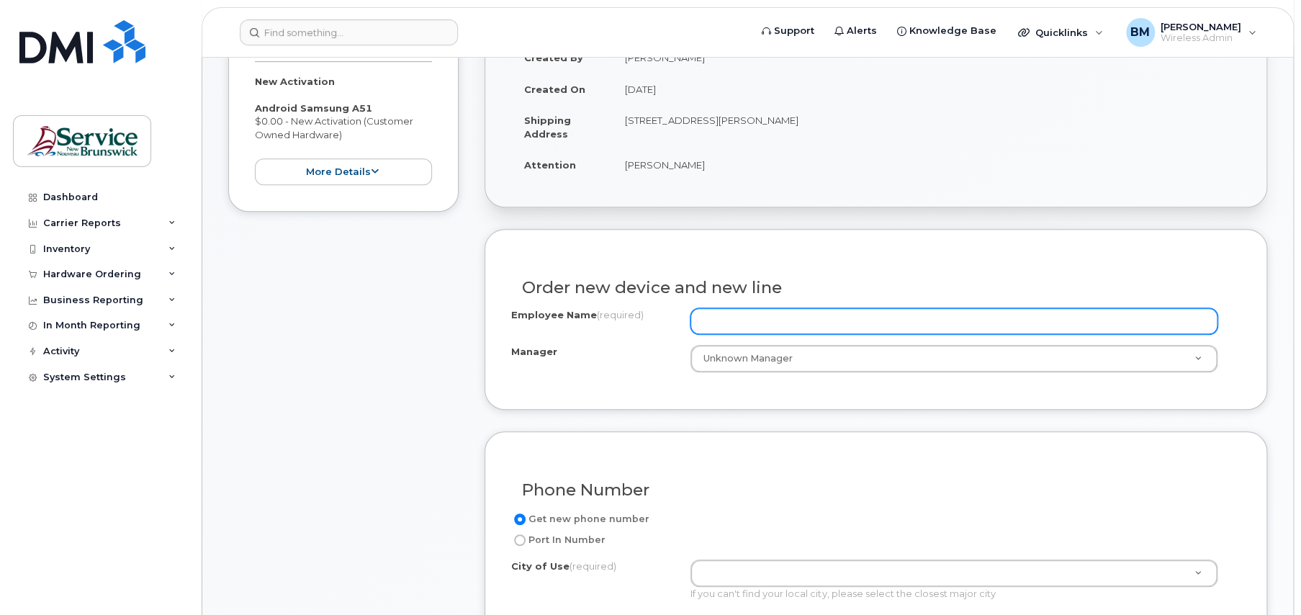
click at [800, 320] on input "Employee Name (required)" at bounding box center [953, 321] width 527 height 26
click at [744, 322] on input "[PERSON_NAME]" at bounding box center [953, 321] width 527 height 26
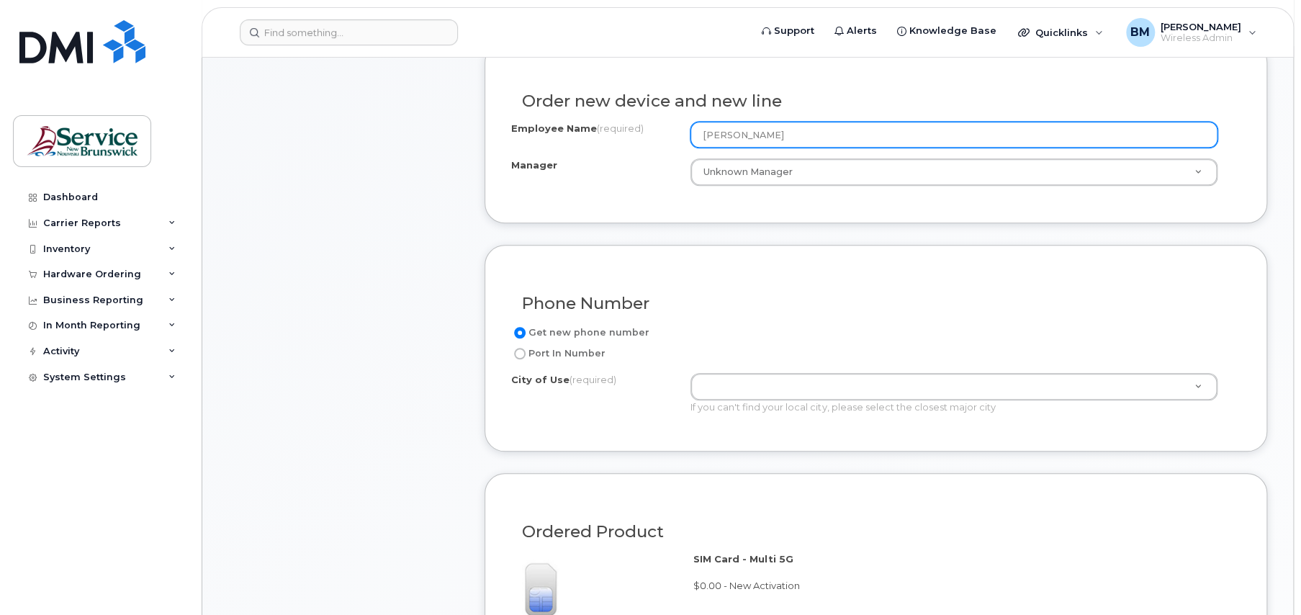
scroll to position [576, 0]
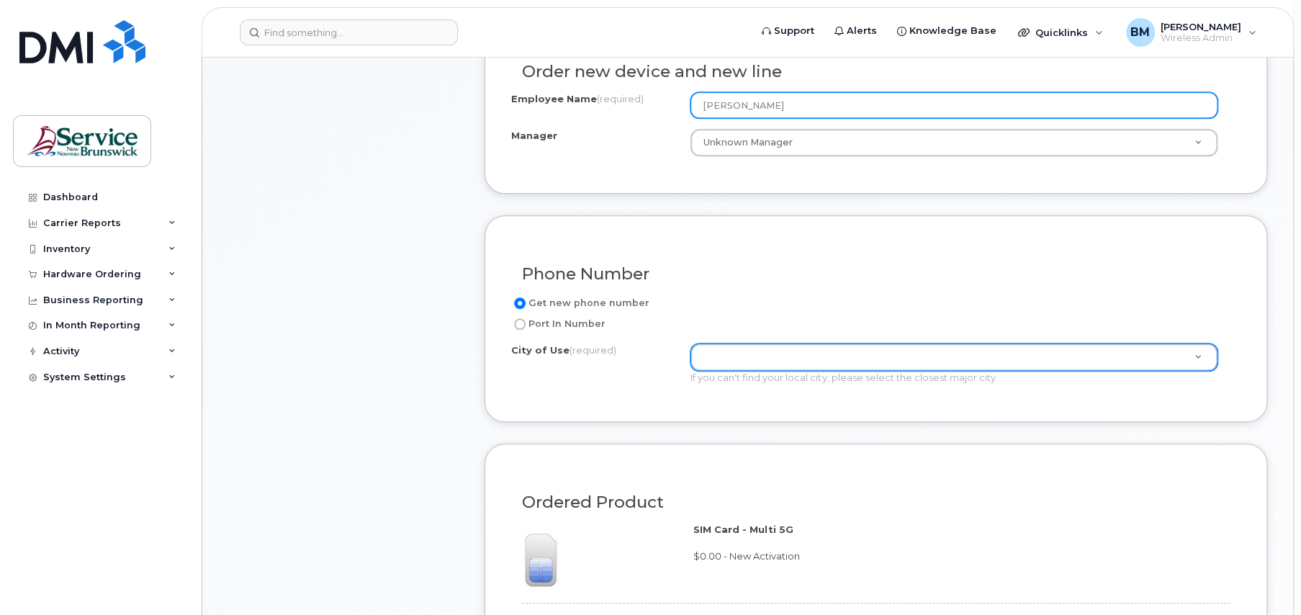
type input "[PERSON_NAME]"
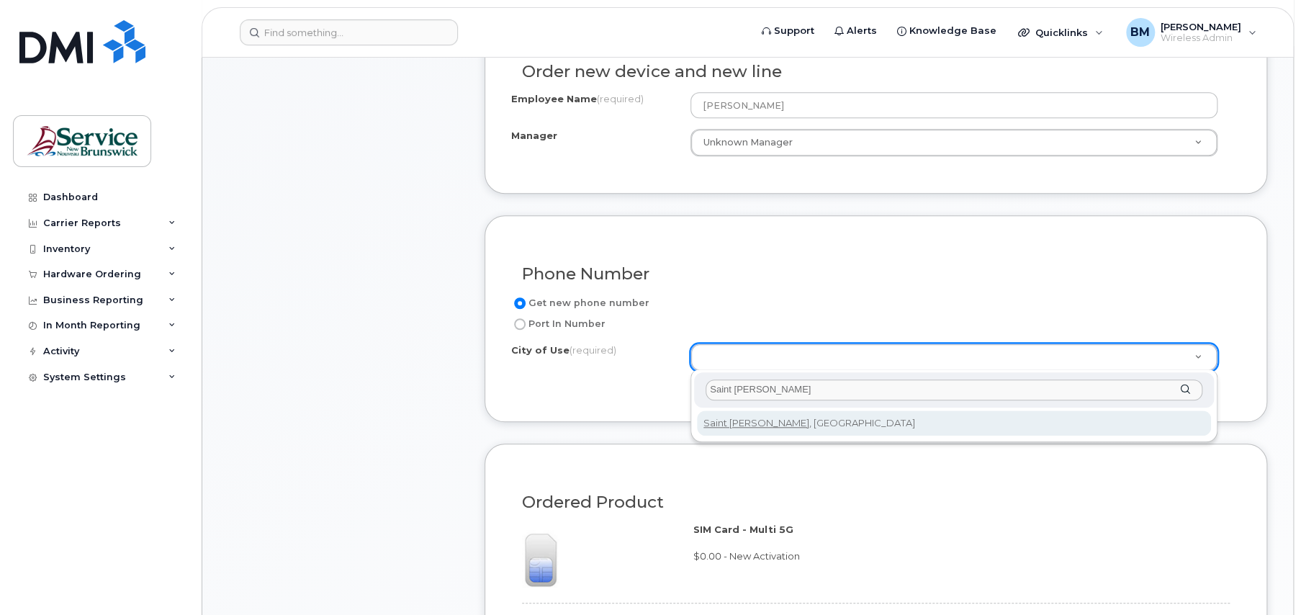
type input "Saint [PERSON_NAME]"
type input "2008"
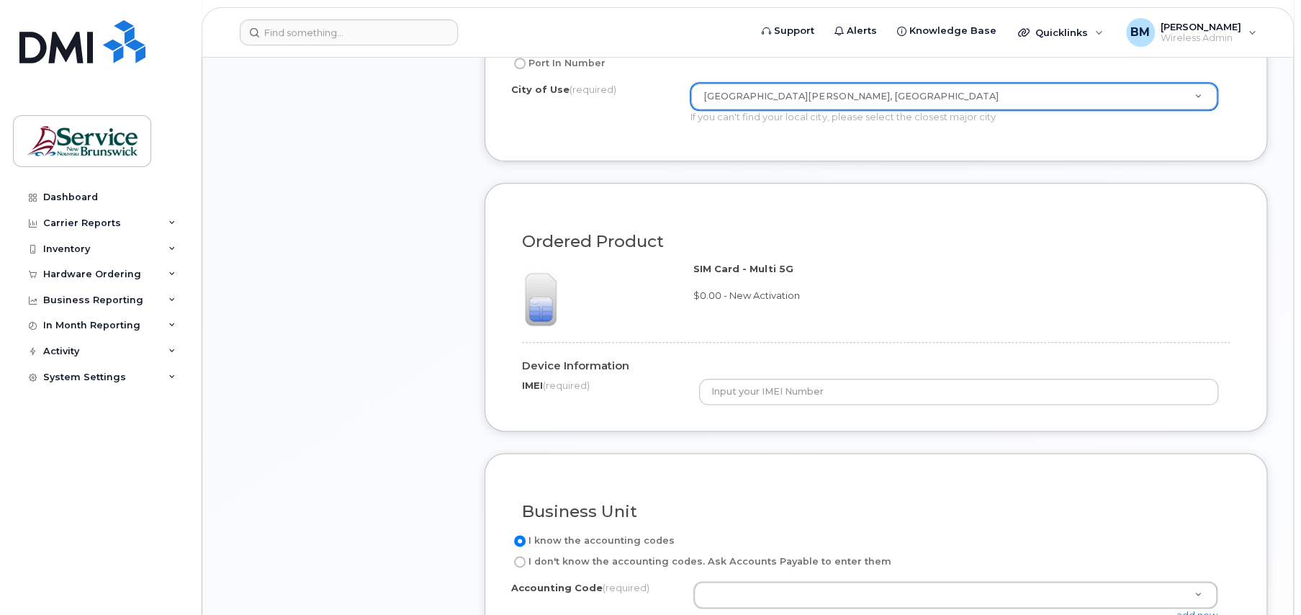
scroll to position [864, 0]
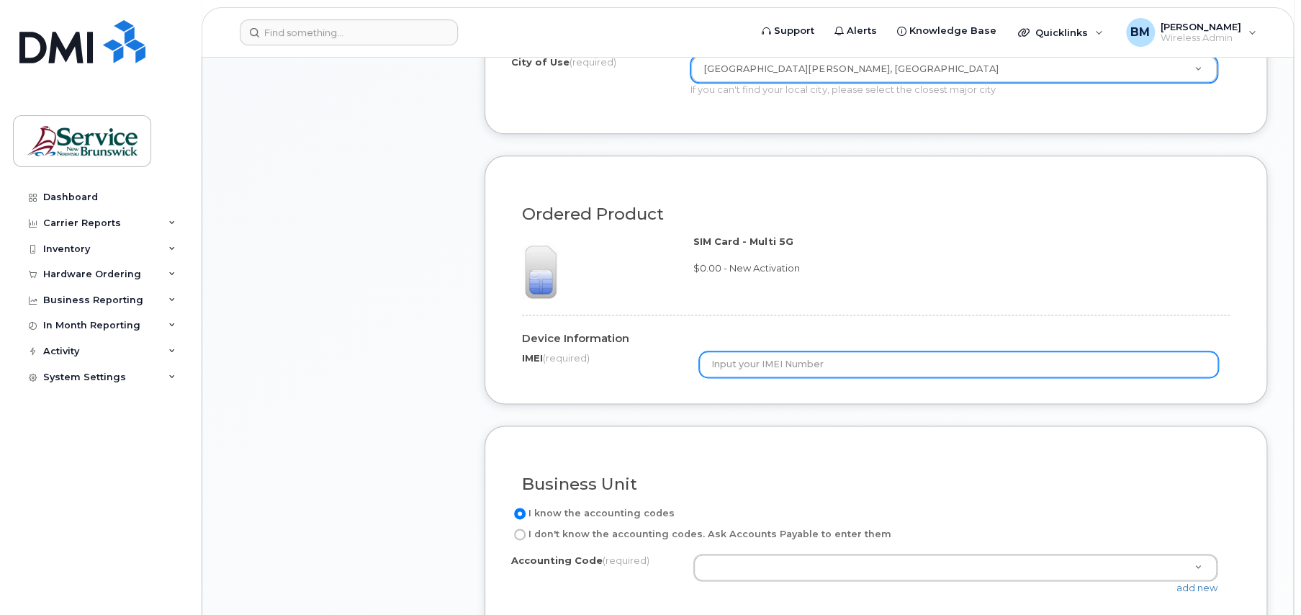
click at [790, 372] on input "text" at bounding box center [958, 364] width 519 height 26
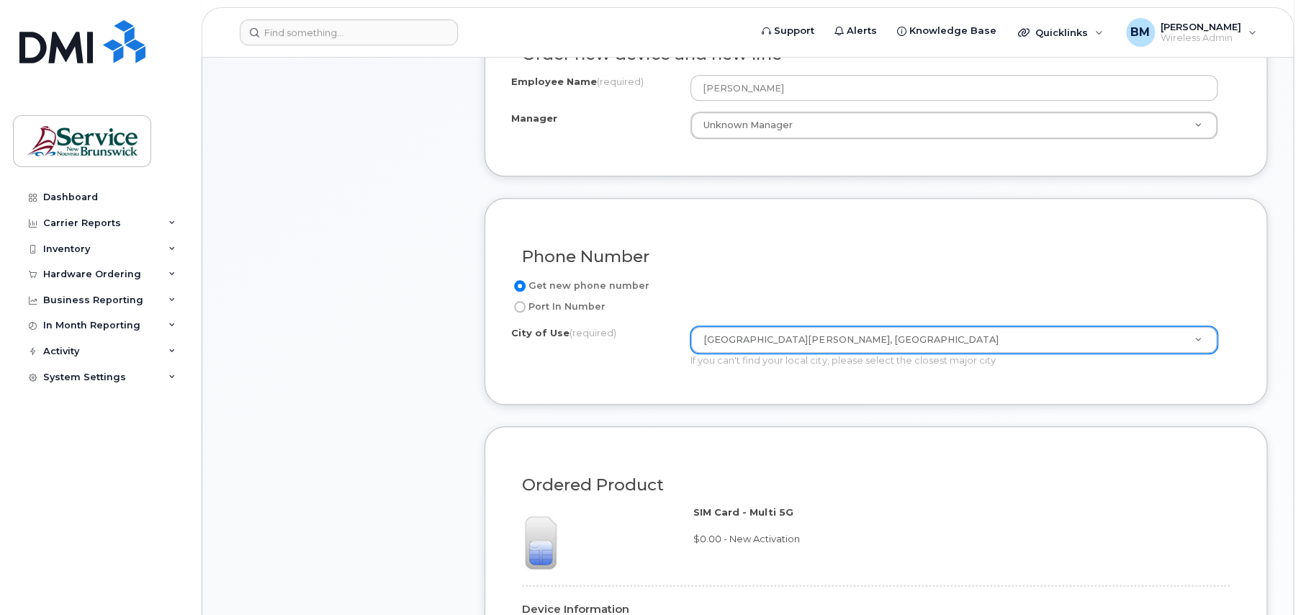
scroll to position [720, 0]
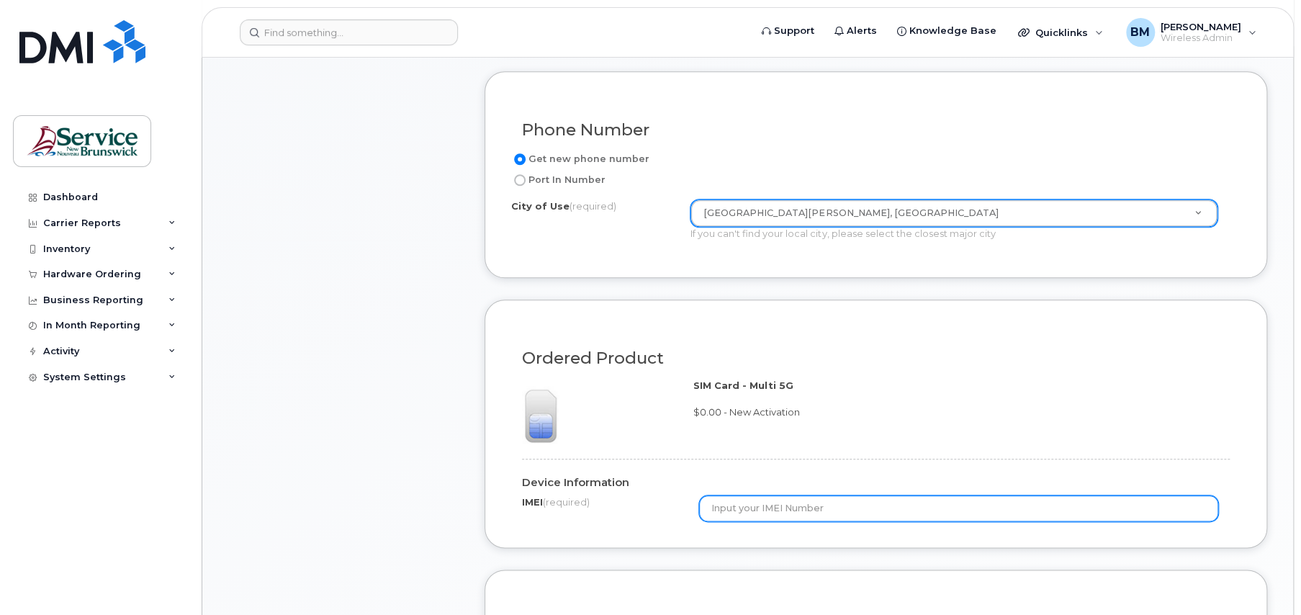
click at [748, 514] on input "text" at bounding box center [958, 508] width 519 height 26
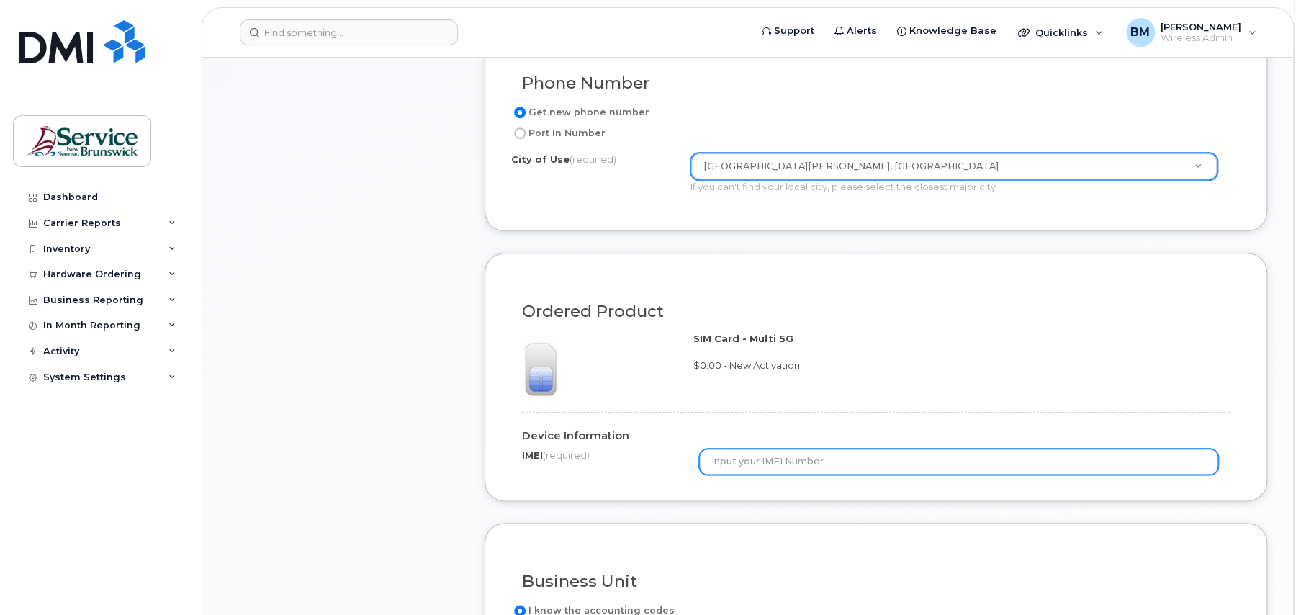
scroll to position [792, 0]
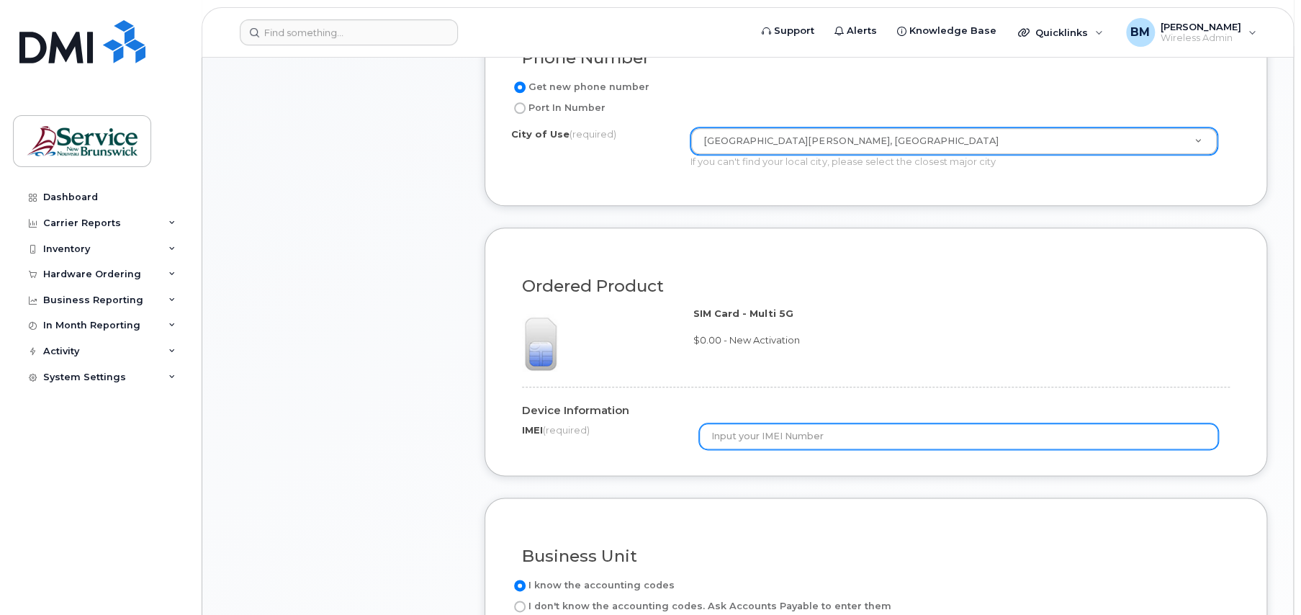
click at [744, 438] on input "text" at bounding box center [958, 436] width 519 height 26
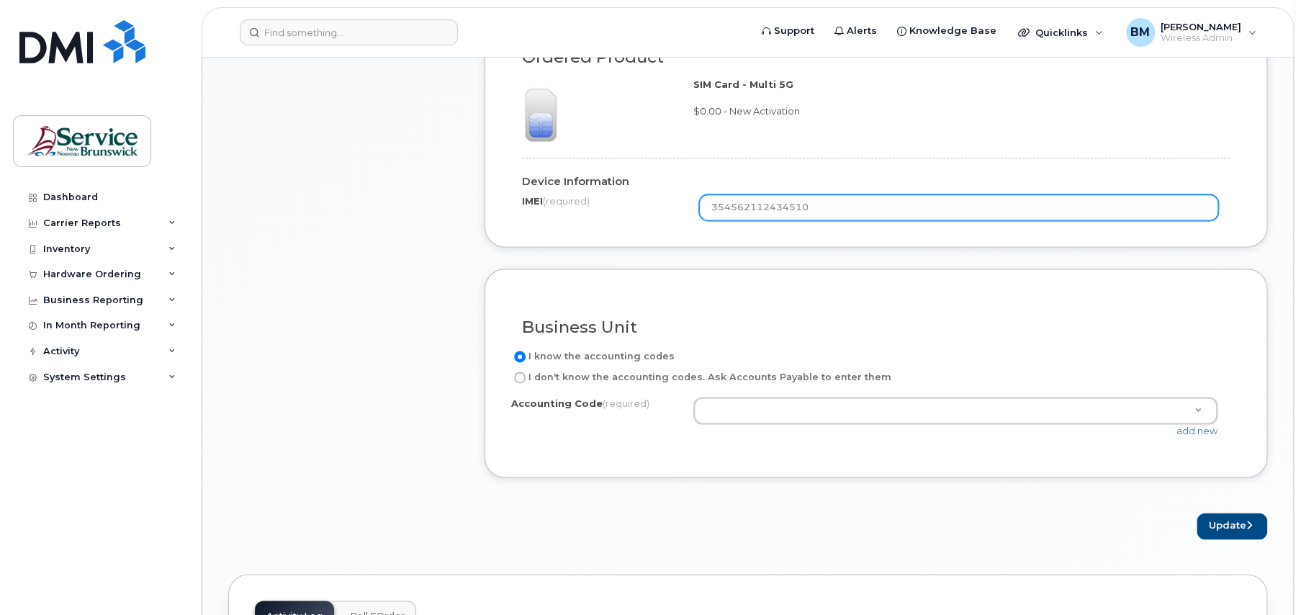
scroll to position [1080, 0]
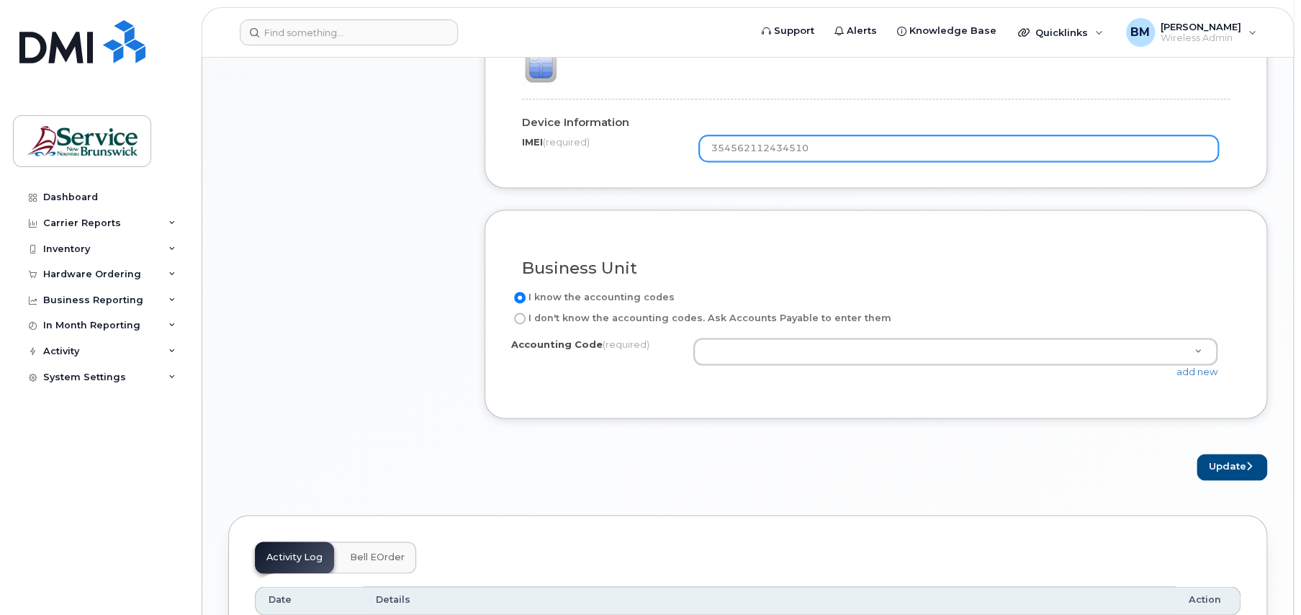
type input "354562112434510"
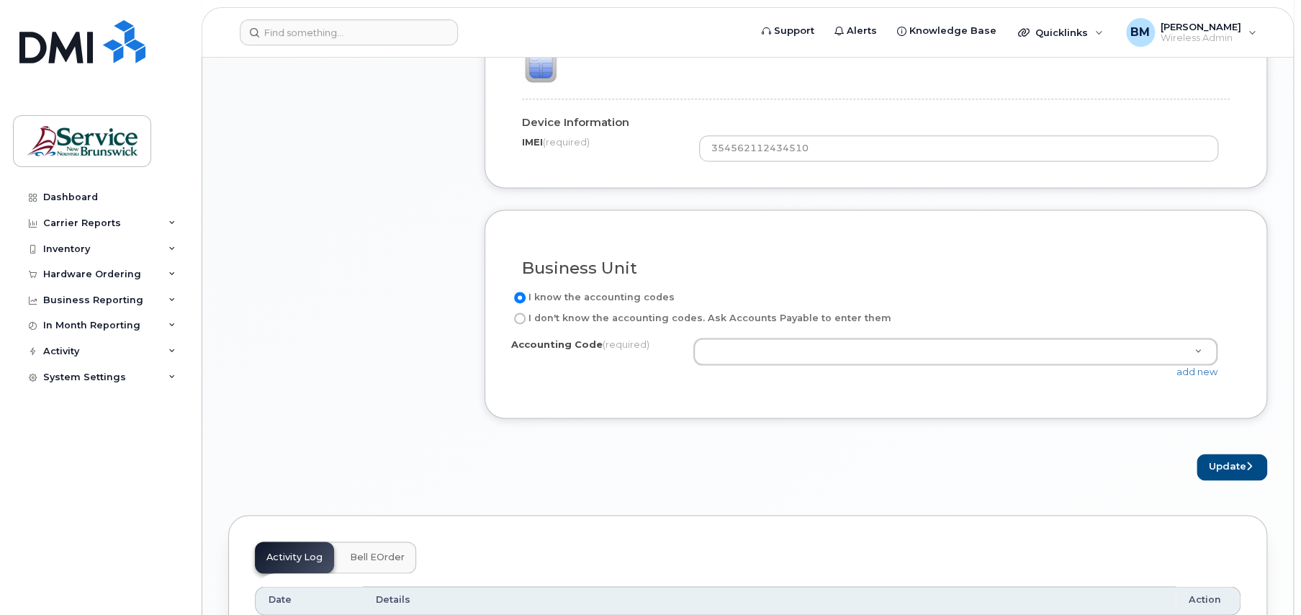
click at [524, 317] on input "I don't know the accounting codes. Ask Accounts Payable to enter them" at bounding box center [520, 318] width 12 height 12
radio input "true"
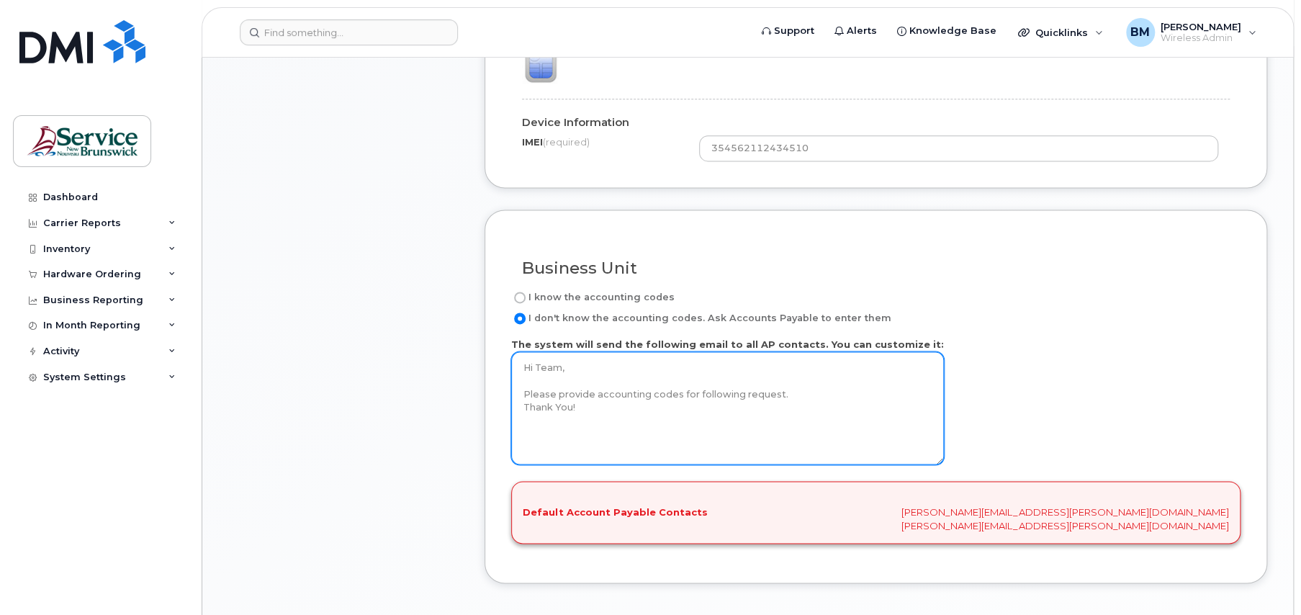
click at [649, 386] on textarea "Hi Team, Please provide accounting codes for following request. Thank You!" at bounding box center [727, 407] width 433 height 113
click at [641, 364] on textarea "Hi Team, Please provide accounting codes for following request. Thank You!" at bounding box center [727, 407] width 433 height 113
drag, startPoint x: 524, startPoint y: 369, endPoint x: 635, endPoint y: 441, distance: 132.2
click at [635, 441] on textarea "Hi Team, Please provide accounting codes for following request. Thank You!" at bounding box center [727, 407] width 433 height 113
click at [608, 412] on textarea "Hi Team, Please provide accounting codes for following request. Thank You!" at bounding box center [727, 407] width 433 height 113
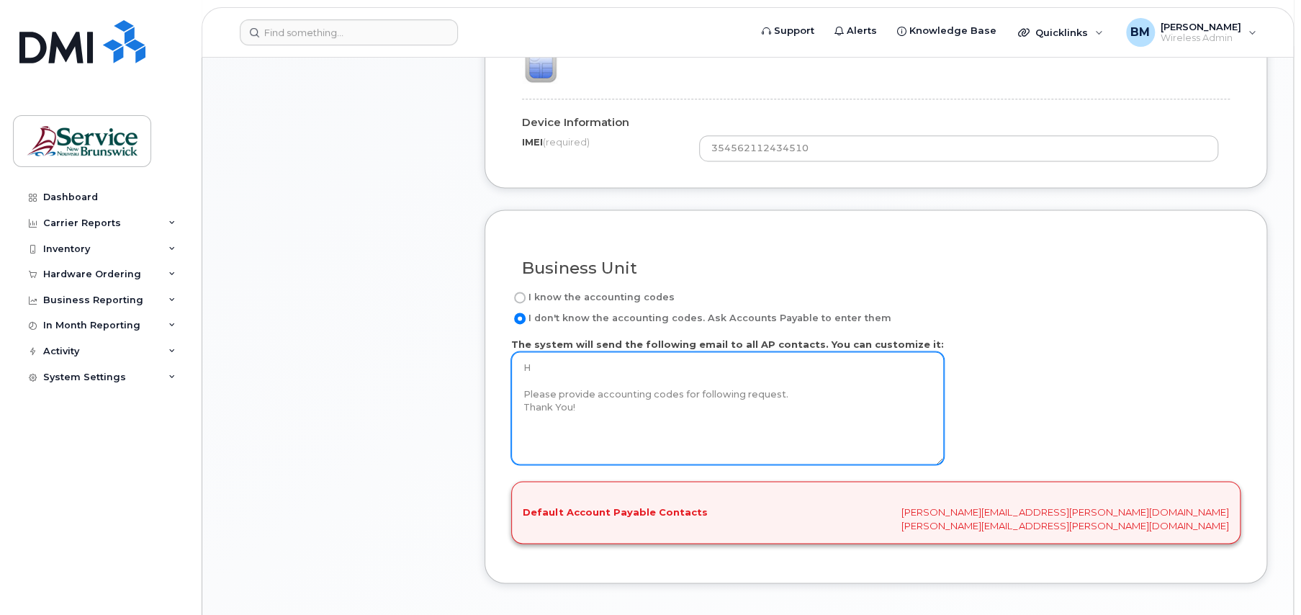
drag, startPoint x: 520, startPoint y: 361, endPoint x: 853, endPoint y: 434, distance: 340.4
click at [853, 434] on textarea "Hi Team, Please provide accounting codes for following request. Thank You!" at bounding box center [727, 407] width 433 height 113
type textarea "H Please provide accounting codes for following request. Thank You!"
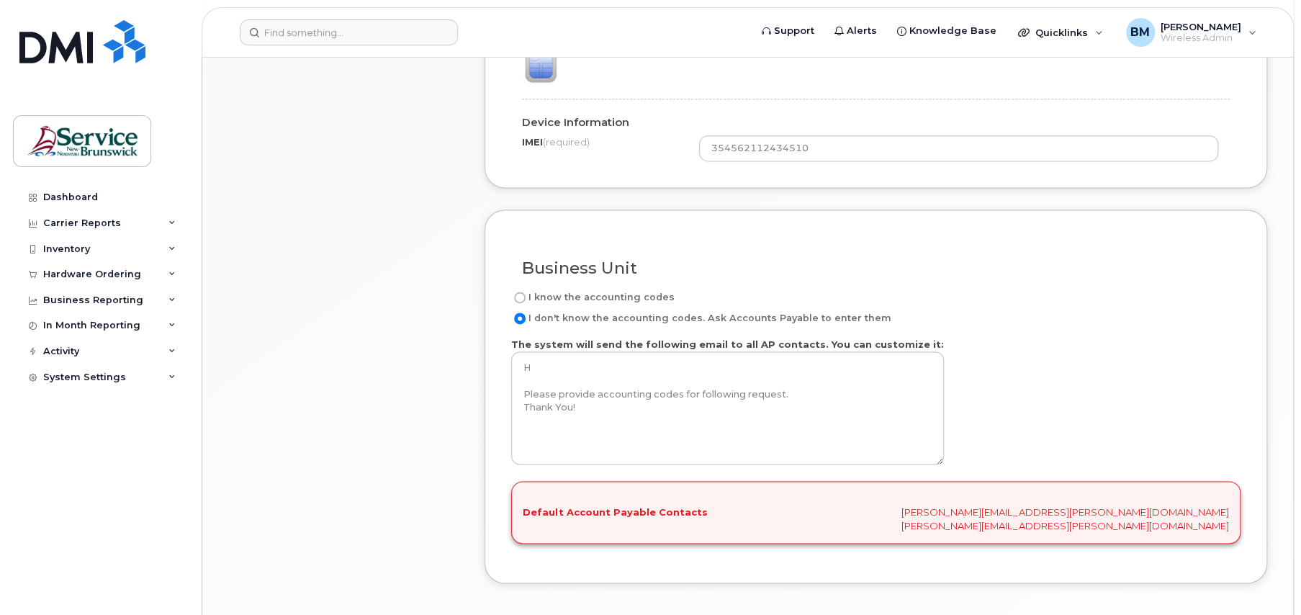
click at [518, 294] on input "I know the accounting codes" at bounding box center [520, 298] width 12 height 12
radio input "true"
select select
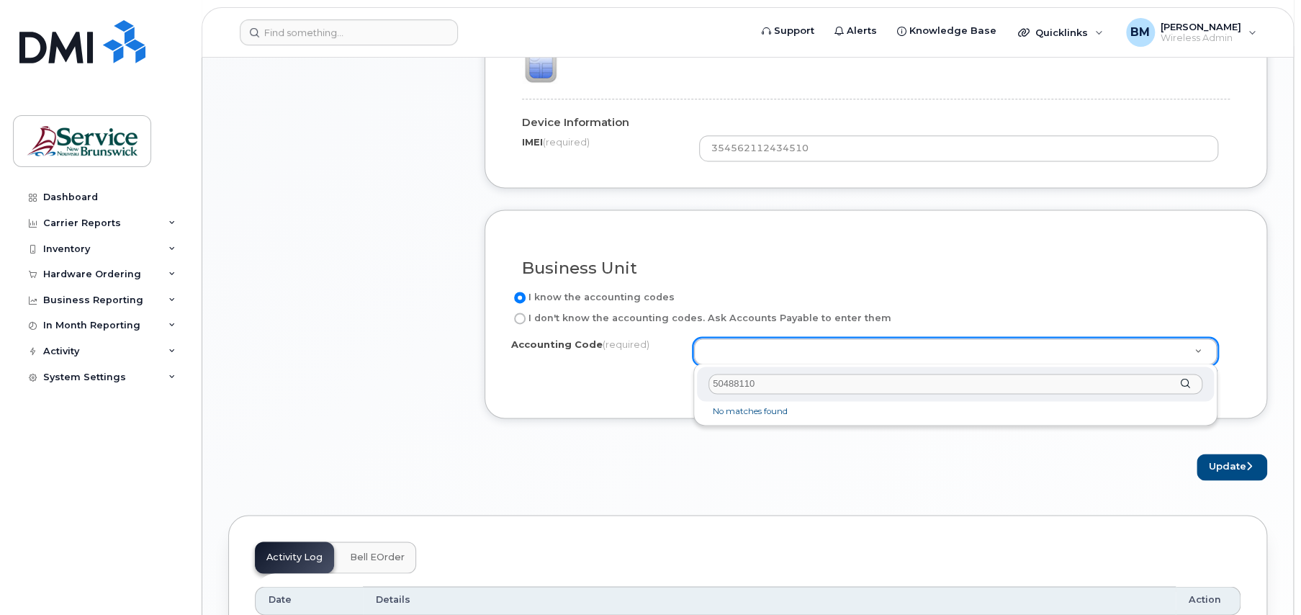
type input "504881100"
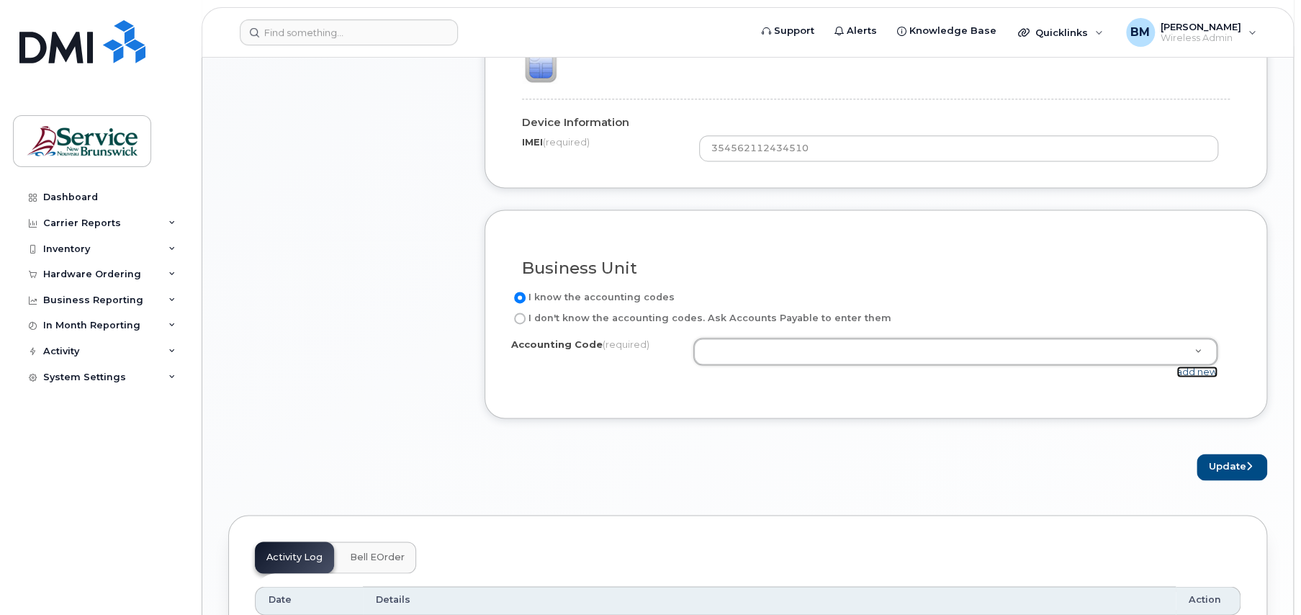
click at [1194, 366] on link "add new" at bounding box center [1196, 372] width 41 height 12
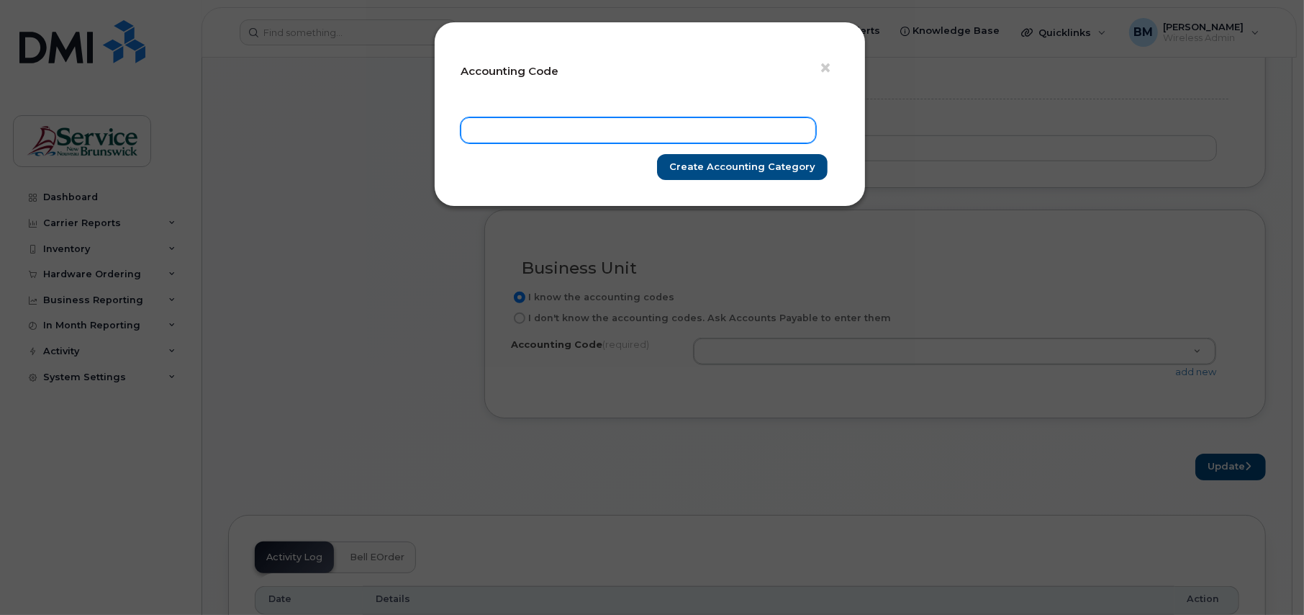
click at [531, 136] on input "text" at bounding box center [639, 130] width 356 height 26
type input "504881100"
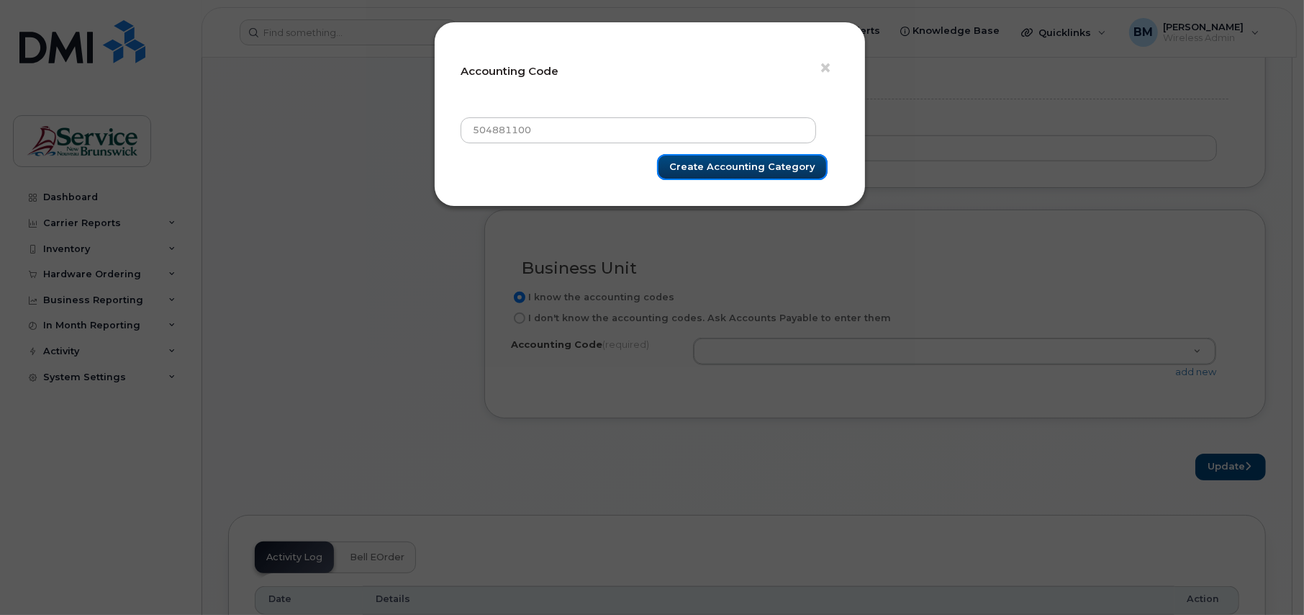
click at [733, 171] on input "Create Accounting category" at bounding box center [742, 167] width 171 height 27
type input "Create Accounting category"
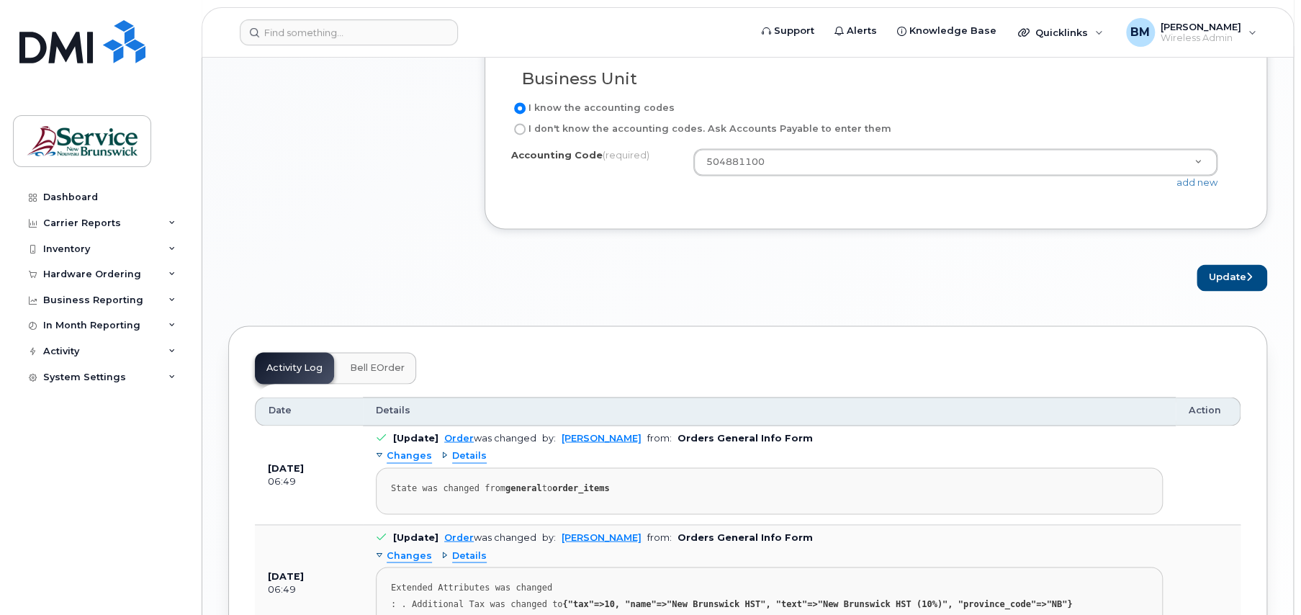
scroll to position [1296, 0]
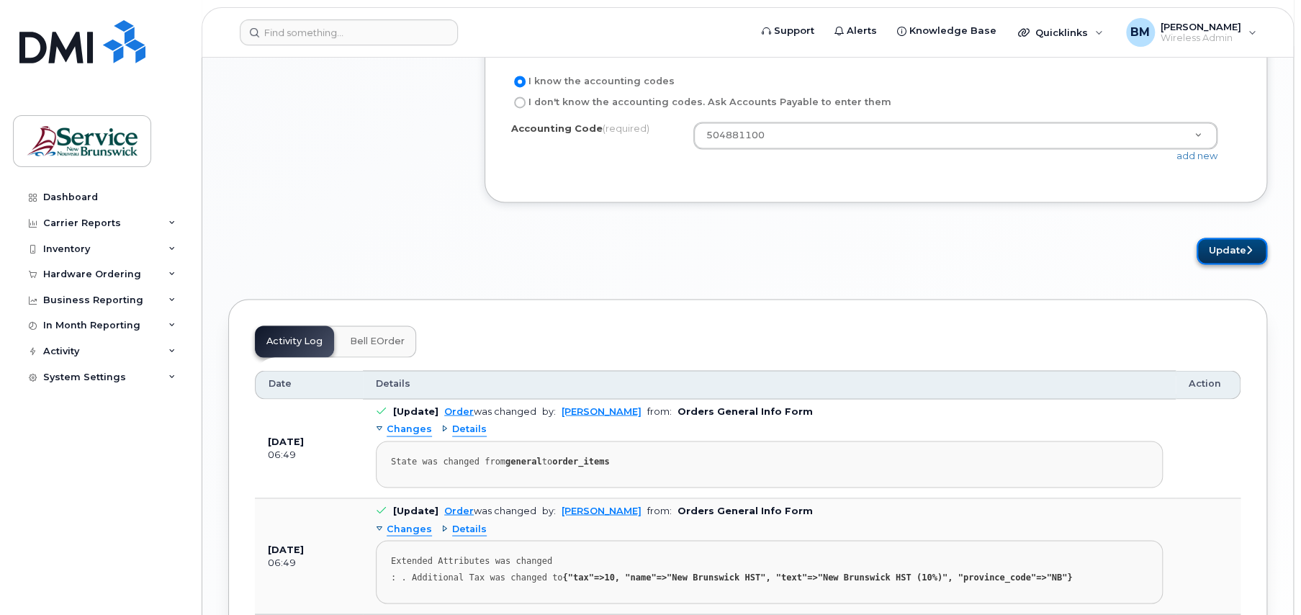
click at [1232, 256] on button "Update" at bounding box center [1231, 251] width 71 height 27
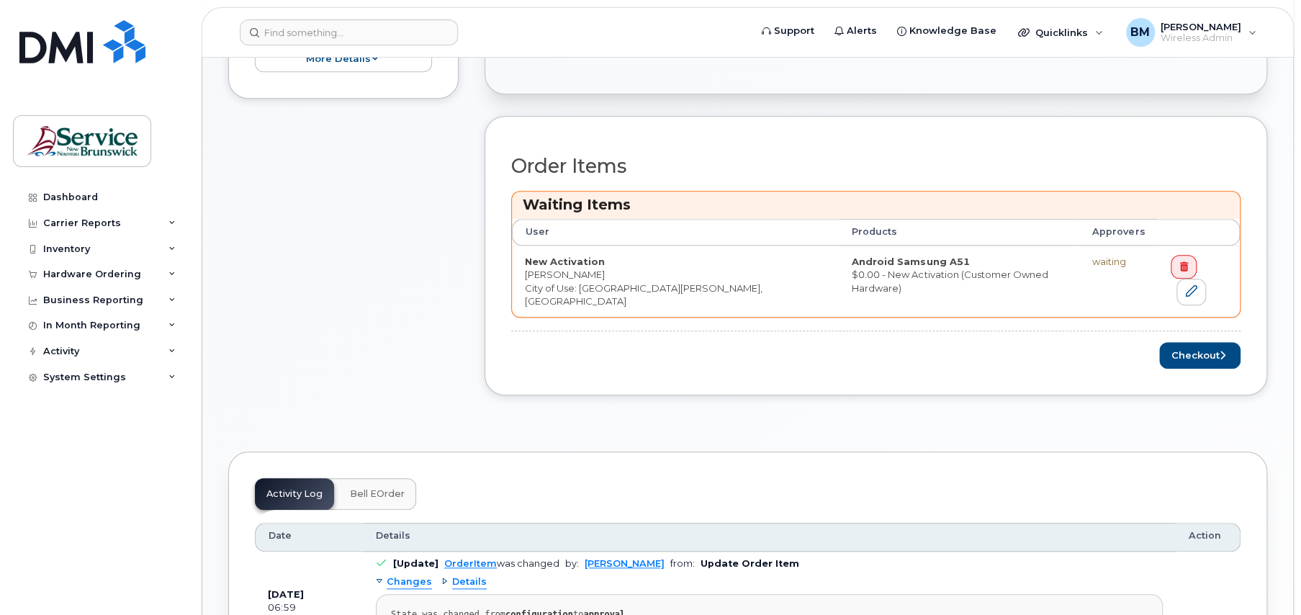
scroll to position [504, 0]
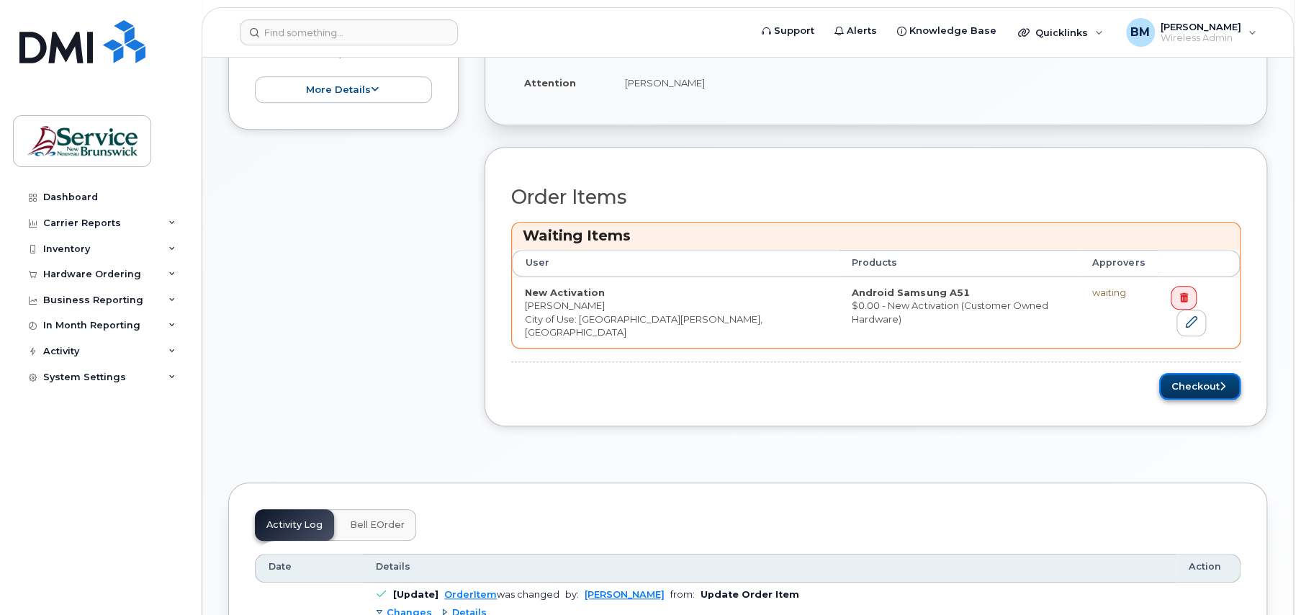
click at [1175, 374] on button "Checkout" at bounding box center [1199, 386] width 81 height 27
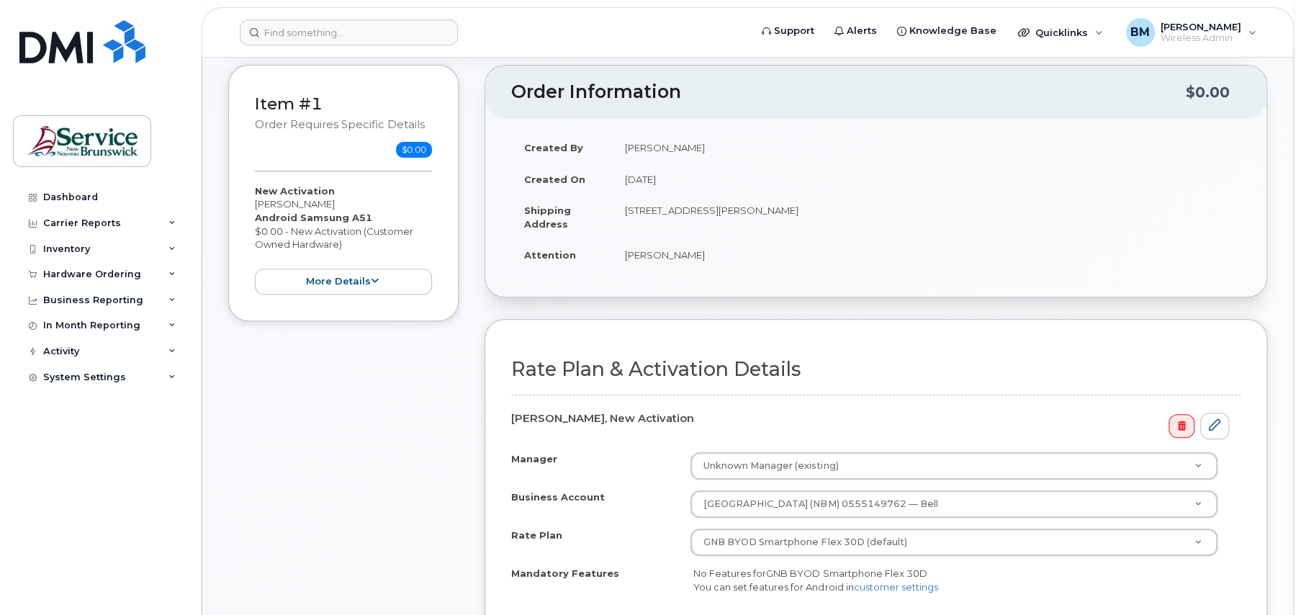
scroll to position [360, 0]
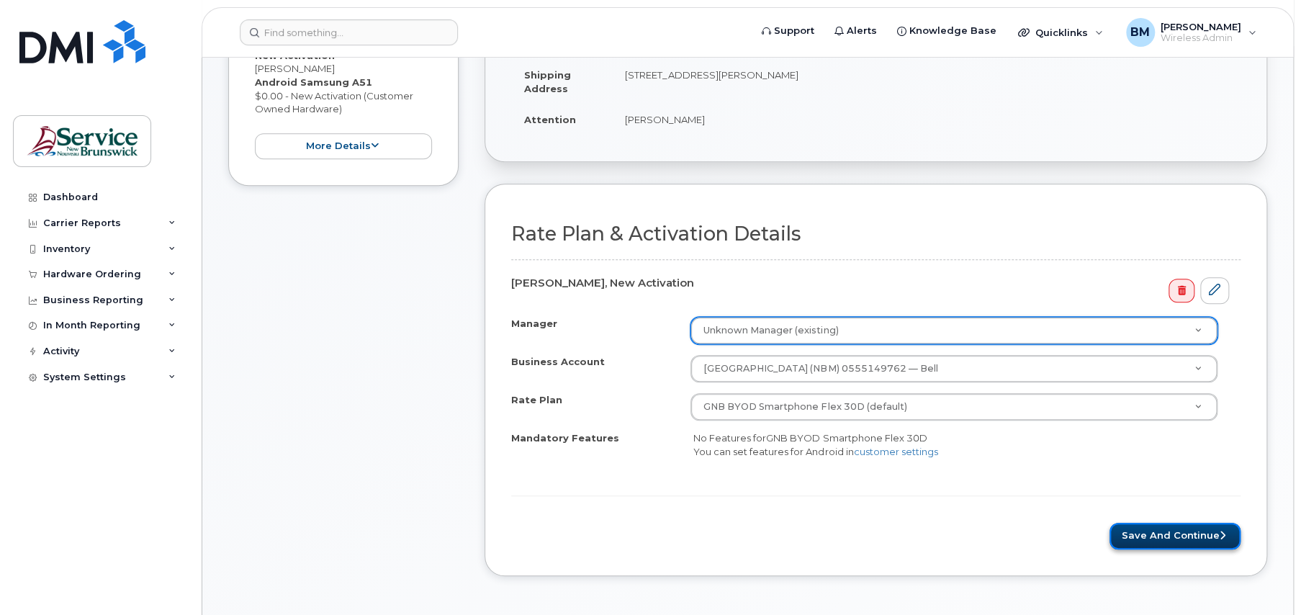
click at [1146, 530] on button "Save and Continue" at bounding box center [1174, 536] width 131 height 27
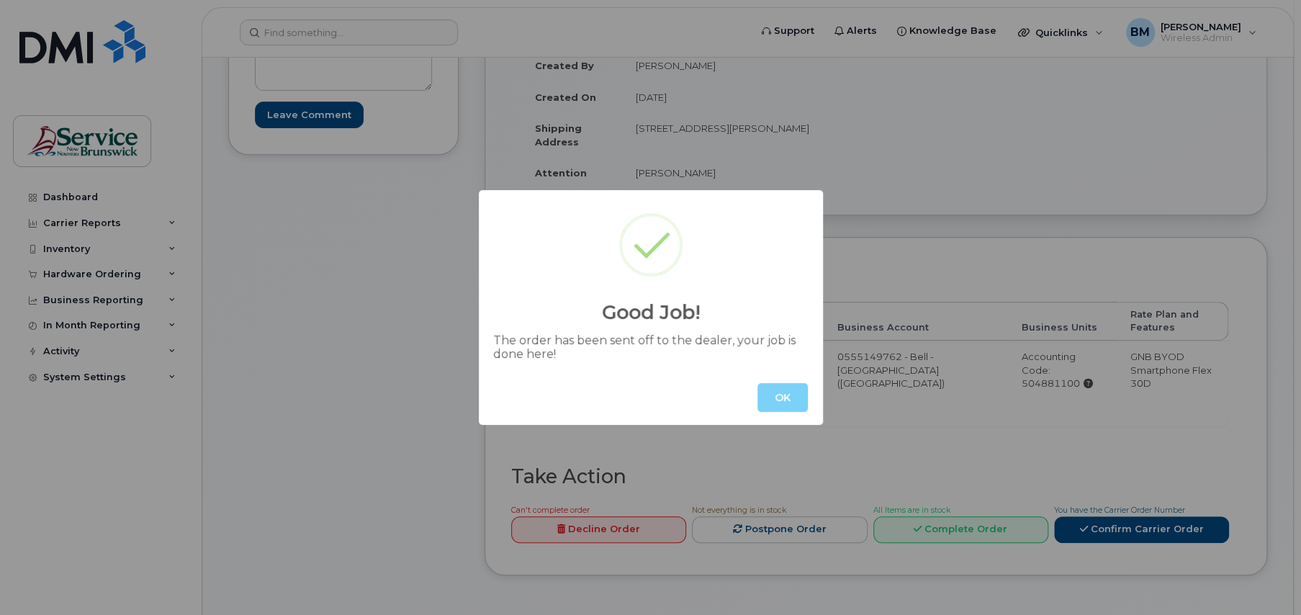
scroll to position [360, 0]
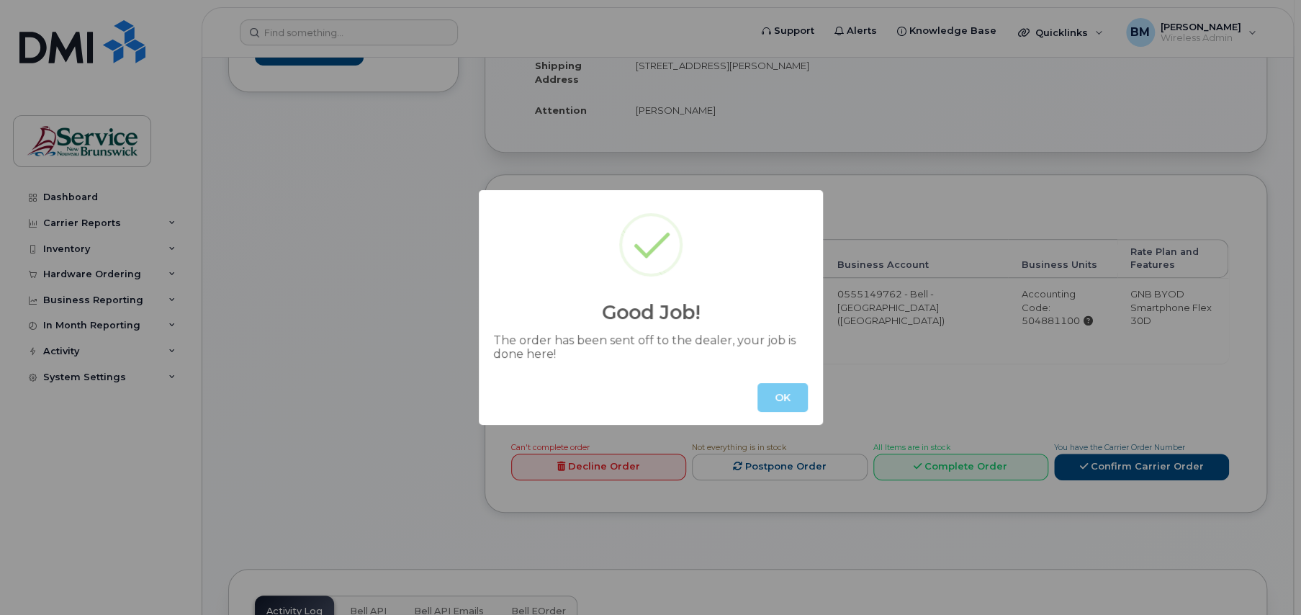
click at [785, 401] on button "OK" at bounding box center [782, 397] width 50 height 29
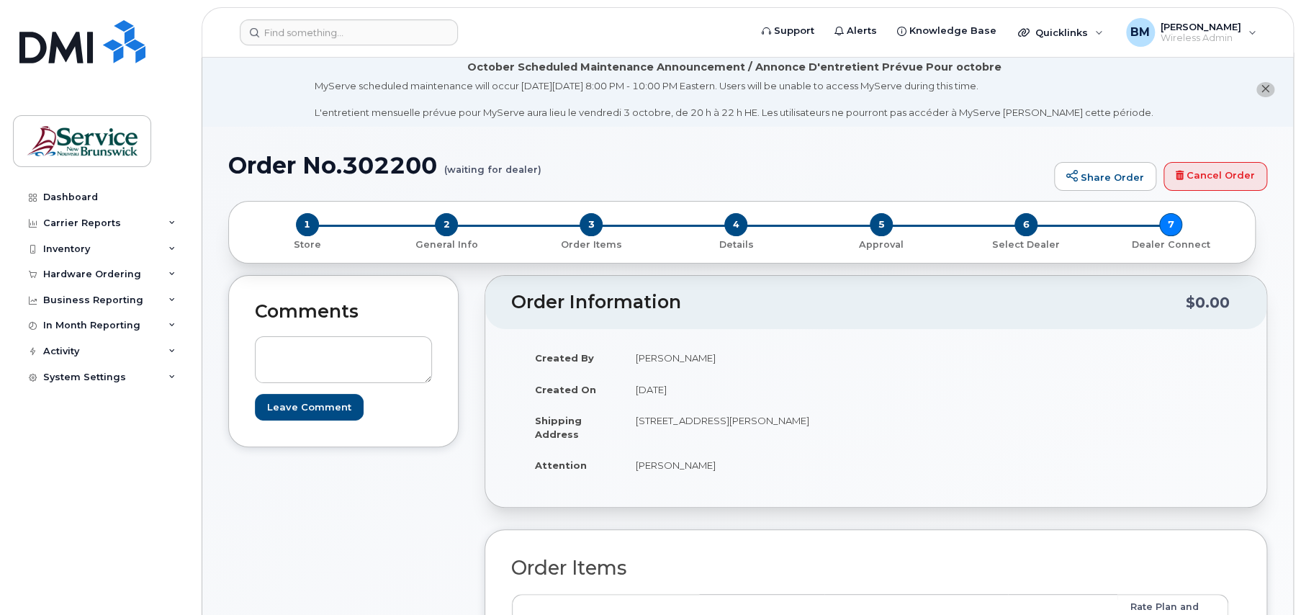
scroll to position [0, 0]
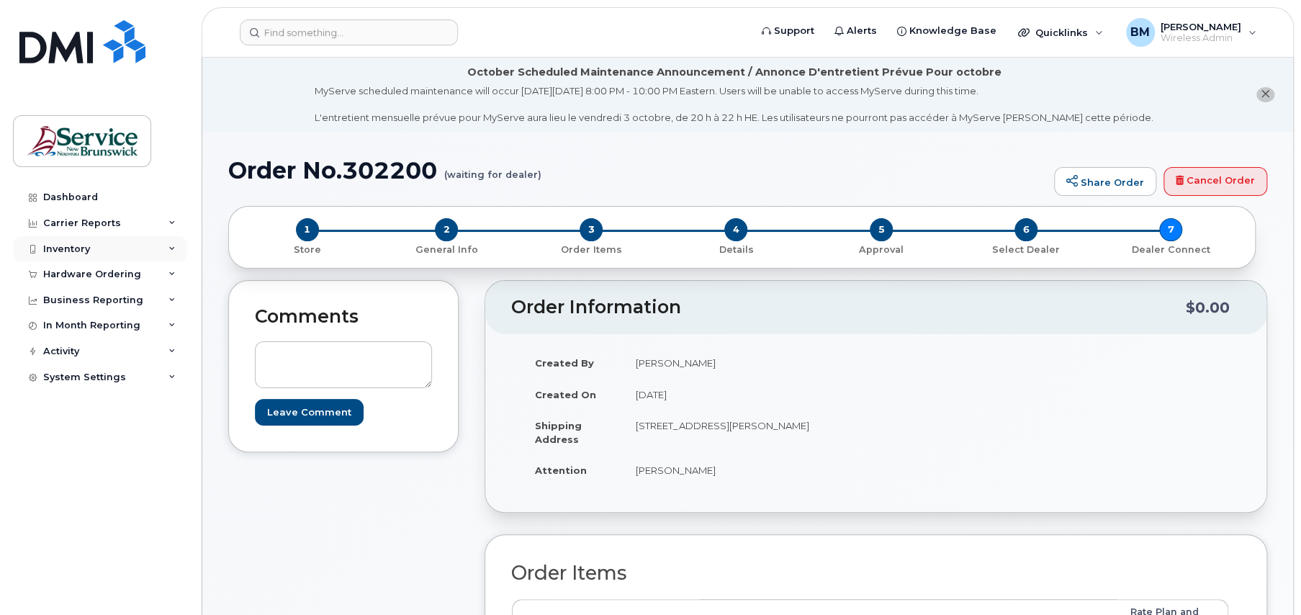
click at [53, 251] on div "Inventory" at bounding box center [66, 249] width 47 height 12
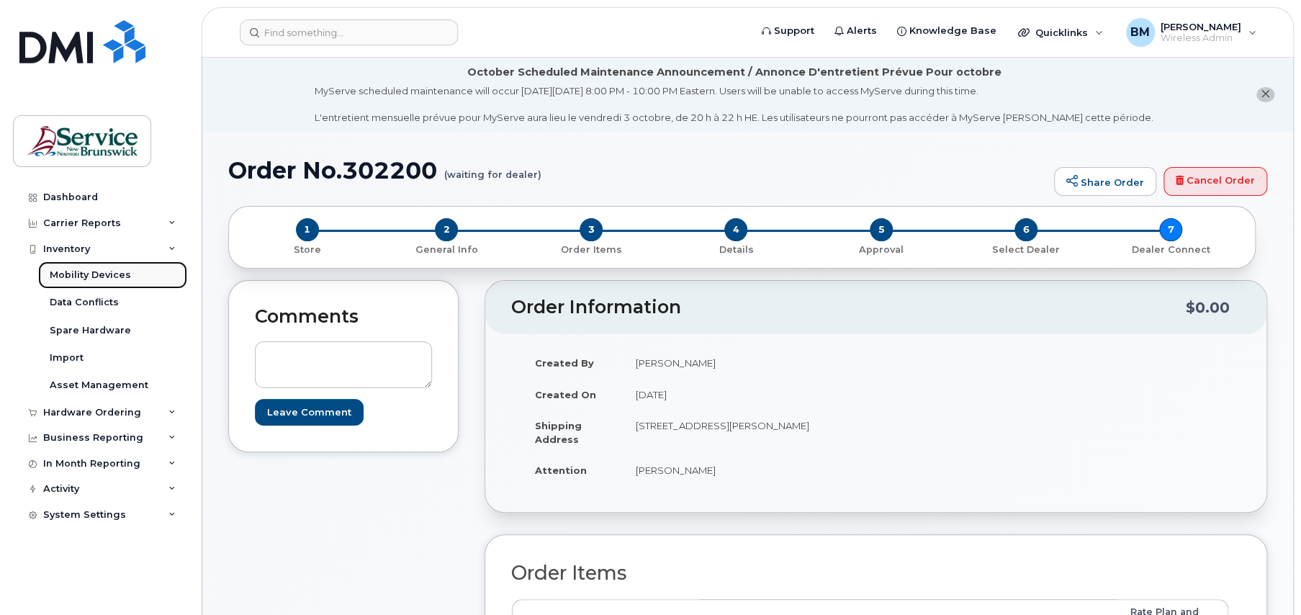
click at [73, 274] on div "Mobility Devices" at bounding box center [90, 275] width 81 height 13
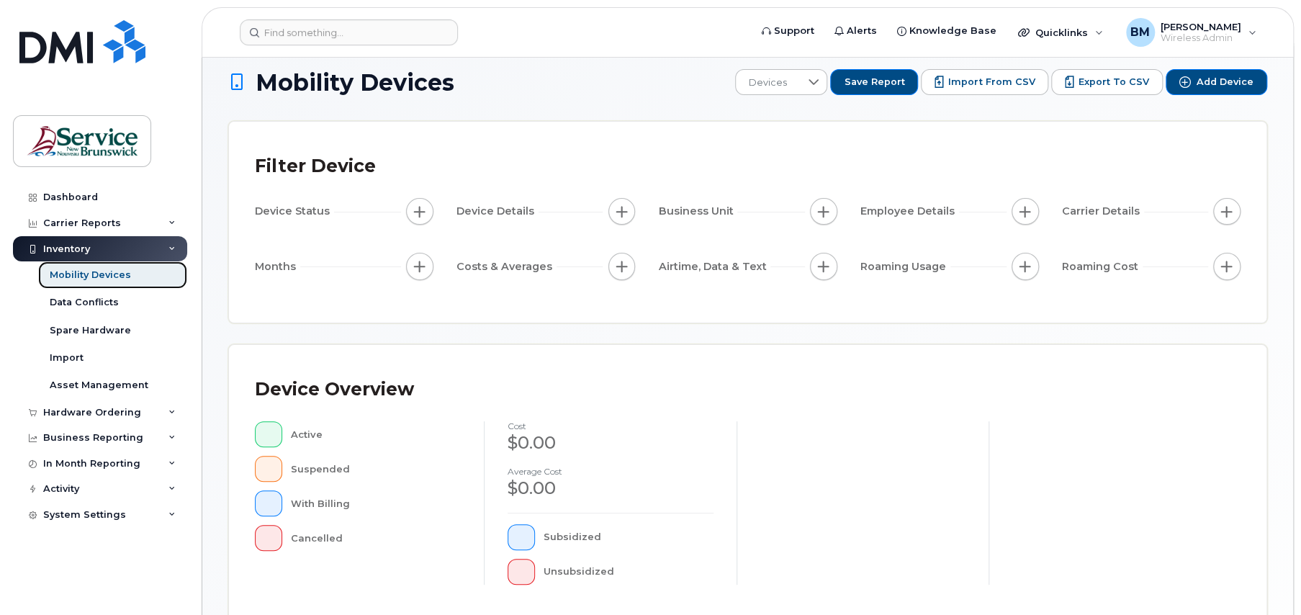
scroll to position [14, 0]
